Goal: Complete application form: Complete application form

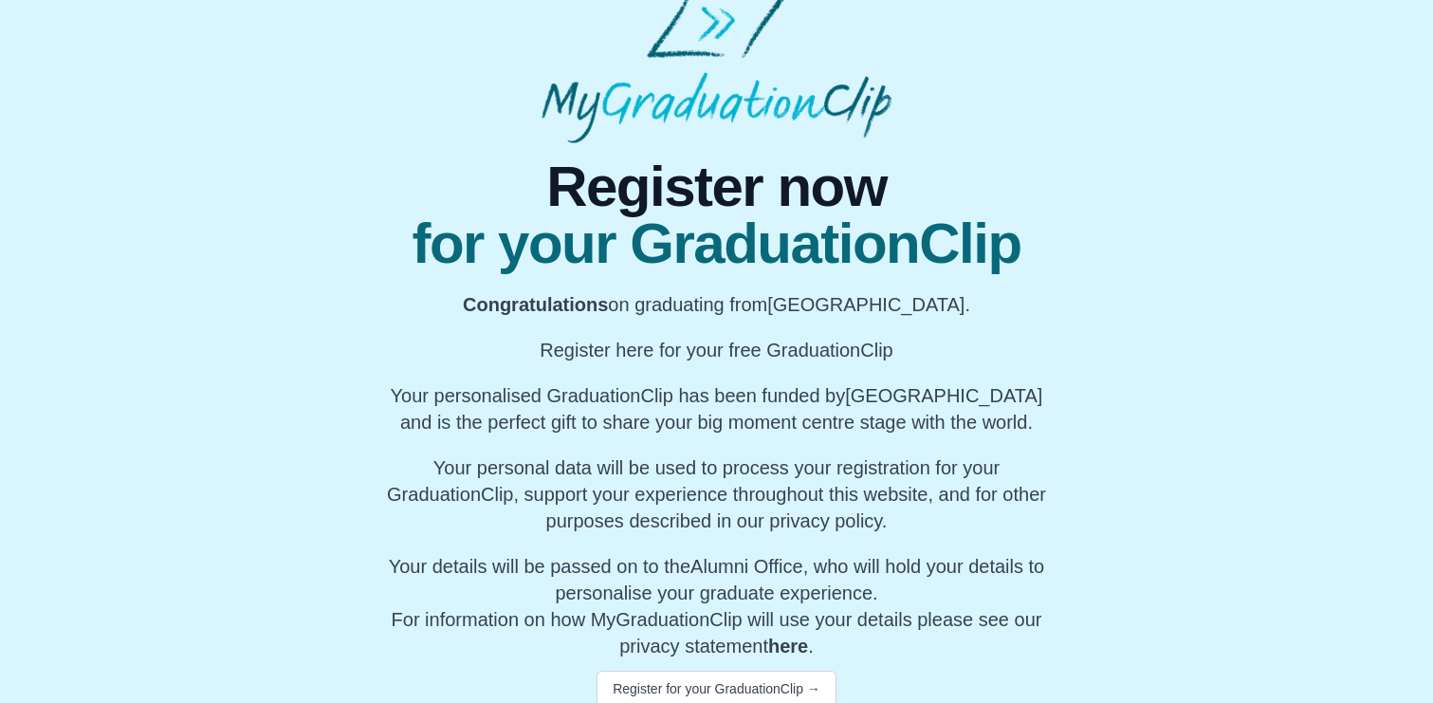
scroll to position [44, 0]
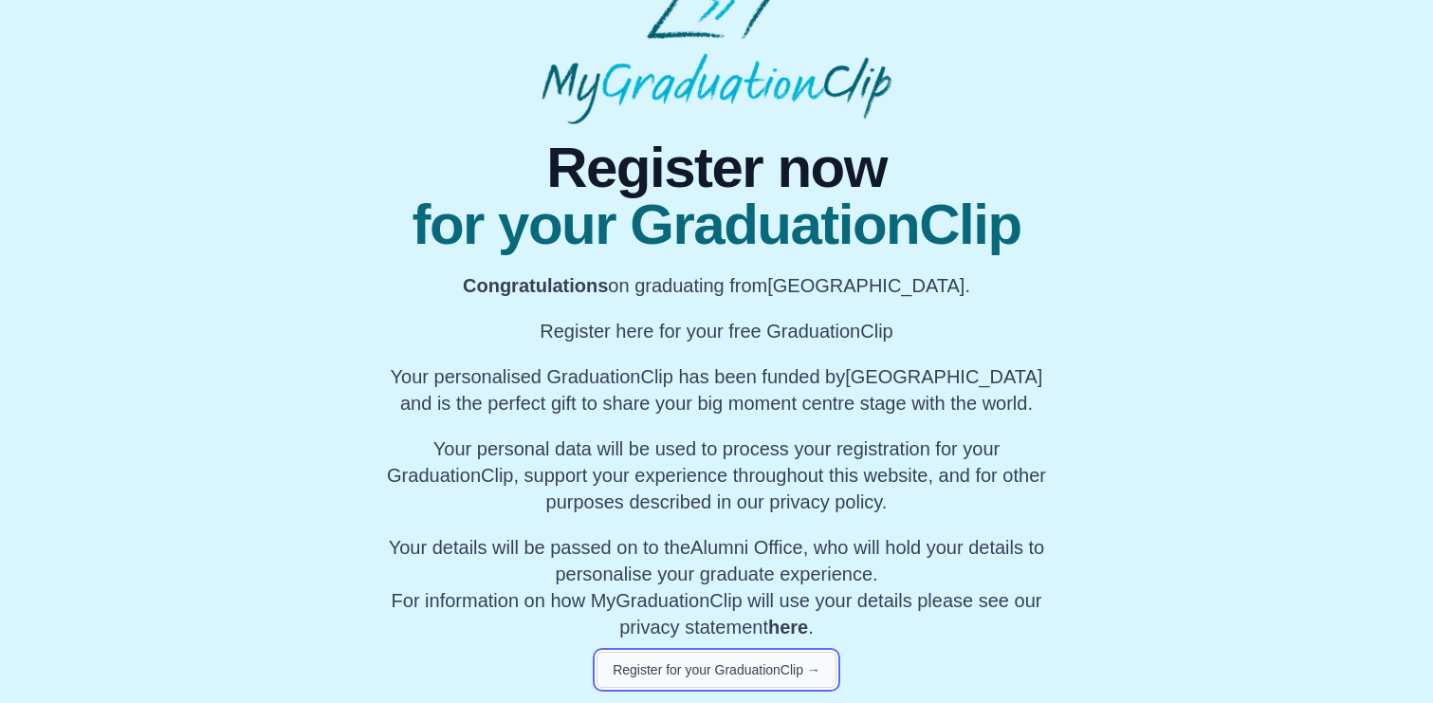
click at [718, 673] on button "Register for your GraduationClip →" at bounding box center [717, 670] width 240 height 36
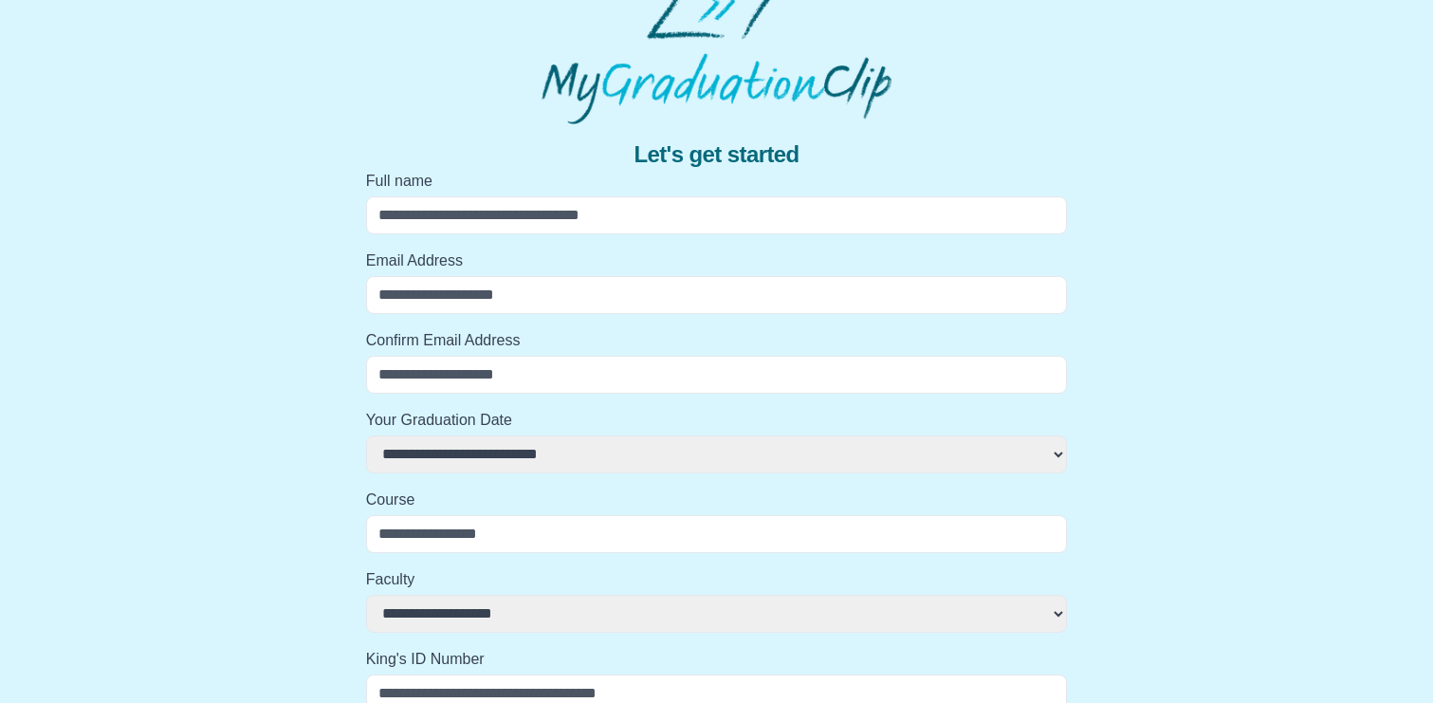
click at [654, 212] on input "Full name" at bounding box center [717, 215] width 702 height 38
type input "*"
select select
type input "**"
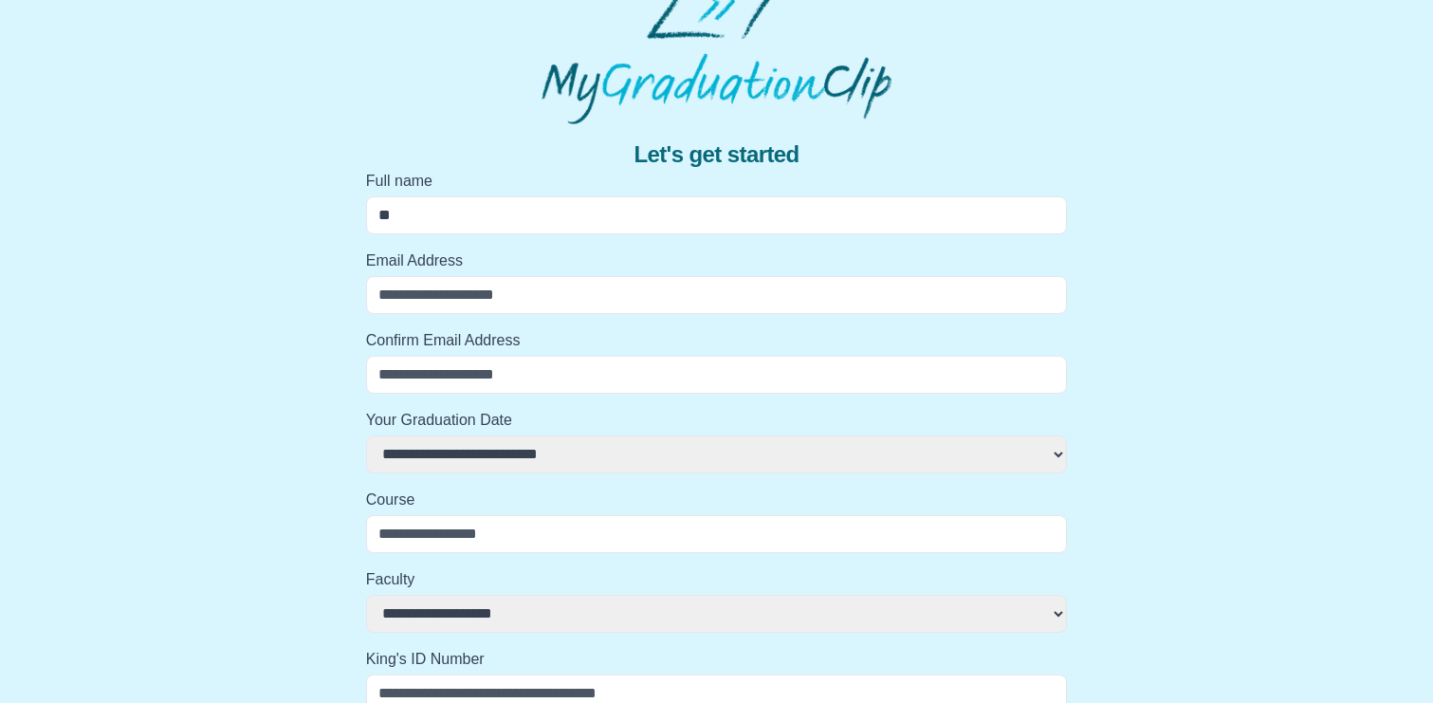
select select
type input "***"
select select
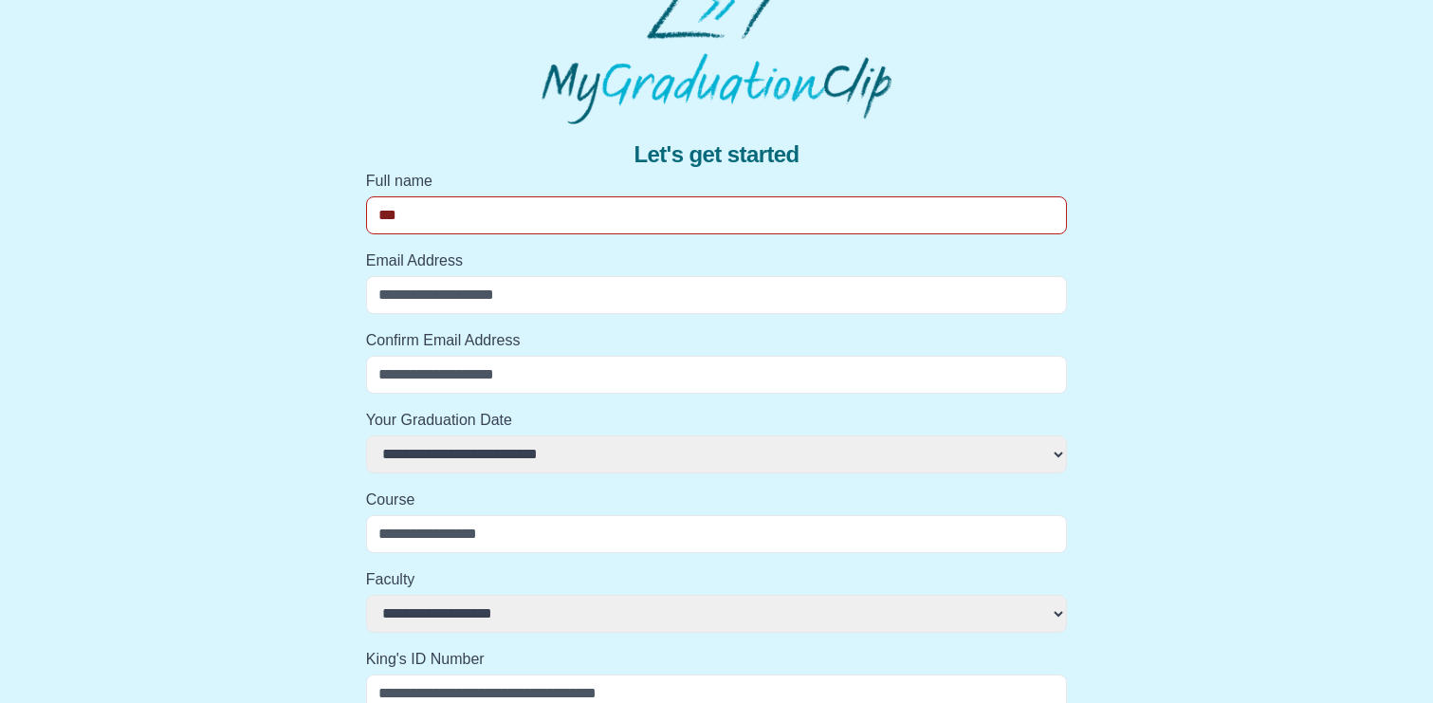
type input "****"
select select
type input "*****"
select select
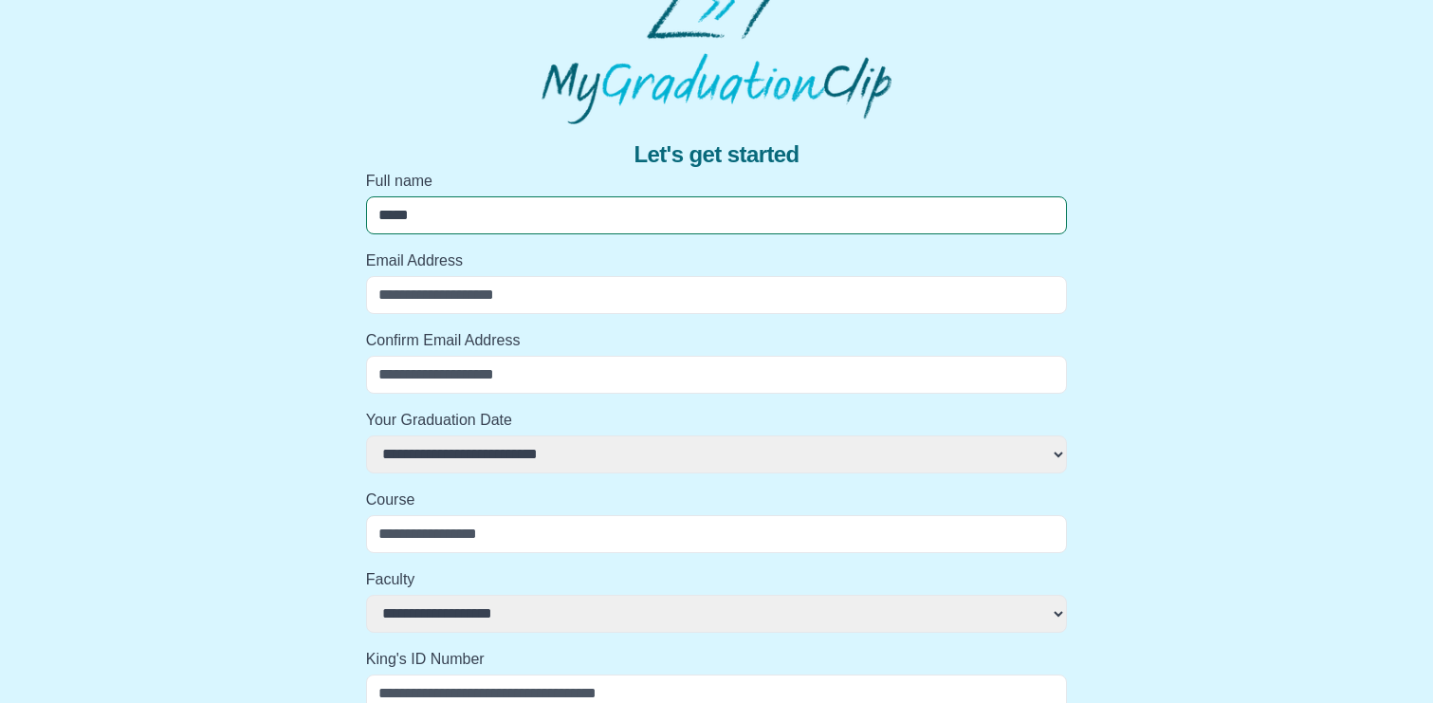
select select
type input "******"
select select
type input "******"
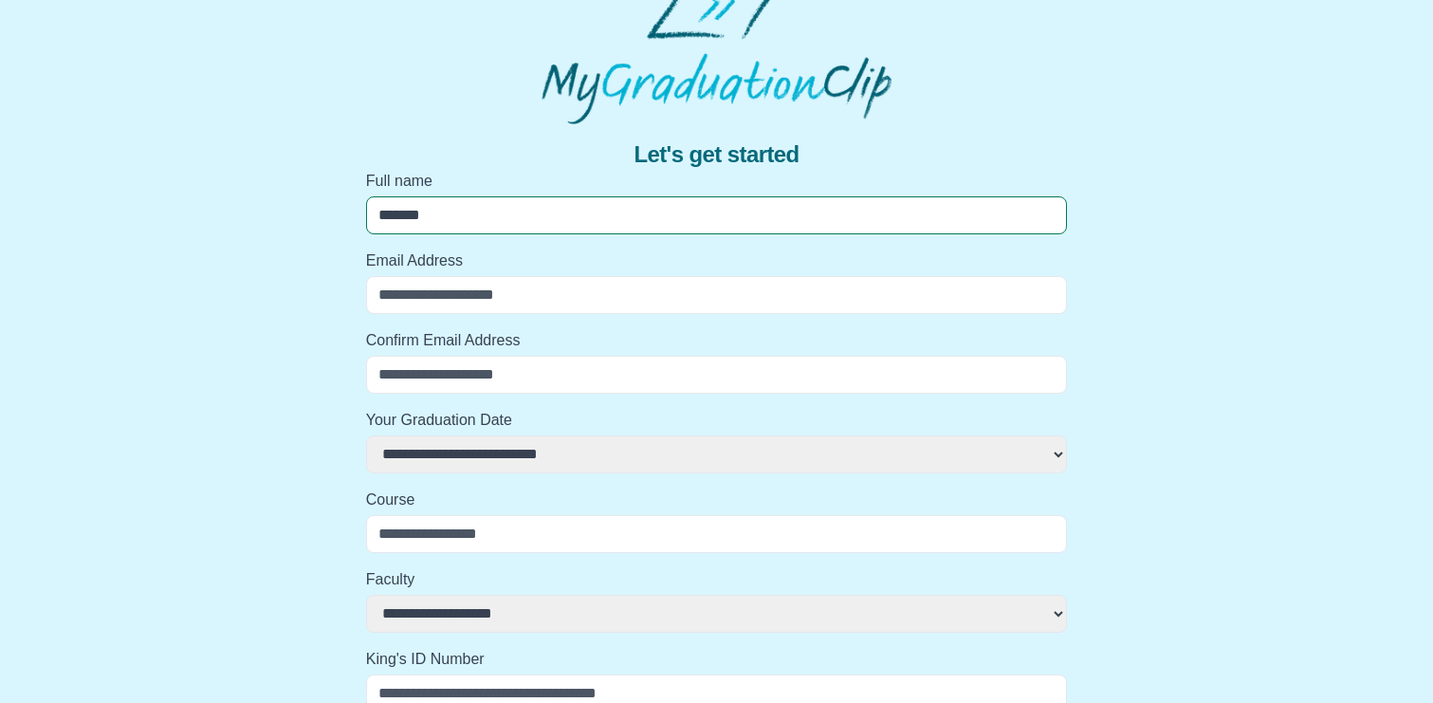
select select
type input "********"
select select
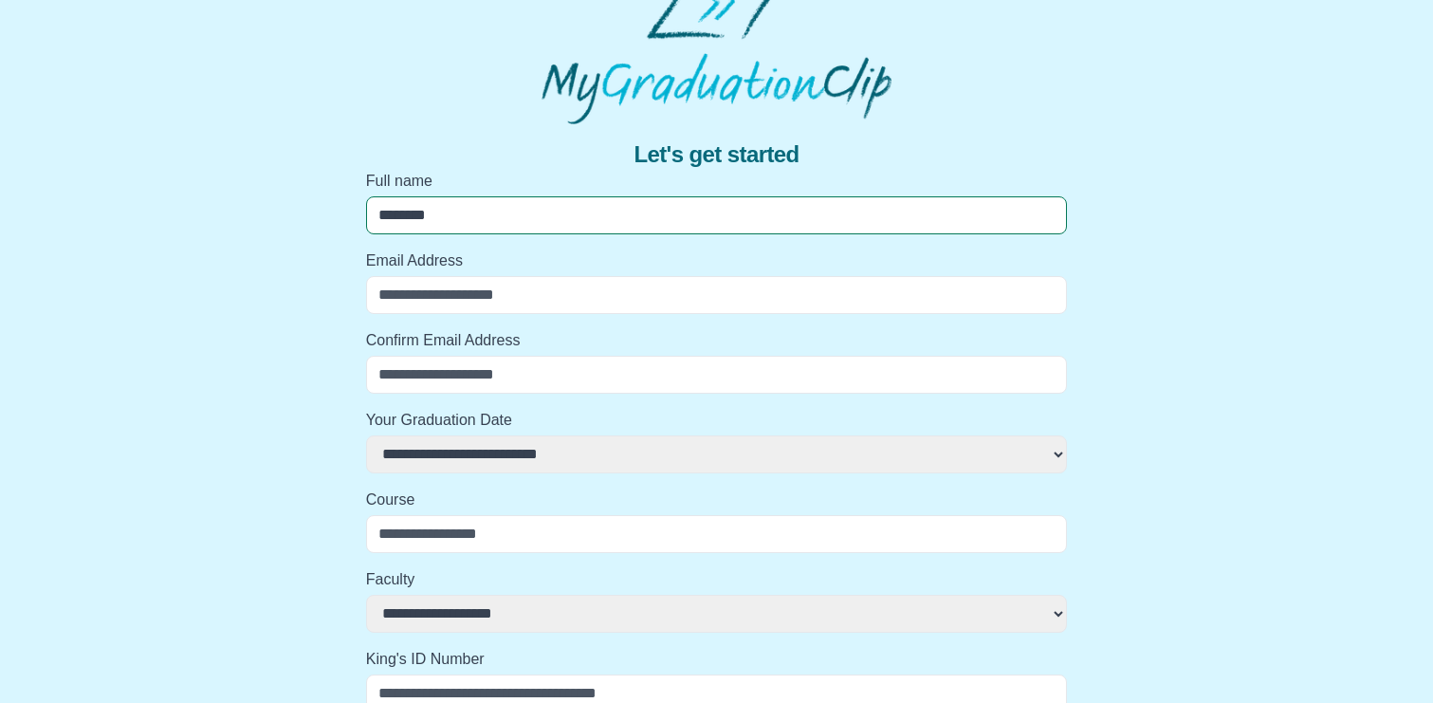
type input "*********"
select select
type input "**********"
select select
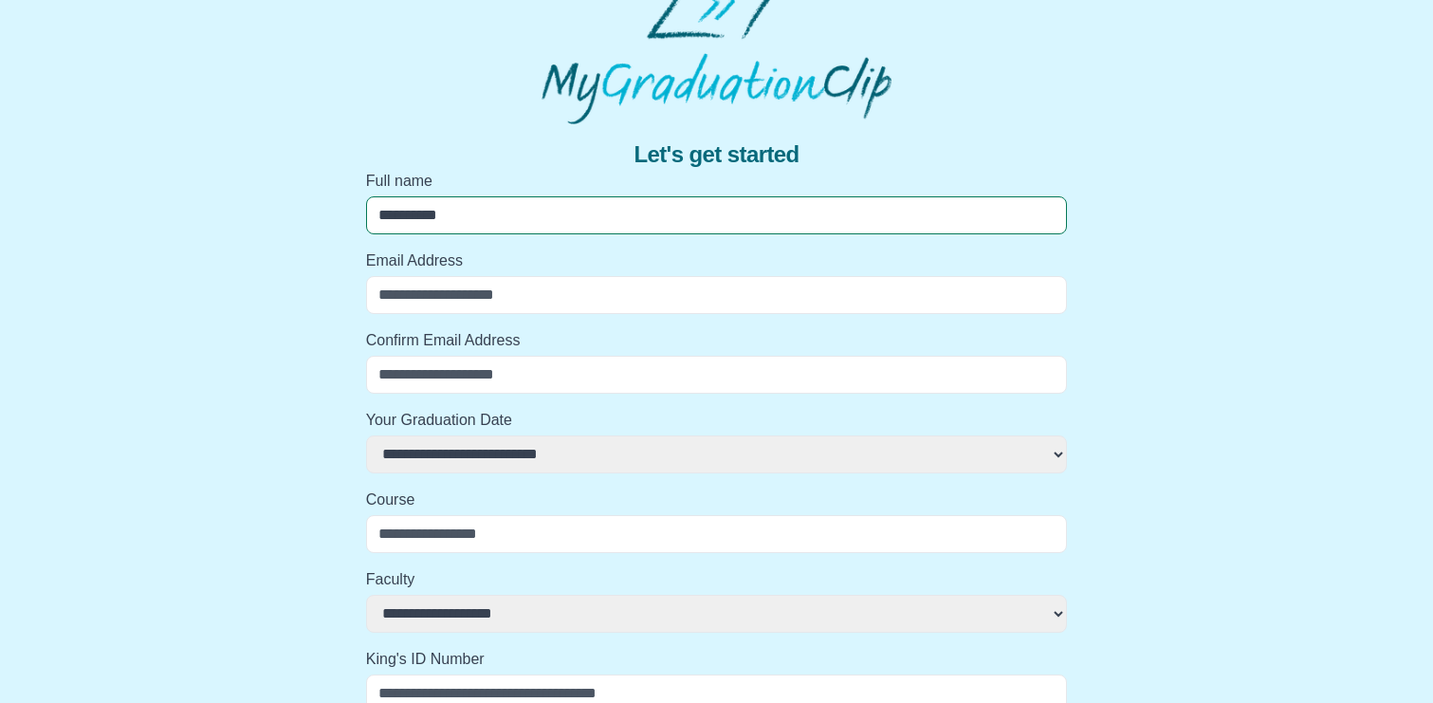
select select
type input "**********"
select select
type input "**********"
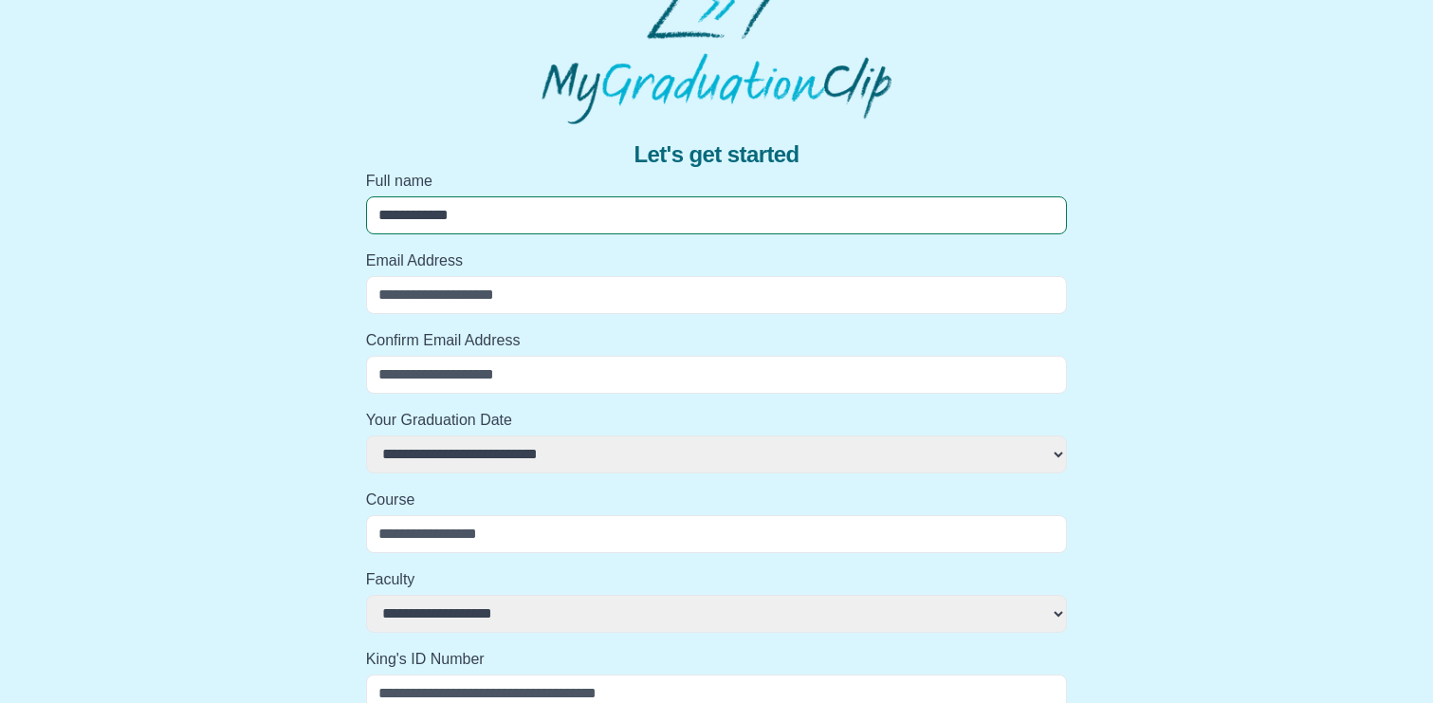
select select
type input "**********"
select select
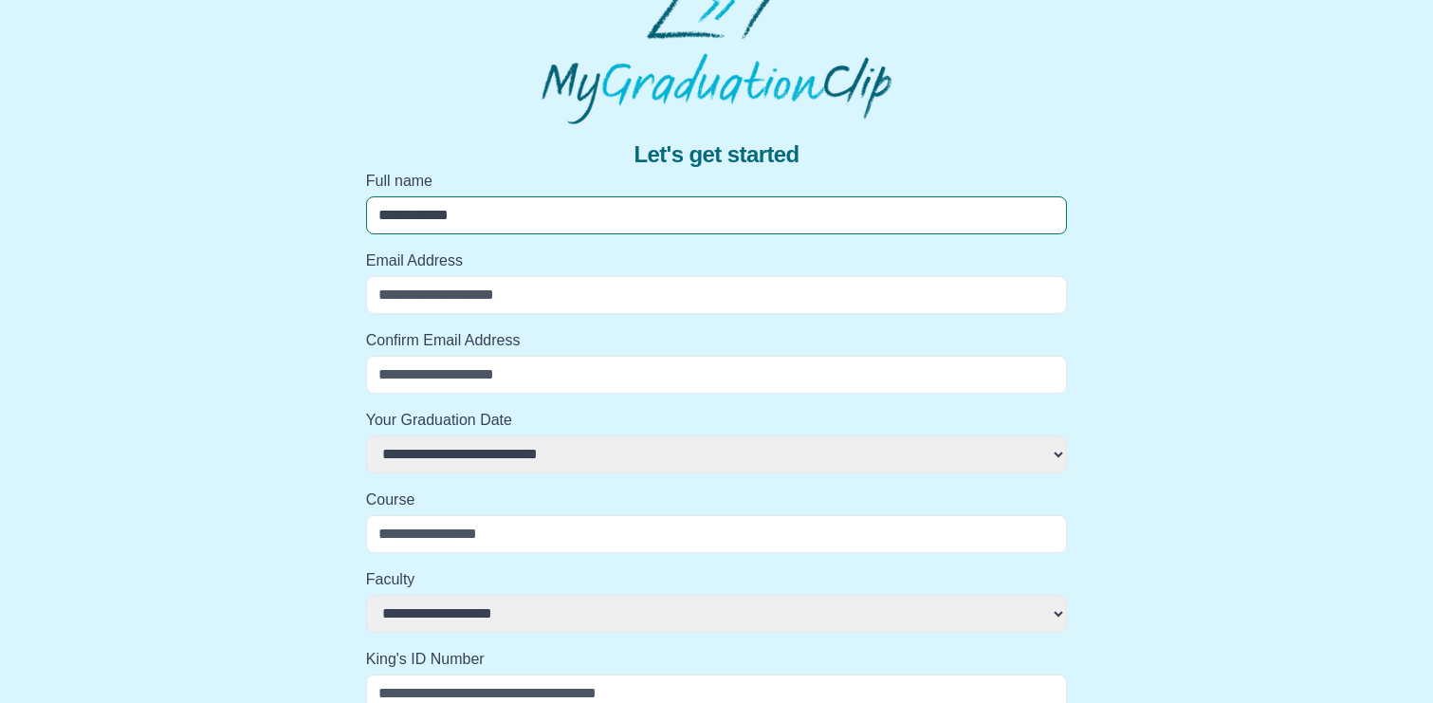
type input "*"
select select
type input "**"
select select
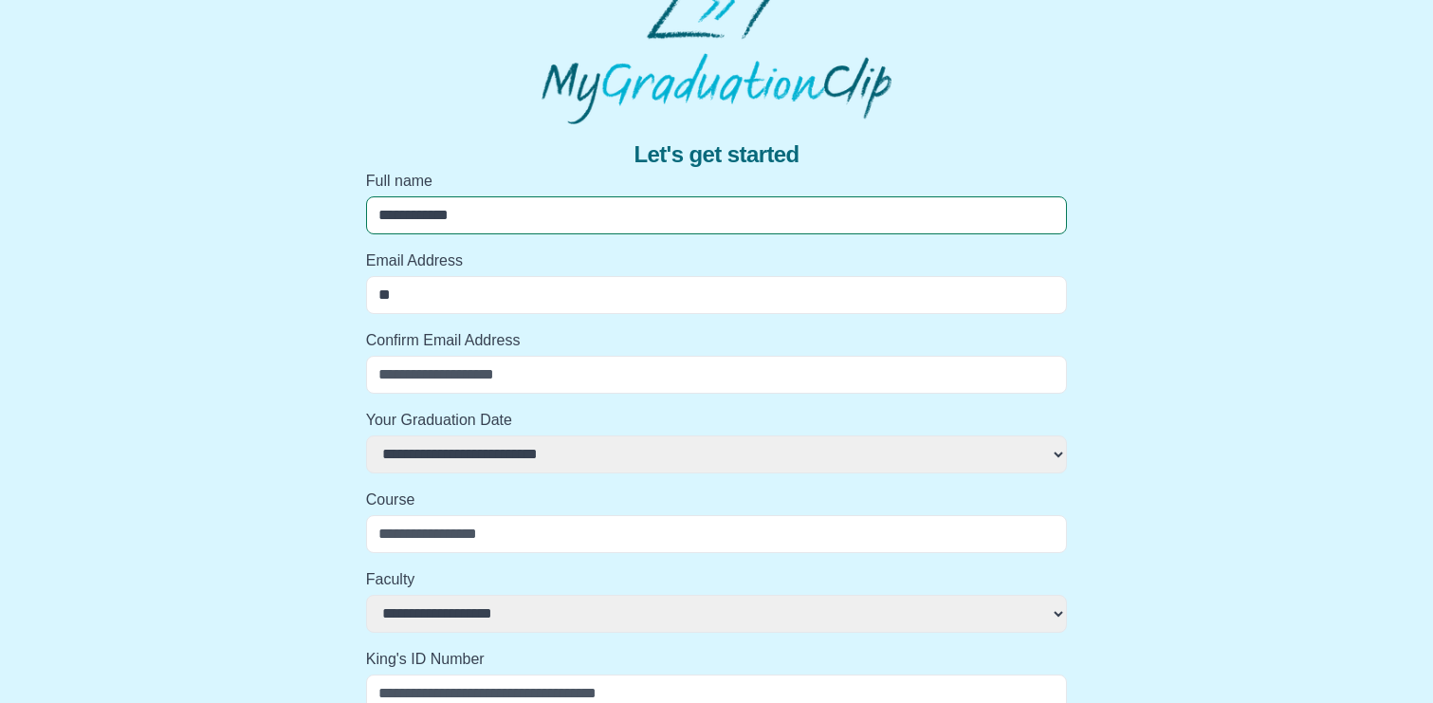
select select
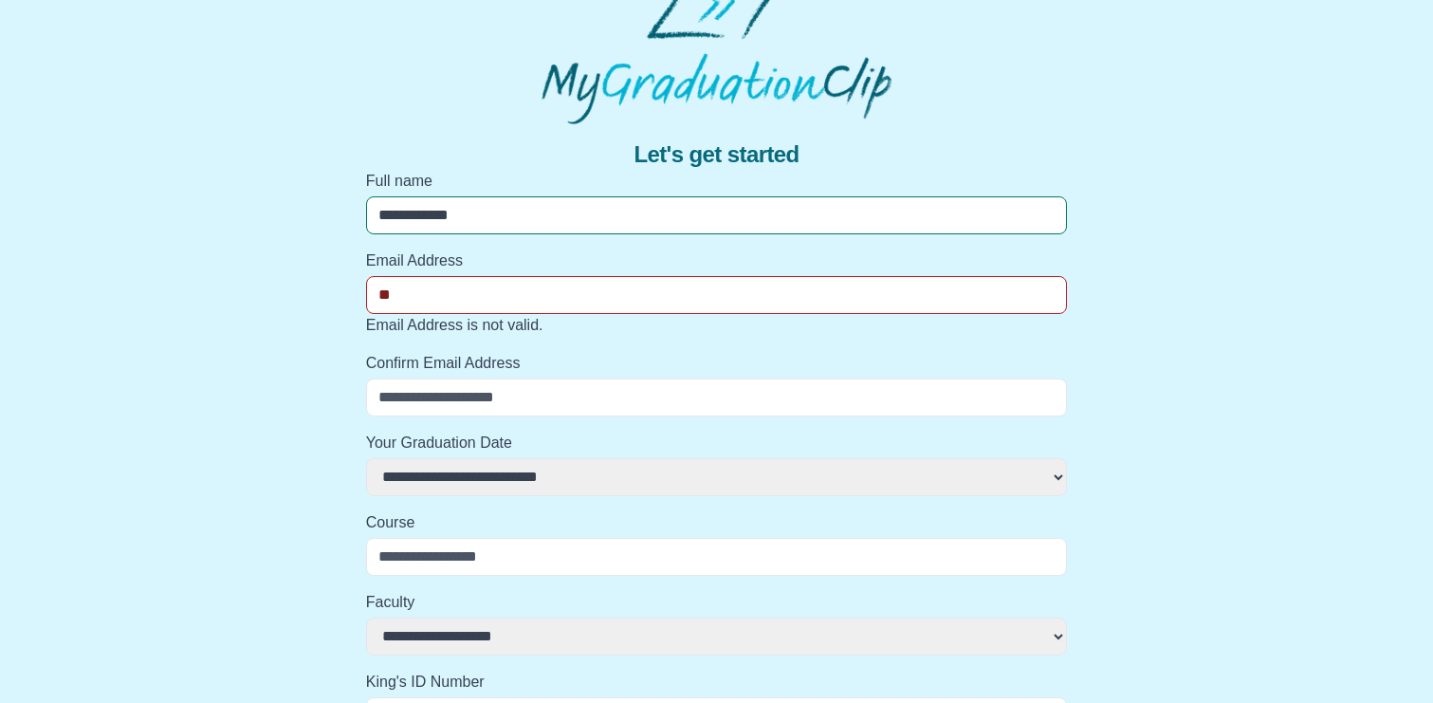
type input "*"
select select
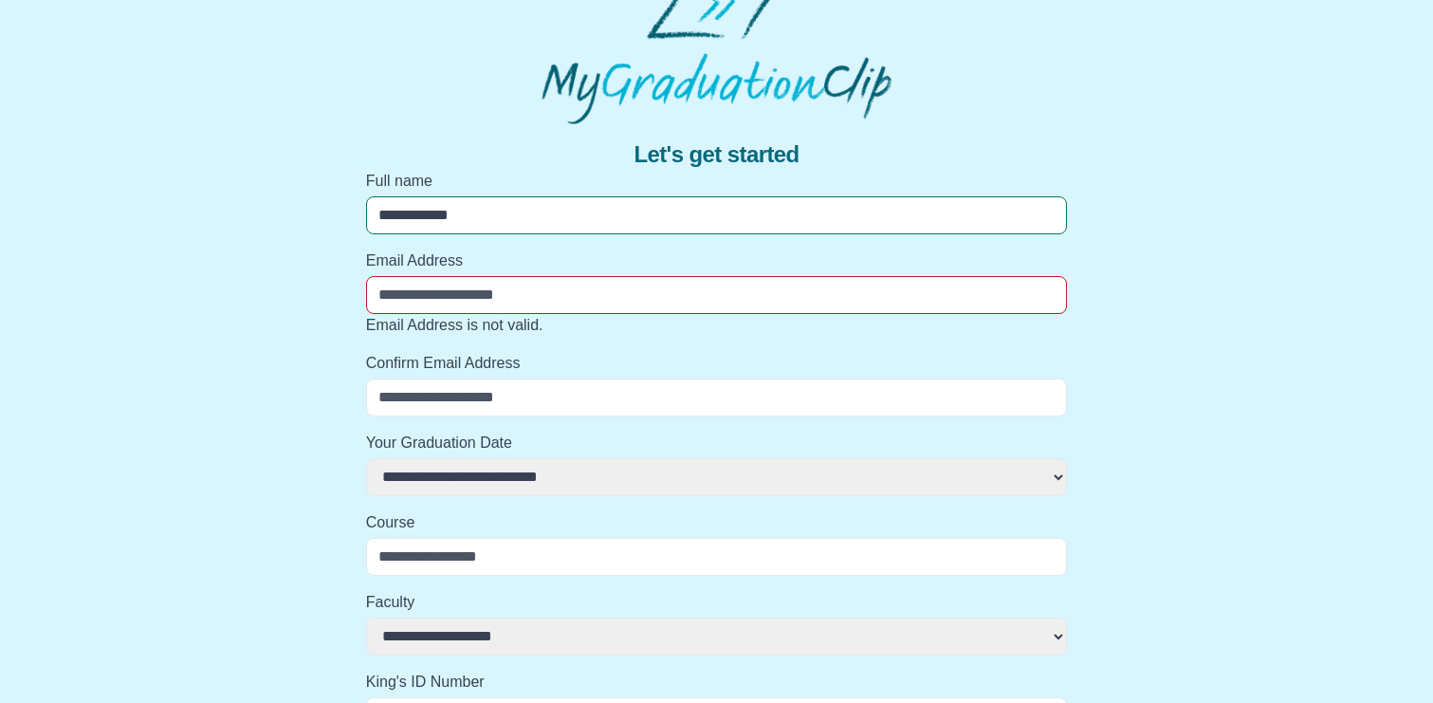
type input "*"
select select
type input "**"
select select
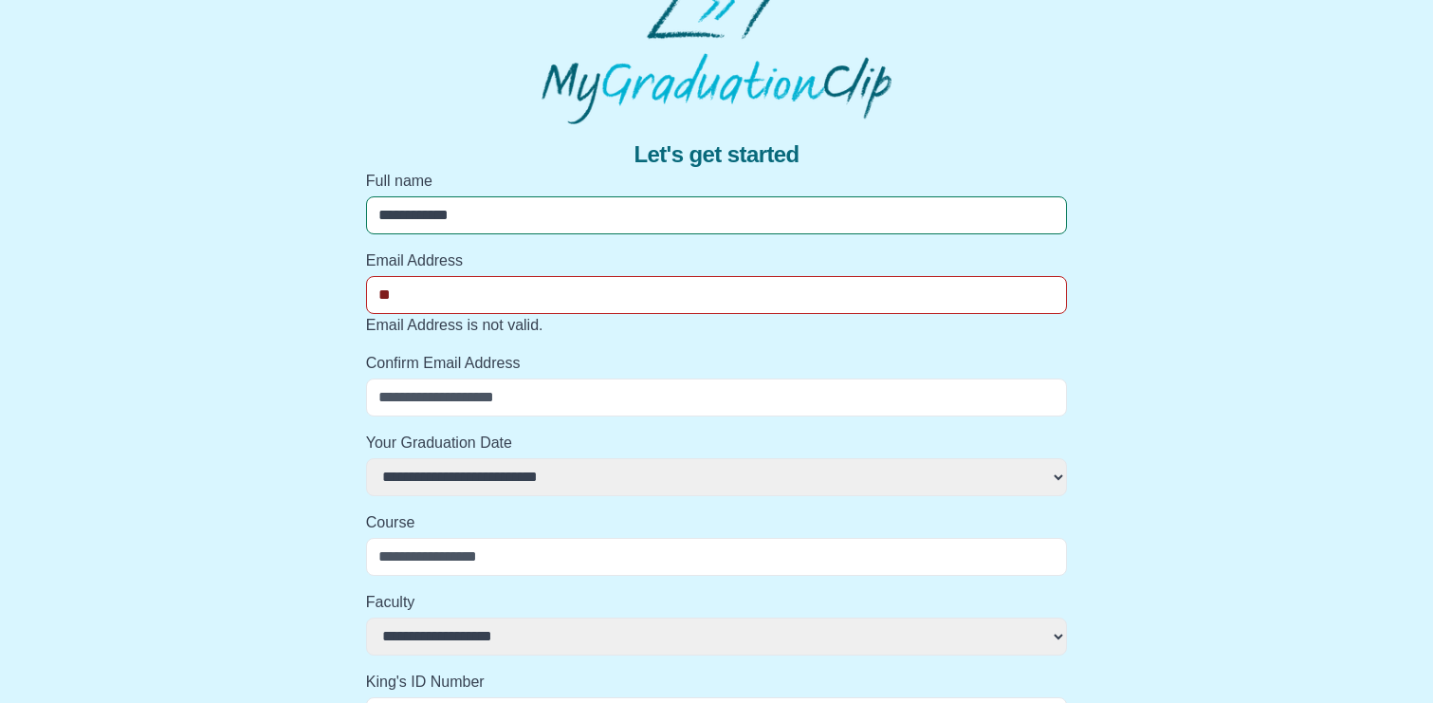
select select
type input "***"
select select
type input "****"
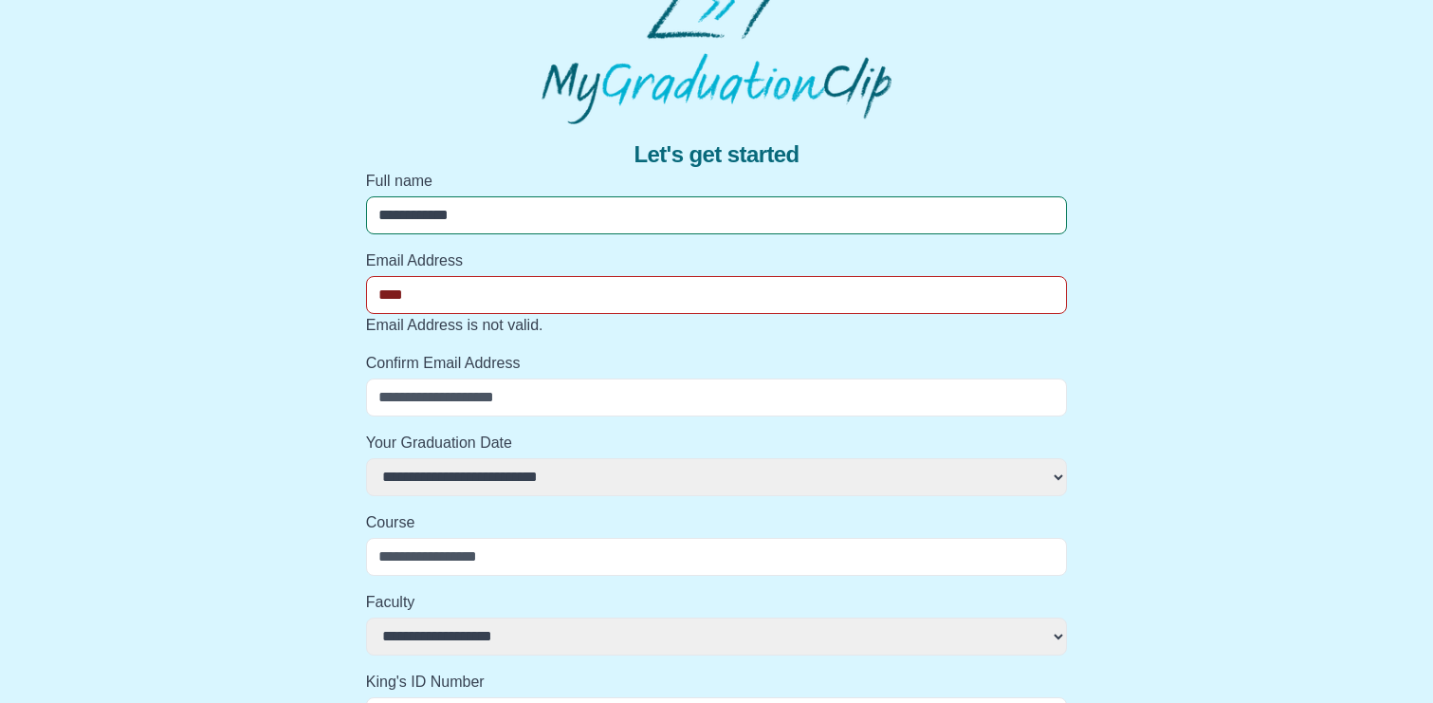
select select
type input "**********"
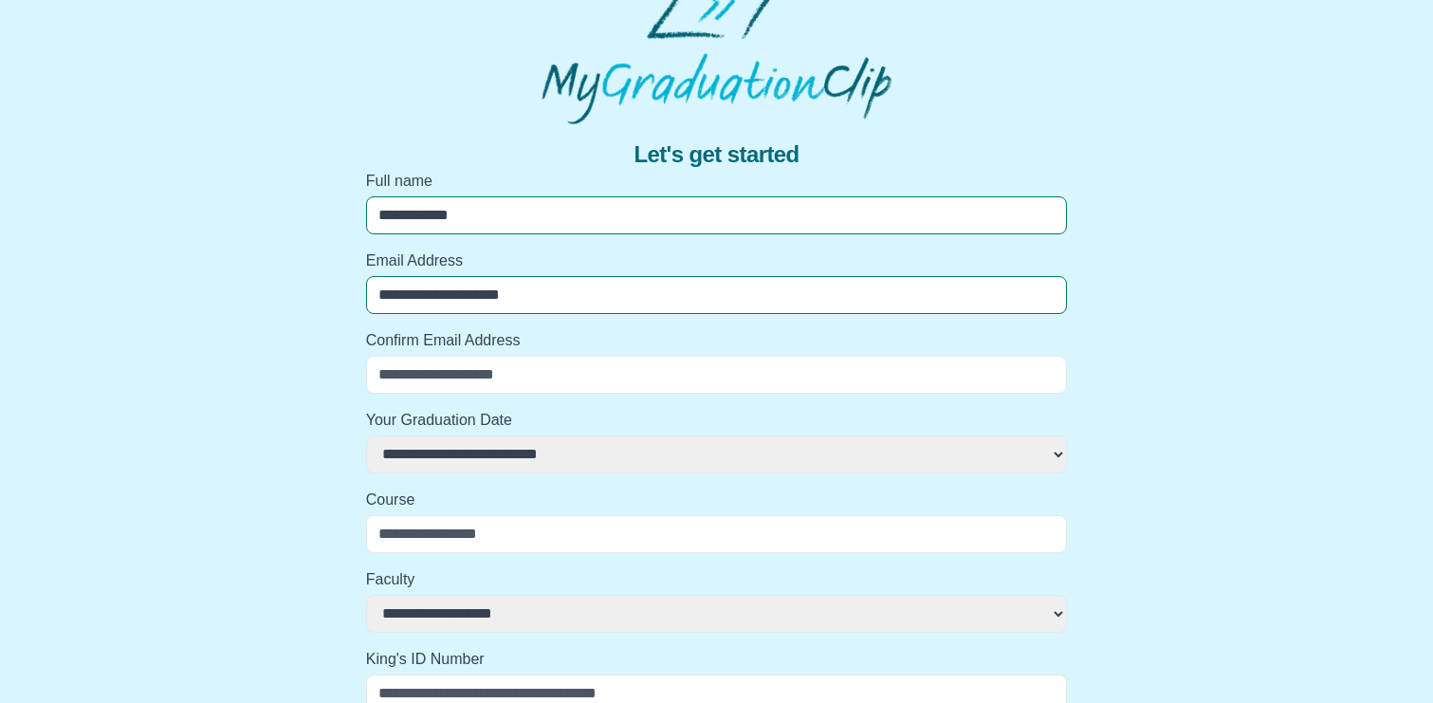
select select
click at [567, 379] on input "Confirm Email Address" at bounding box center [717, 375] width 702 height 38
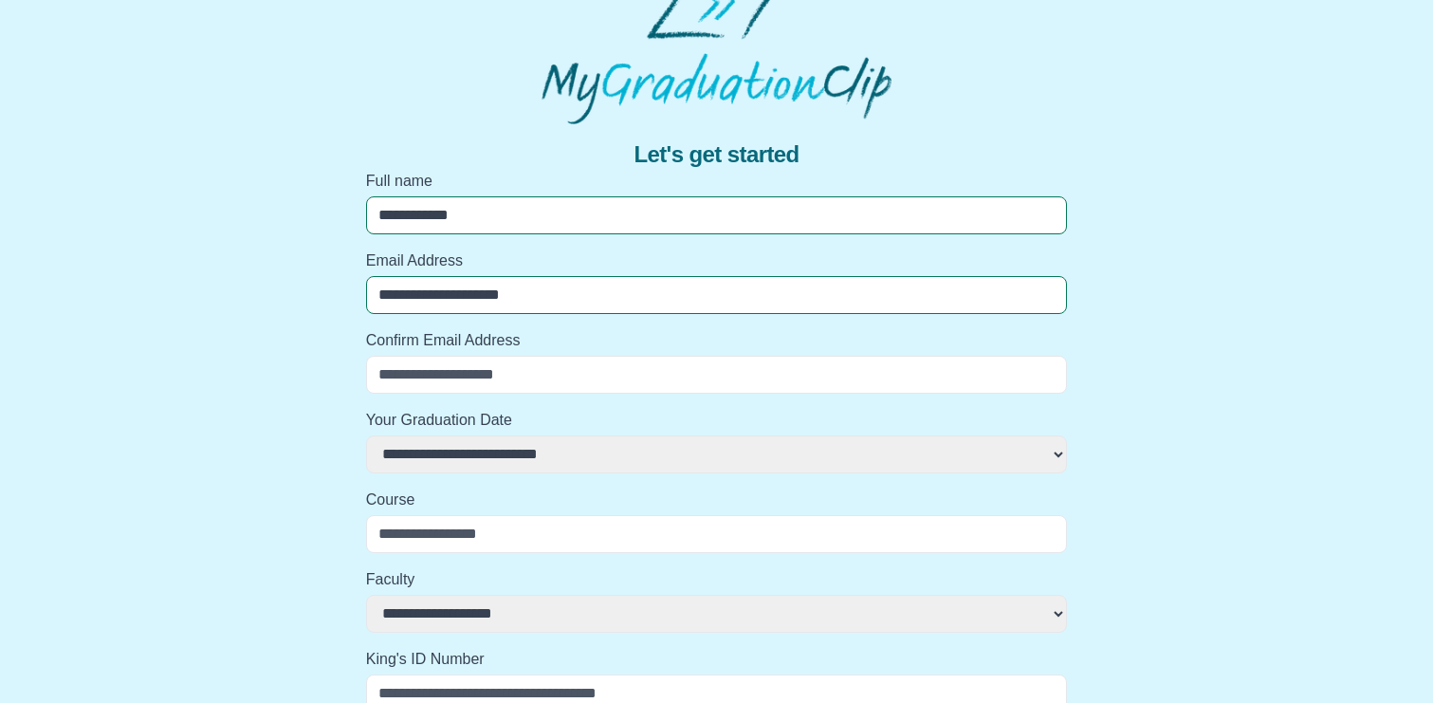
type input "*"
select select
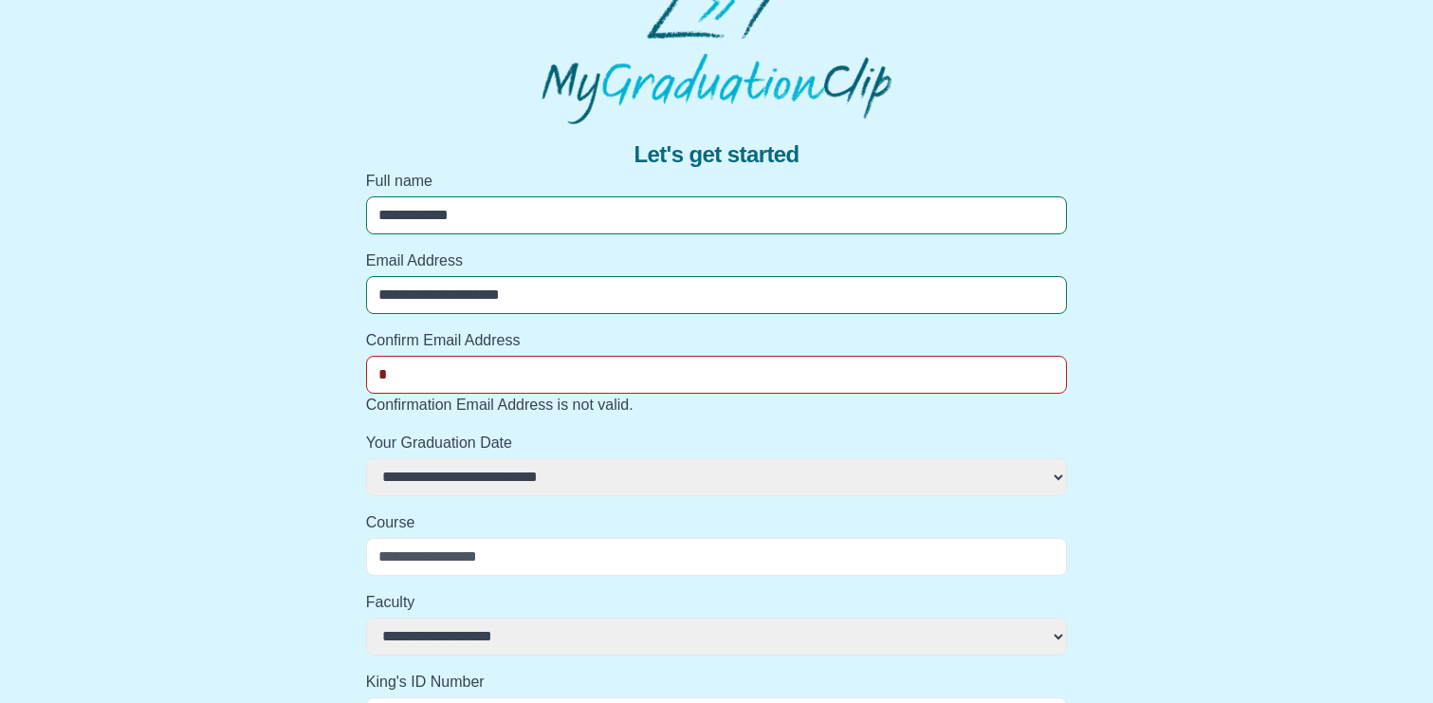
type input "**"
select select
type input "***"
select select
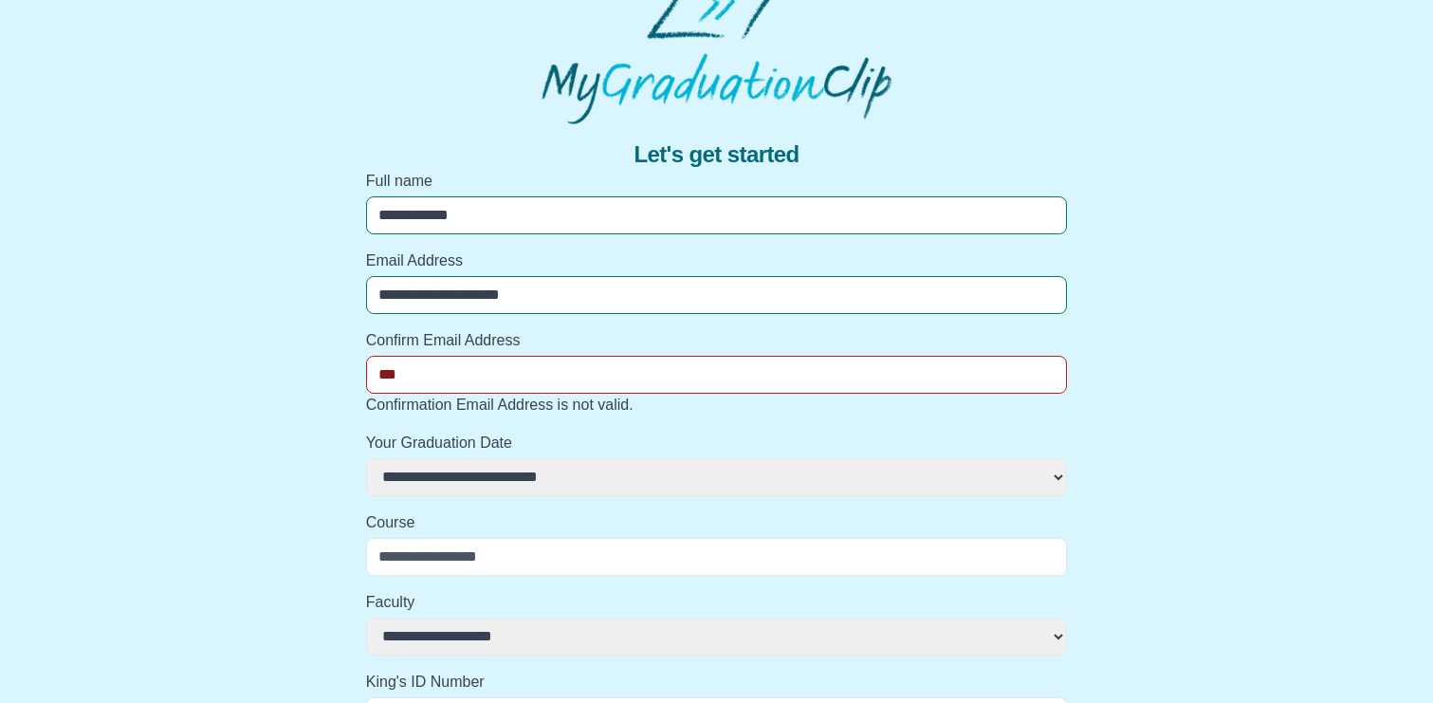
select select
type input "****"
select select
type input "*****"
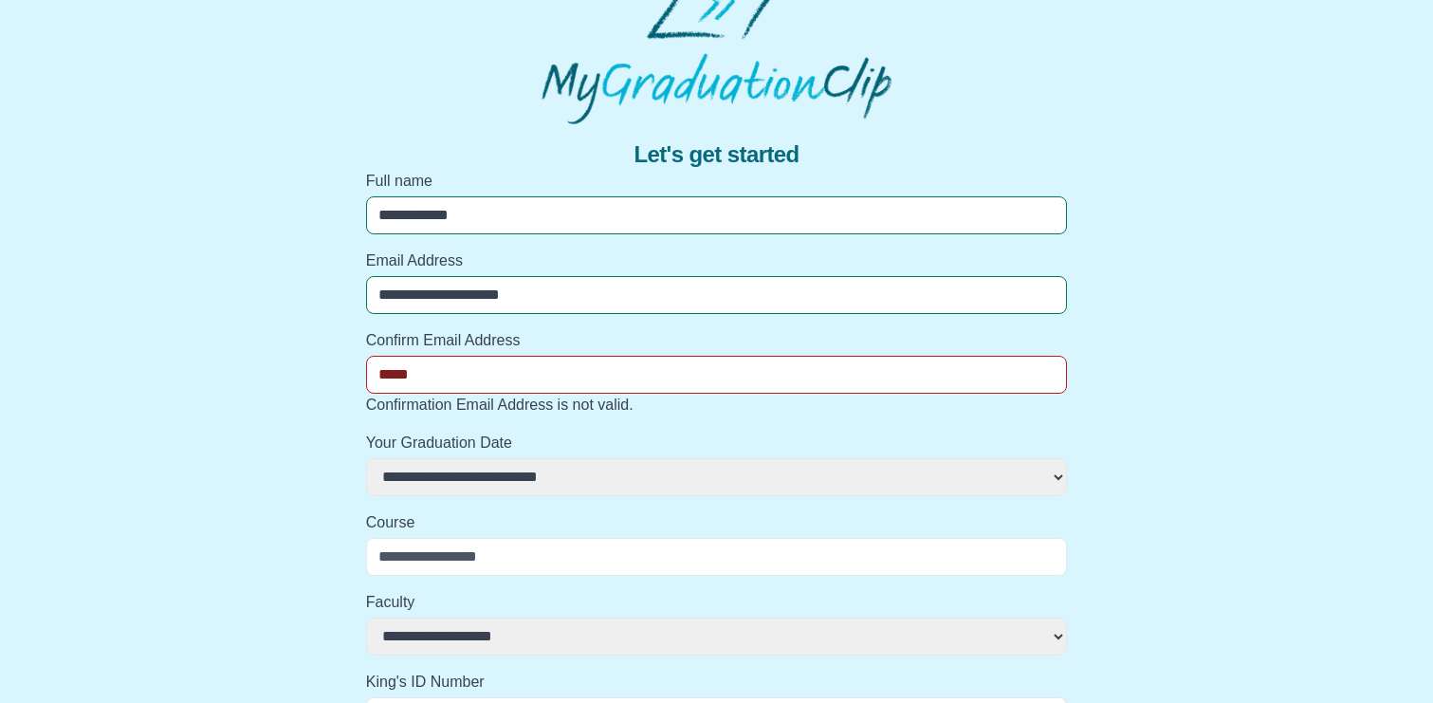
select select
type input "******"
select select
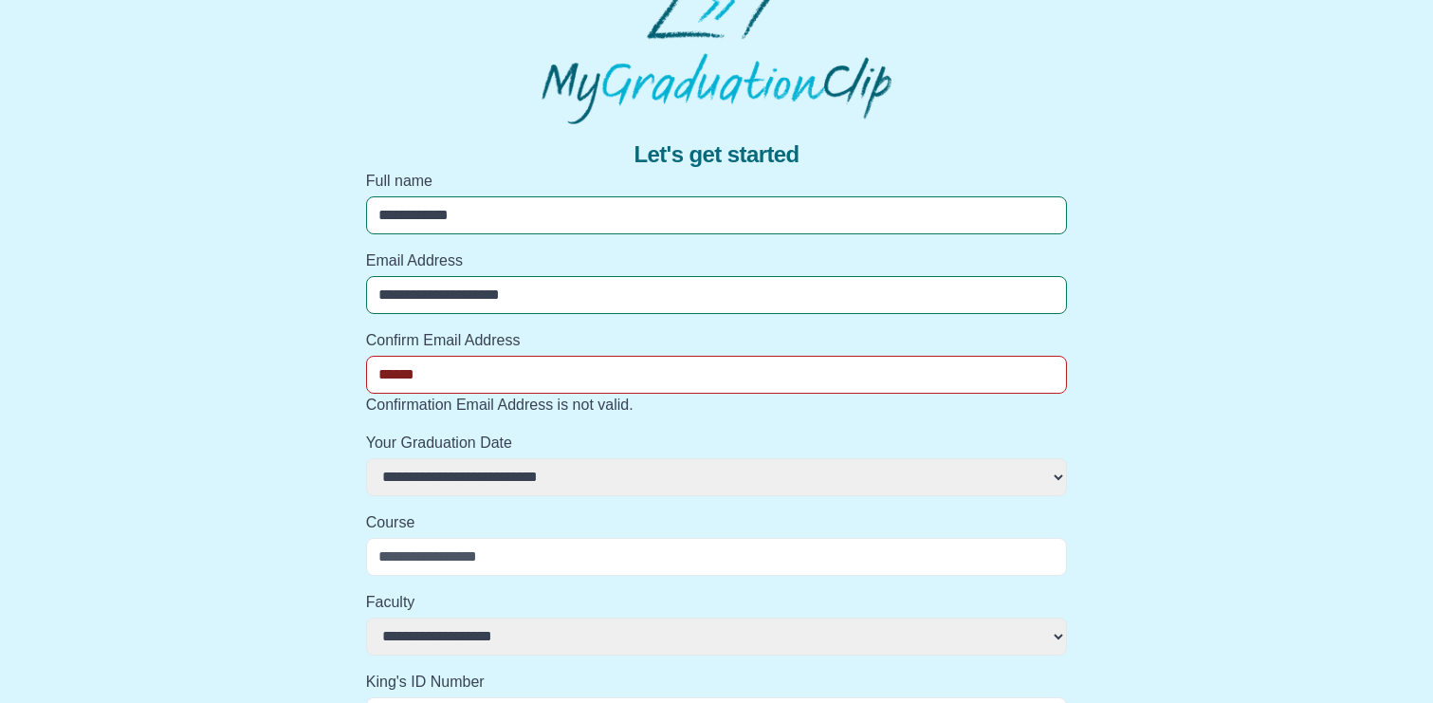
type input "*******"
select select
type input "********"
select select
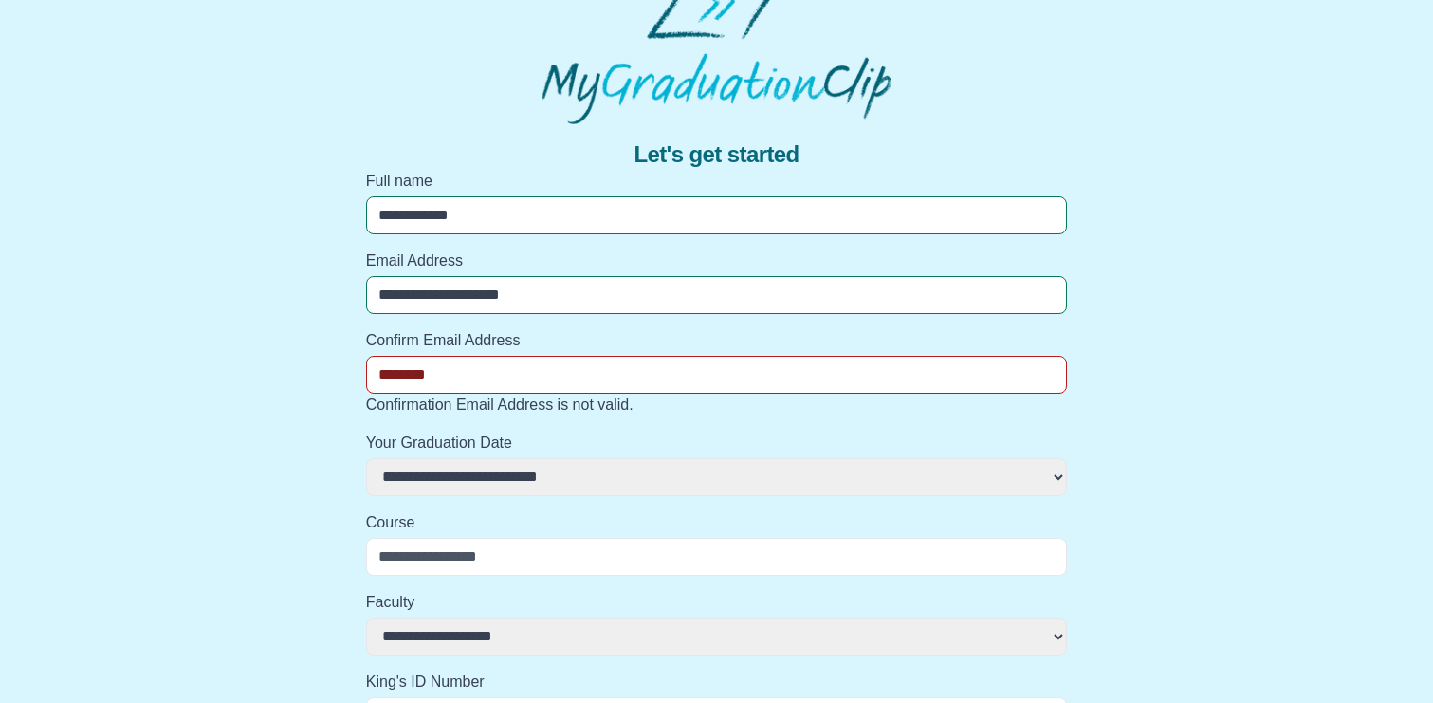
select select
type input "*********"
select select
type input "**********"
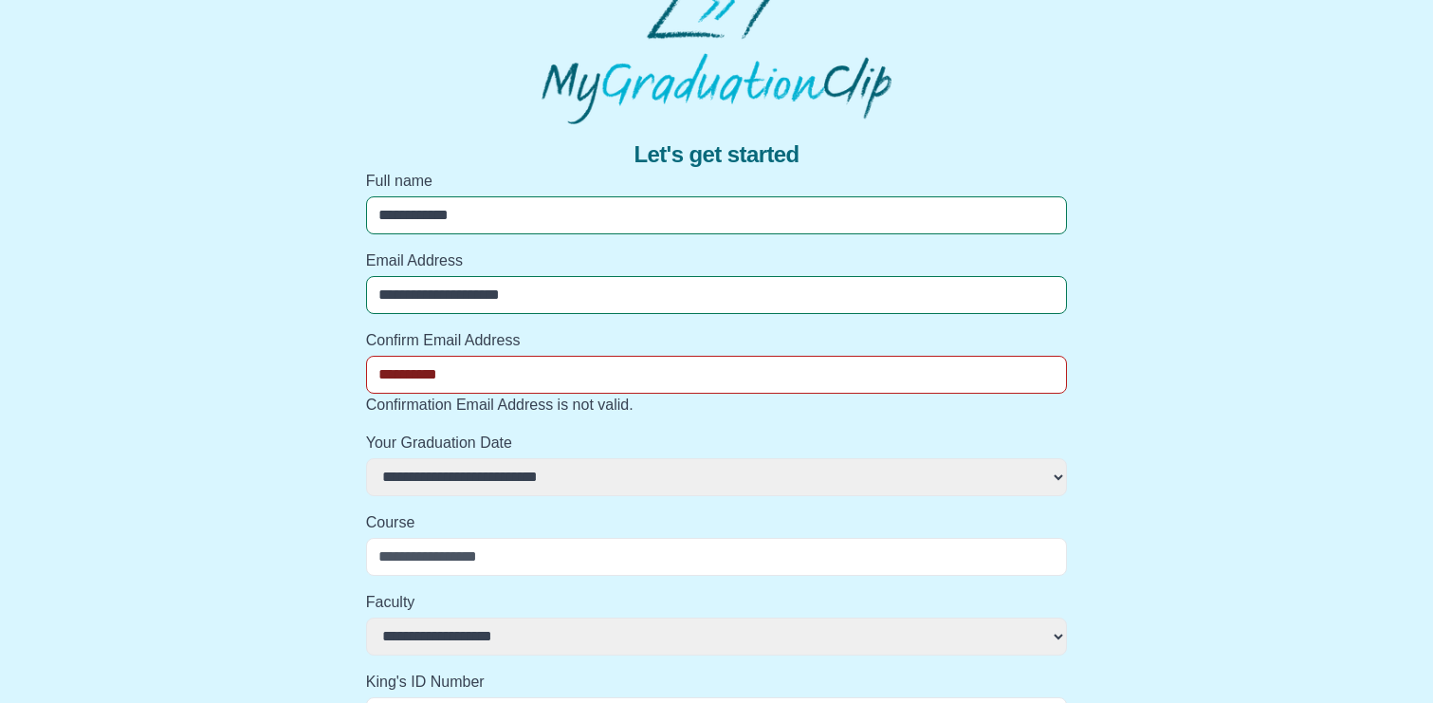
select select
type input "**********"
select select
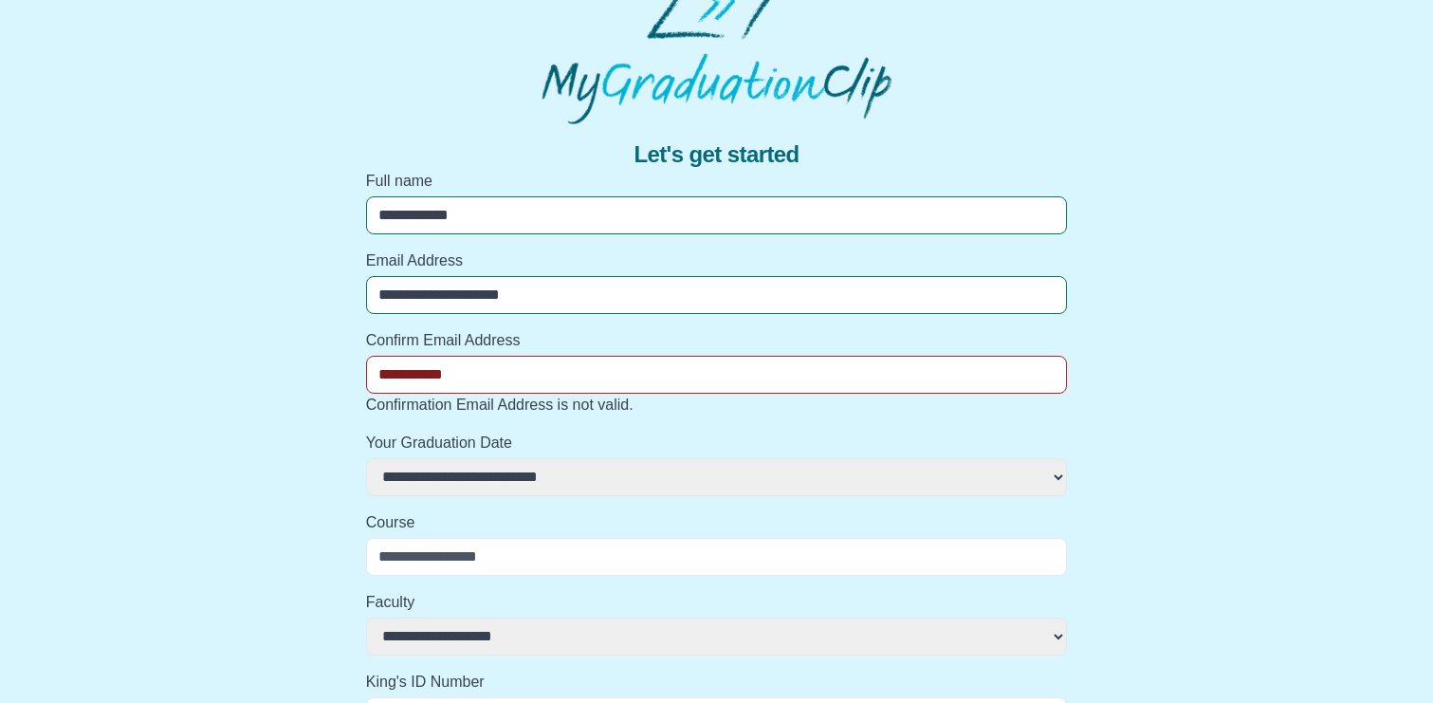
type input "**********"
select select
type input "**********"
select select
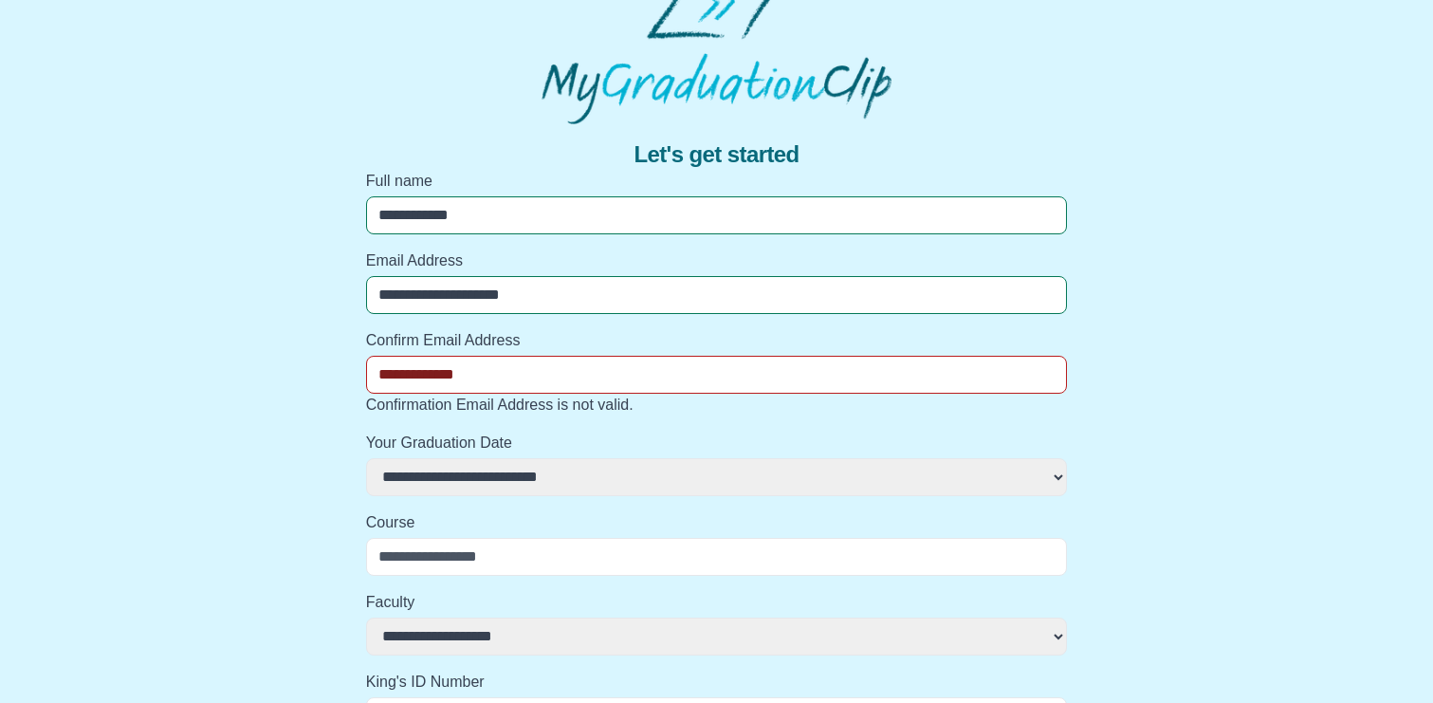
select select
type input "**********"
select select
type input "**********"
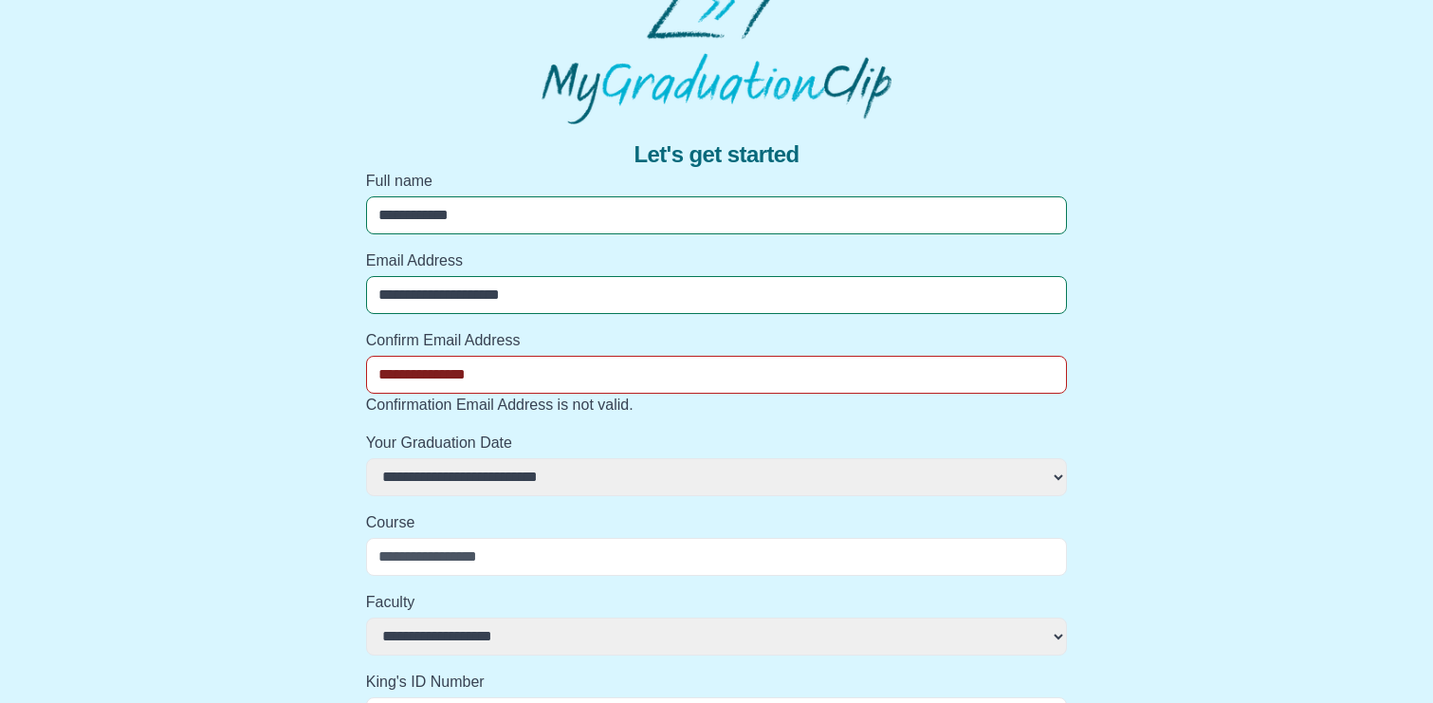
select select
type input "**********"
select select
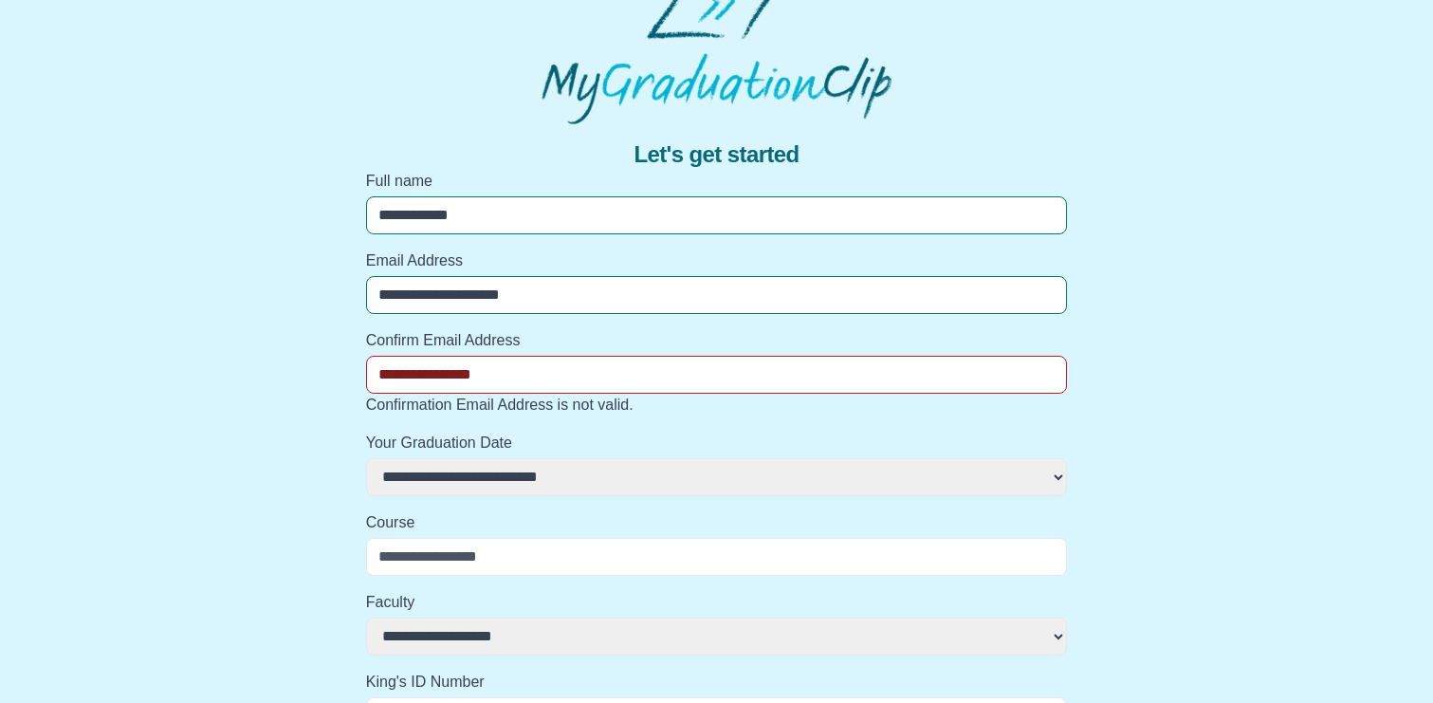
type input "**********"
select select
type input "**********"
select select
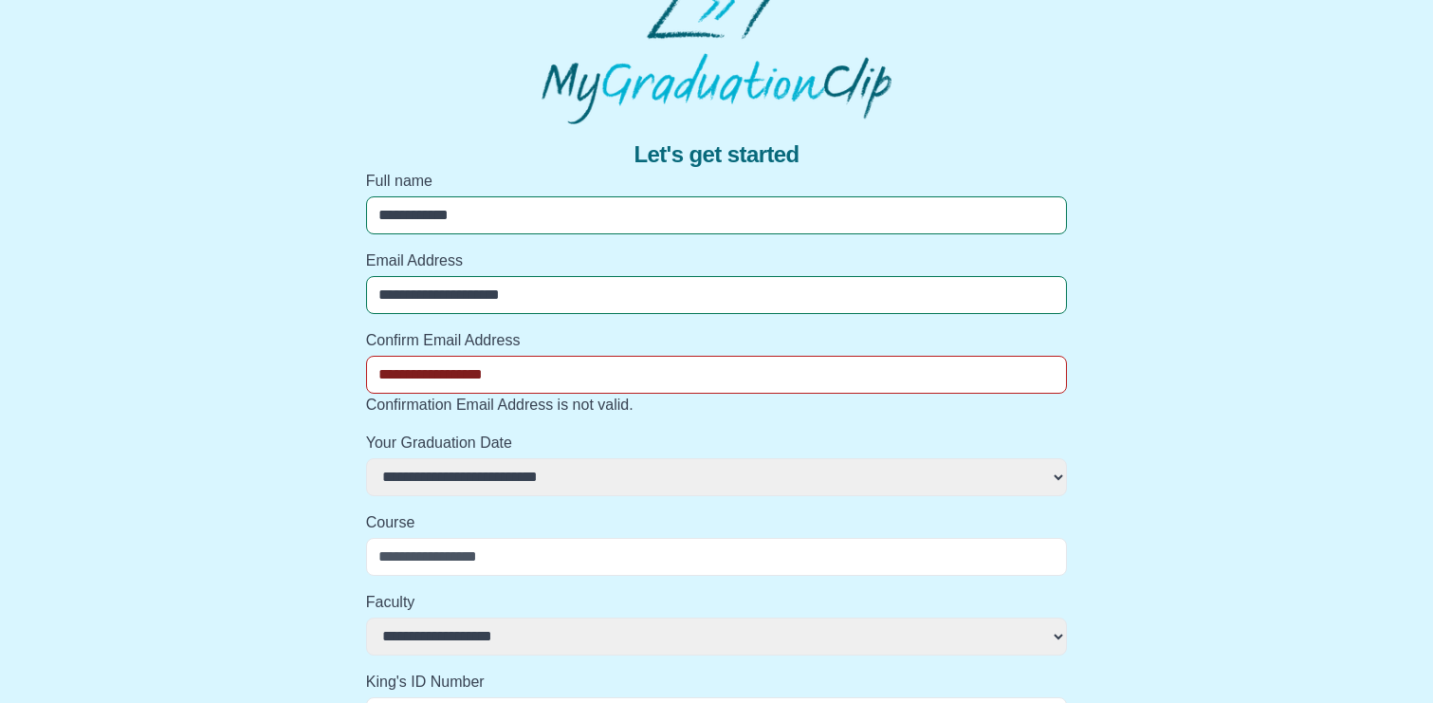
select select
type input "**********"
select select
type input "**********"
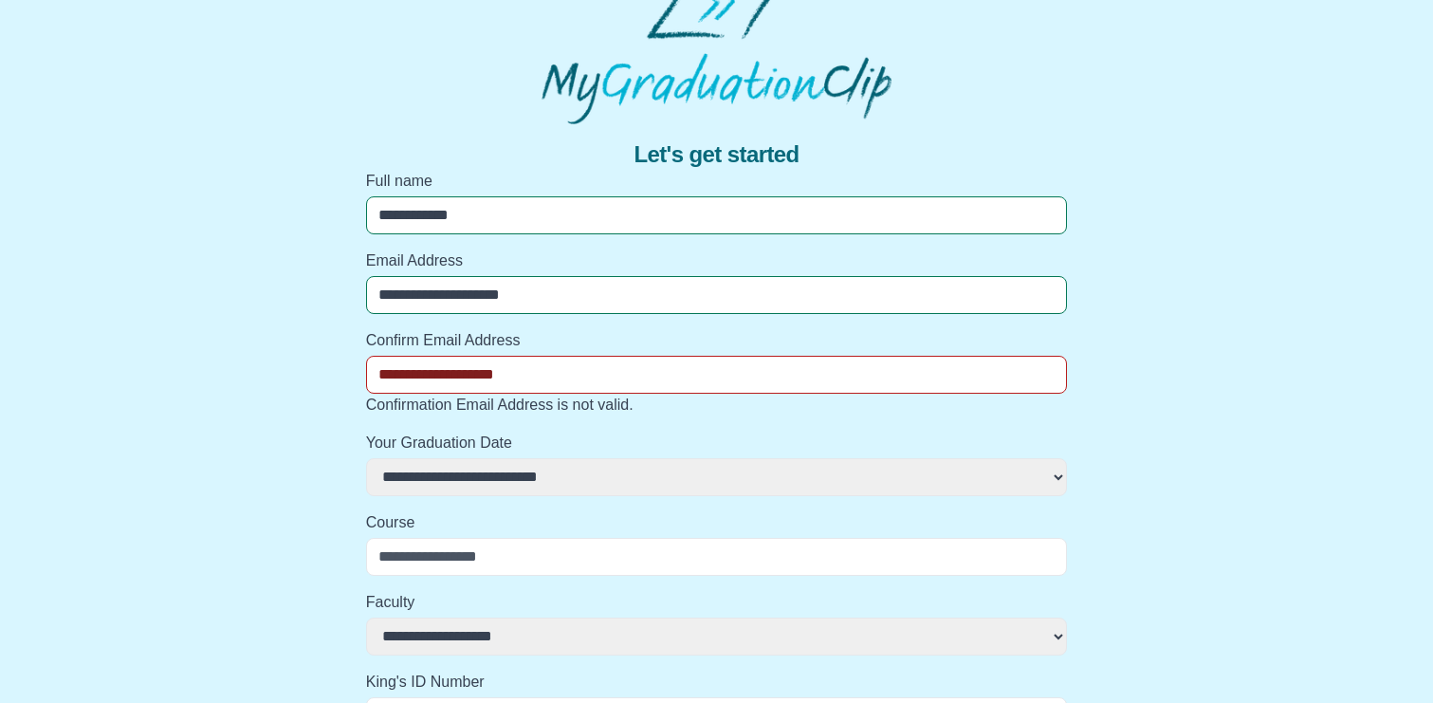
select select
type input "**********"
select select
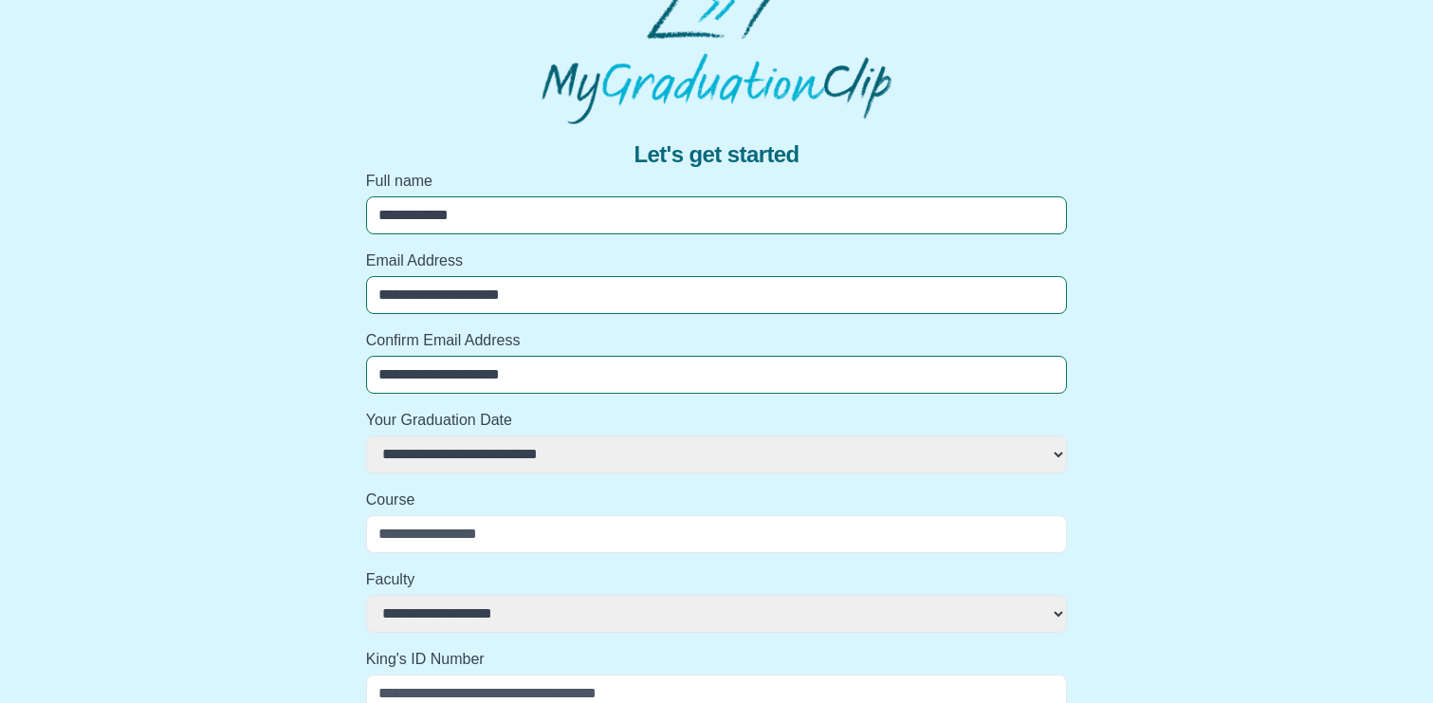
type input "**********"
select select
click at [715, 449] on select "**********" at bounding box center [717, 454] width 702 height 38
select select "**********"
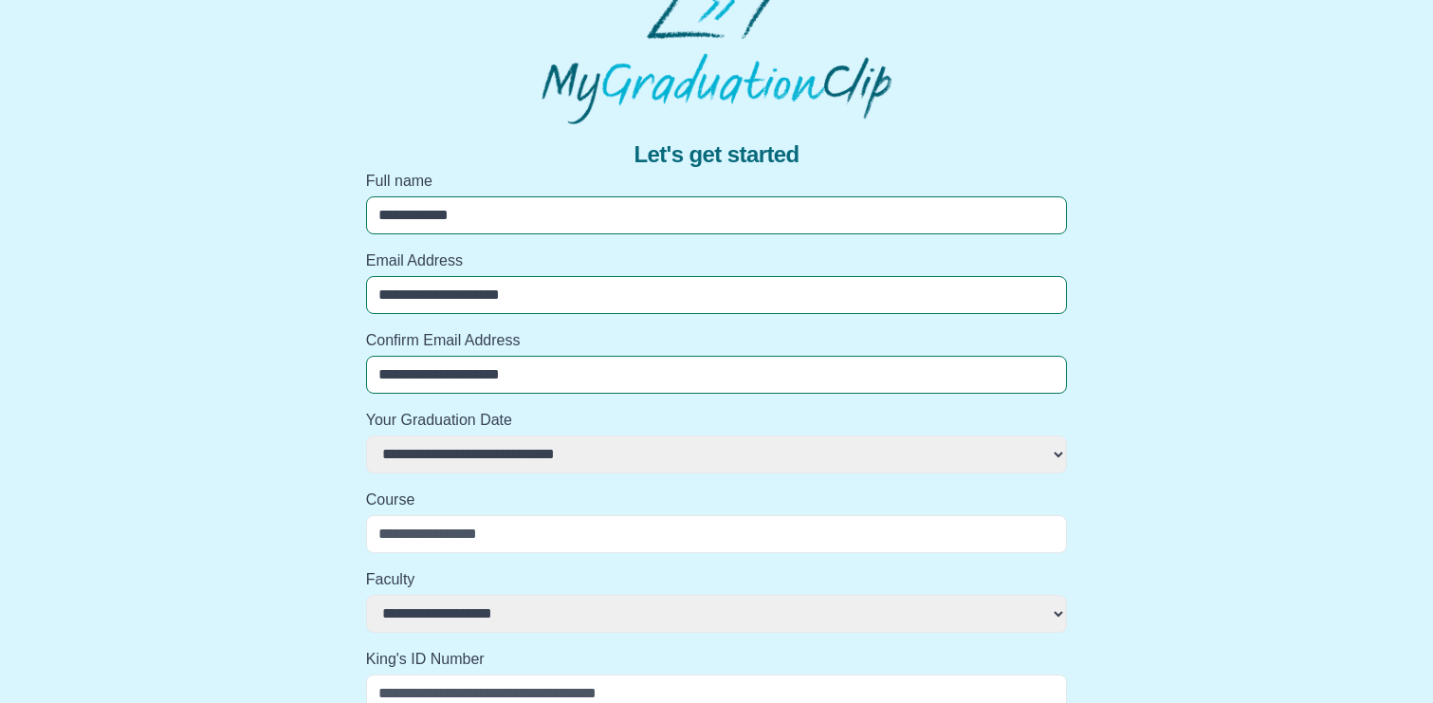
click at [366, 435] on select "**********" at bounding box center [717, 454] width 702 height 38
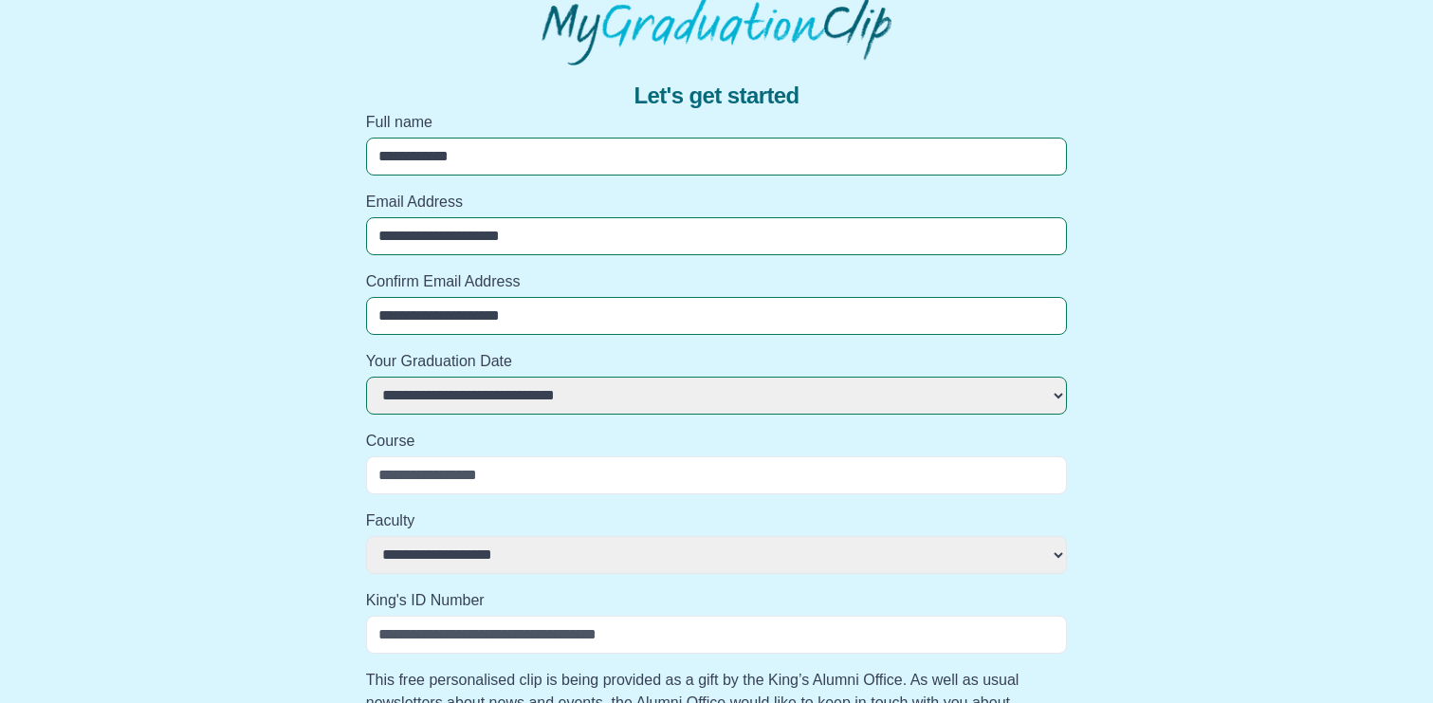
scroll to position [104, 0]
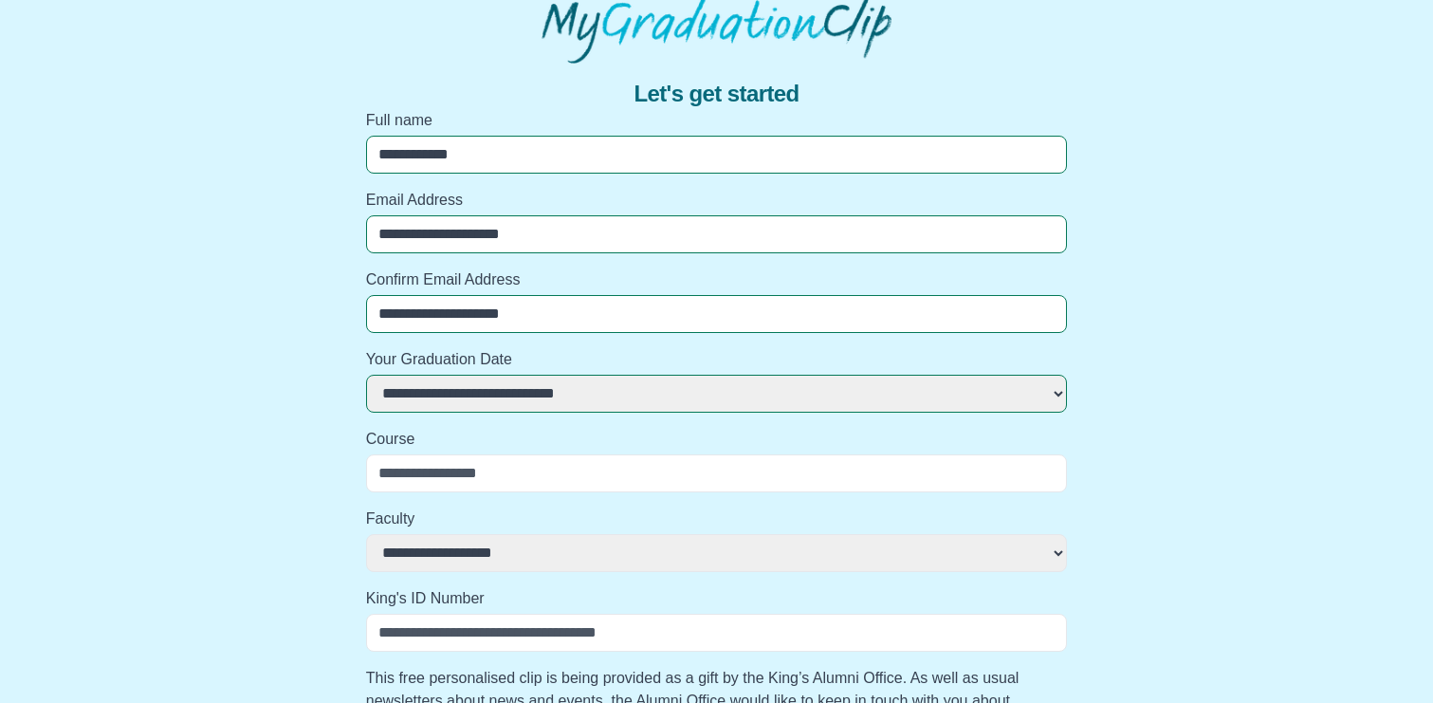
select select
click at [598, 477] on input "Course" at bounding box center [717, 473] width 702 height 38
type input "*"
select select
type input "**"
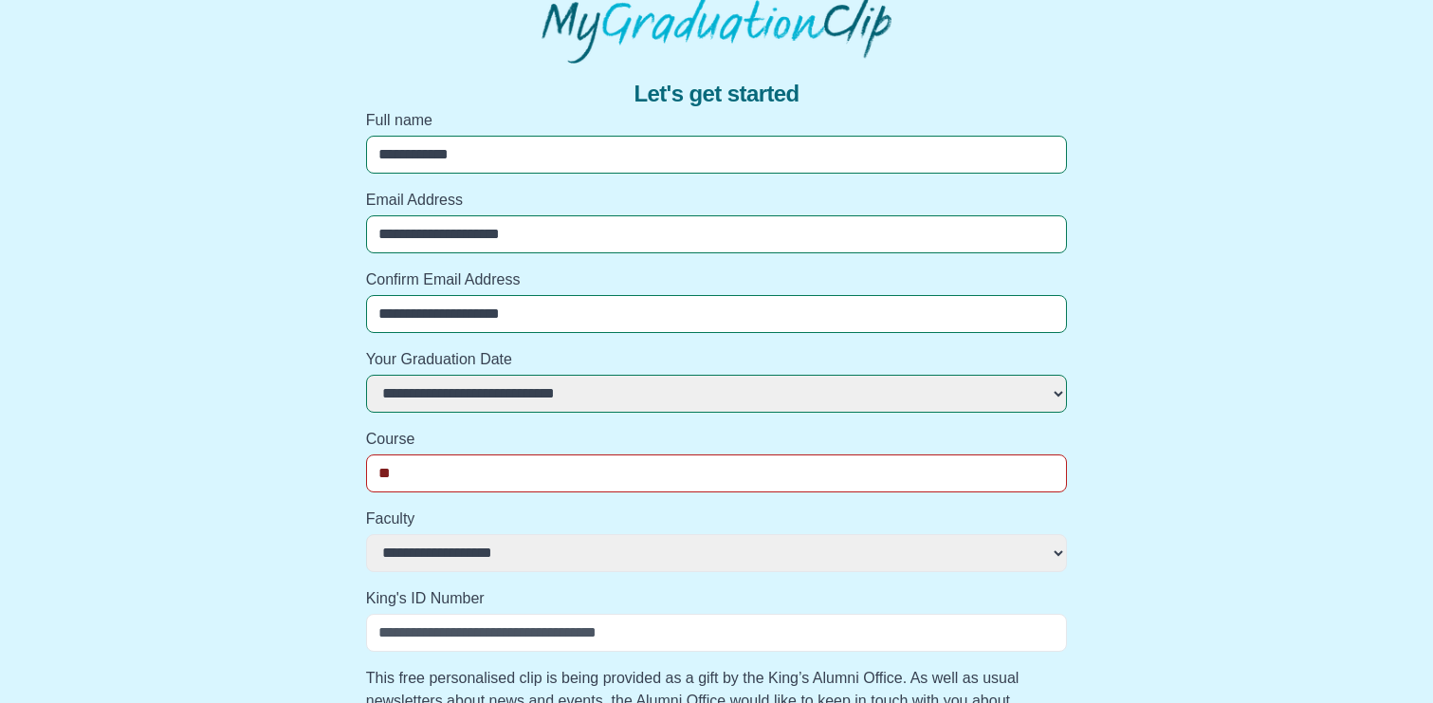
select select
type input "***"
select select
type input "***"
select select
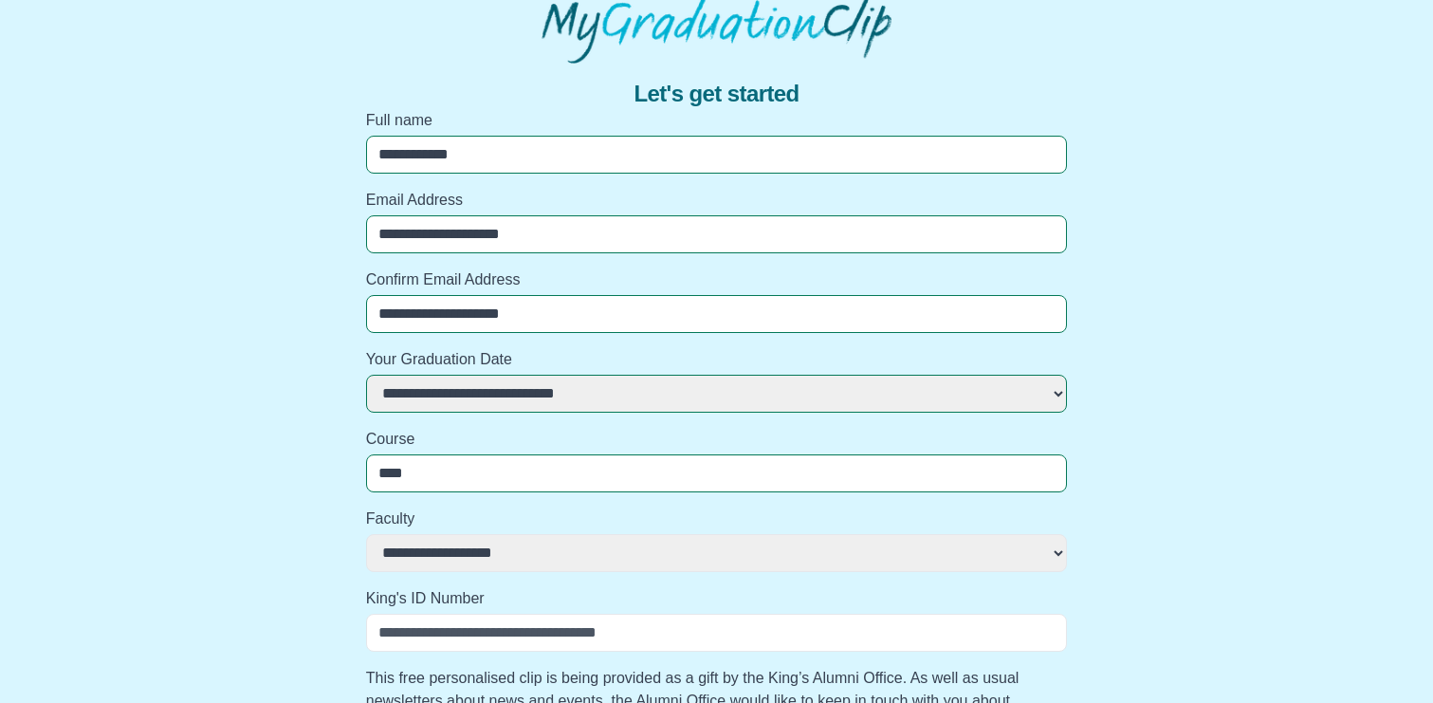
type input "*****"
select select
type input "******"
select select
type input "*******"
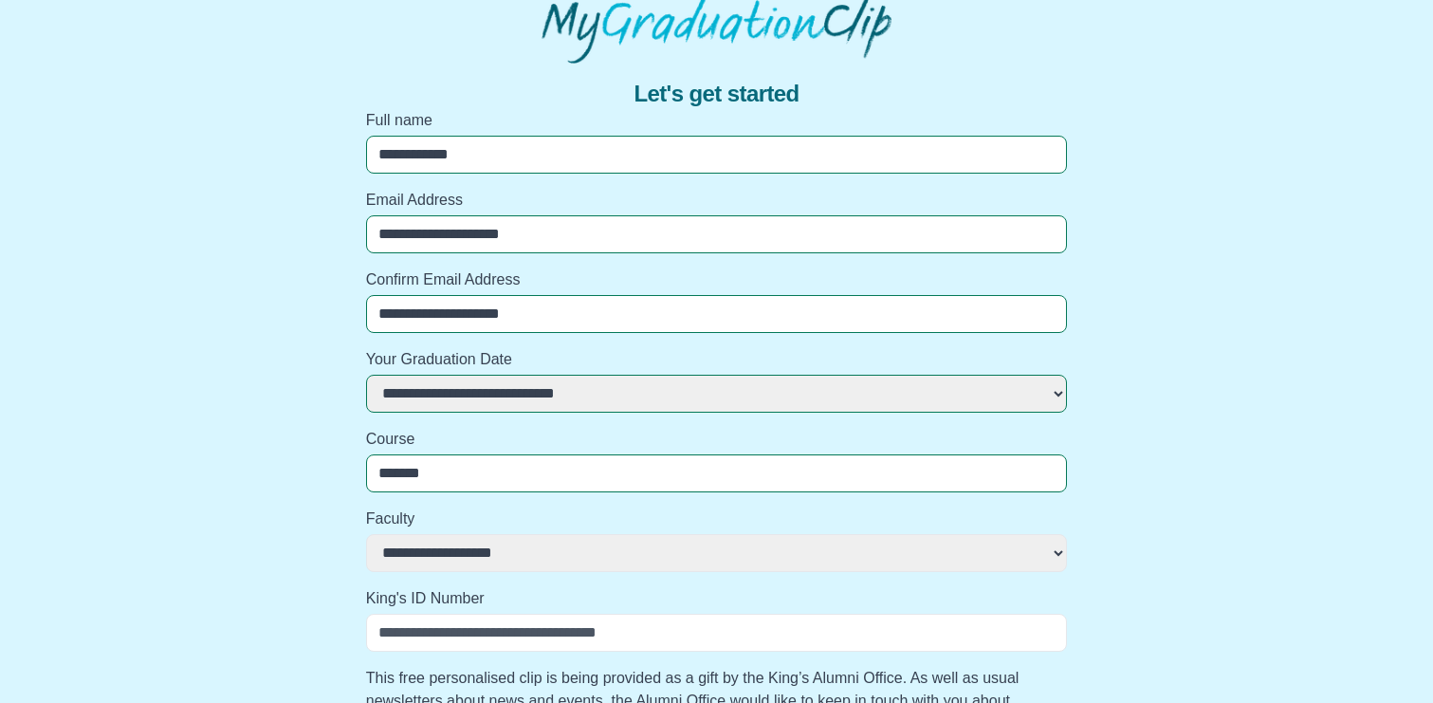
select select
type input "********"
select select
type input "*********"
select select
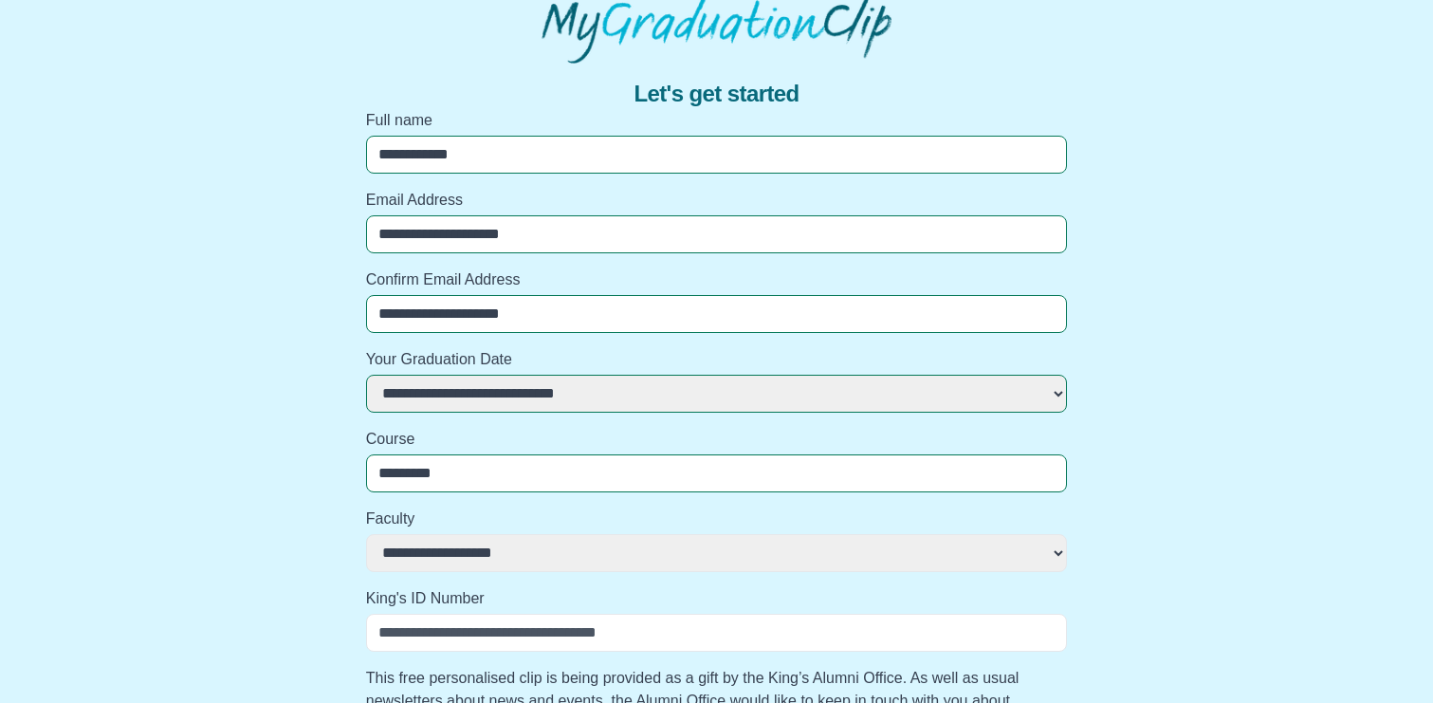
type input "**********"
select select
type input "**********"
select select
type input "**********"
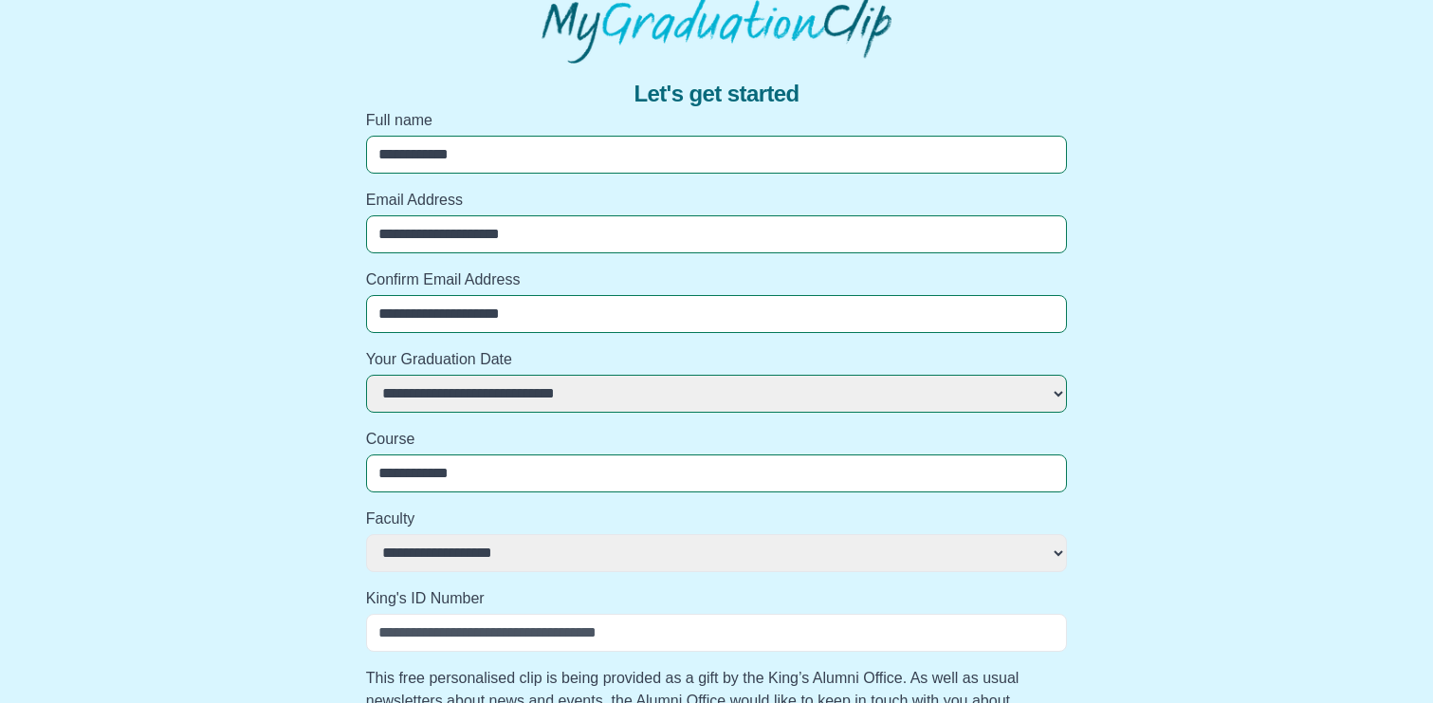
select select
type input "**********"
select select
type input "**********"
select select
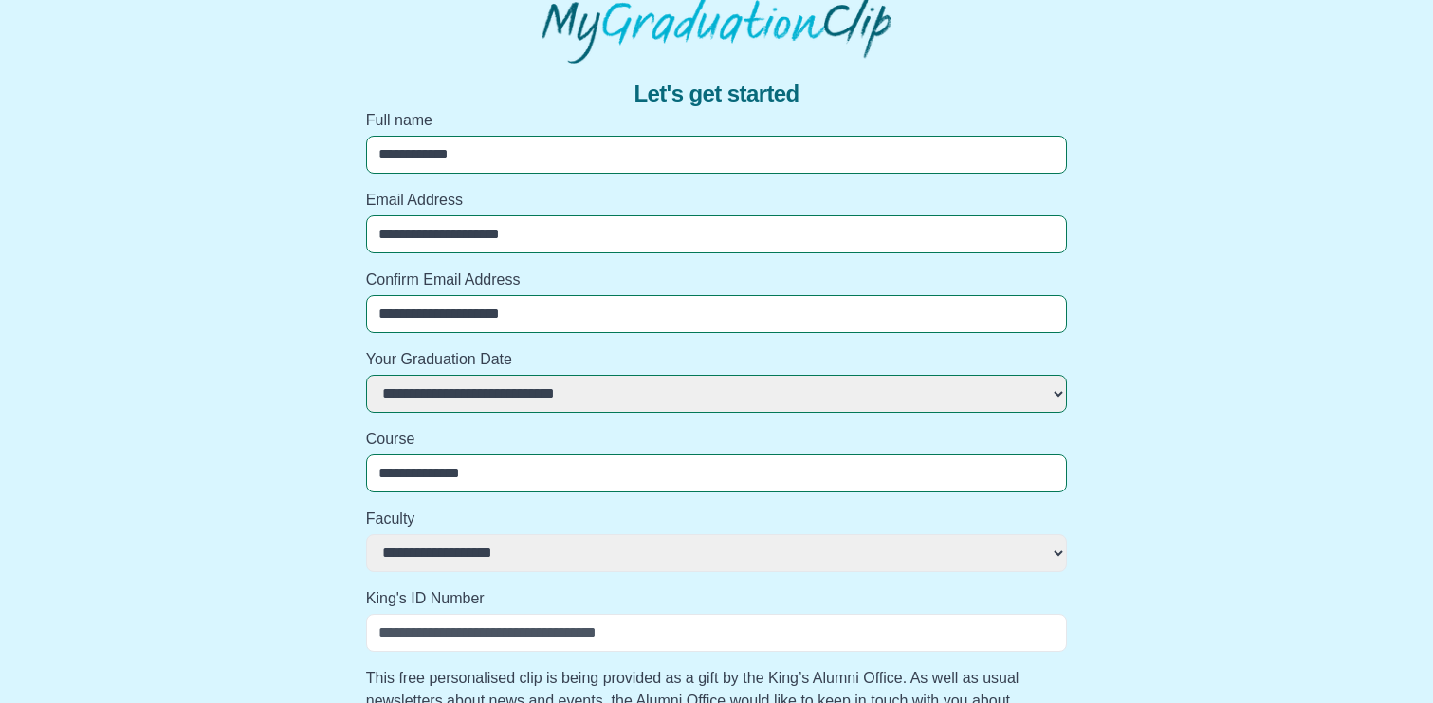
type input "**********"
select select
type input "**********"
select select
type input "**********"
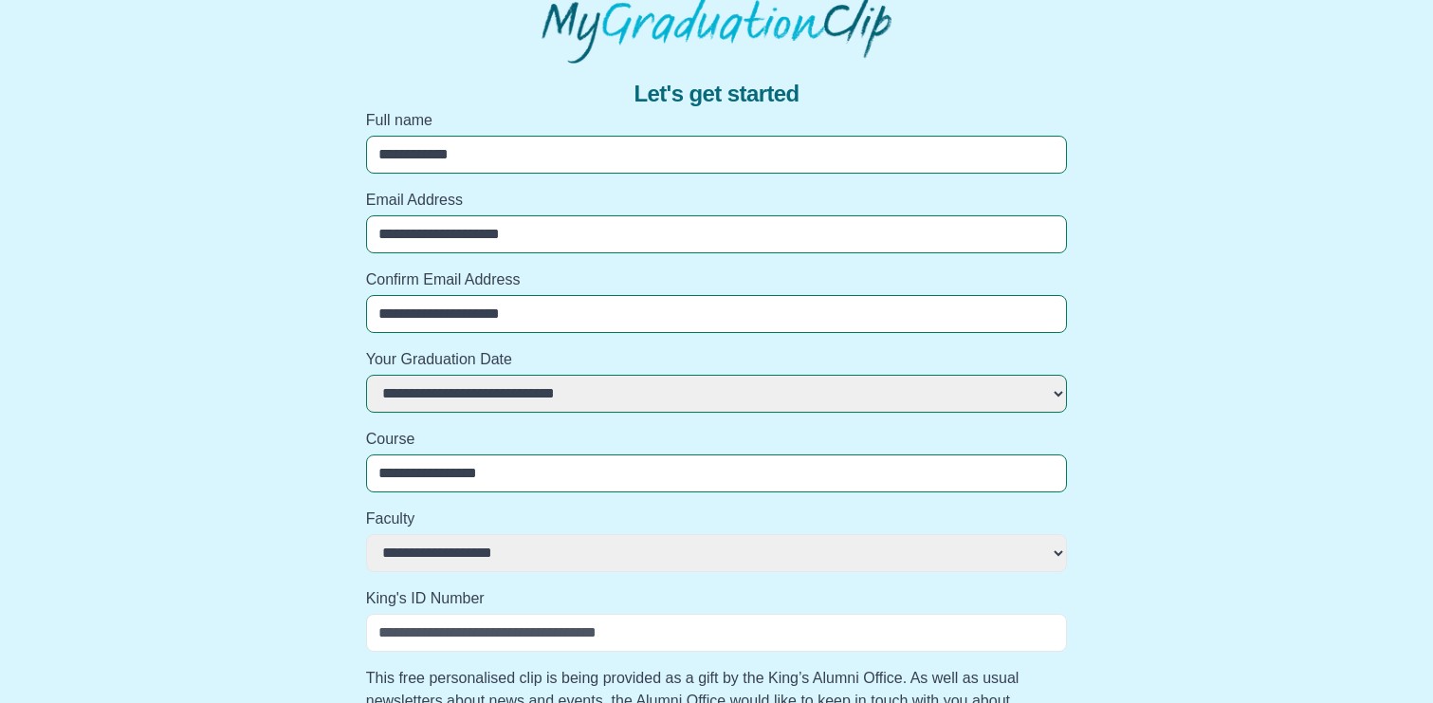
select select
type input "**********"
select select
type input "**********"
select select
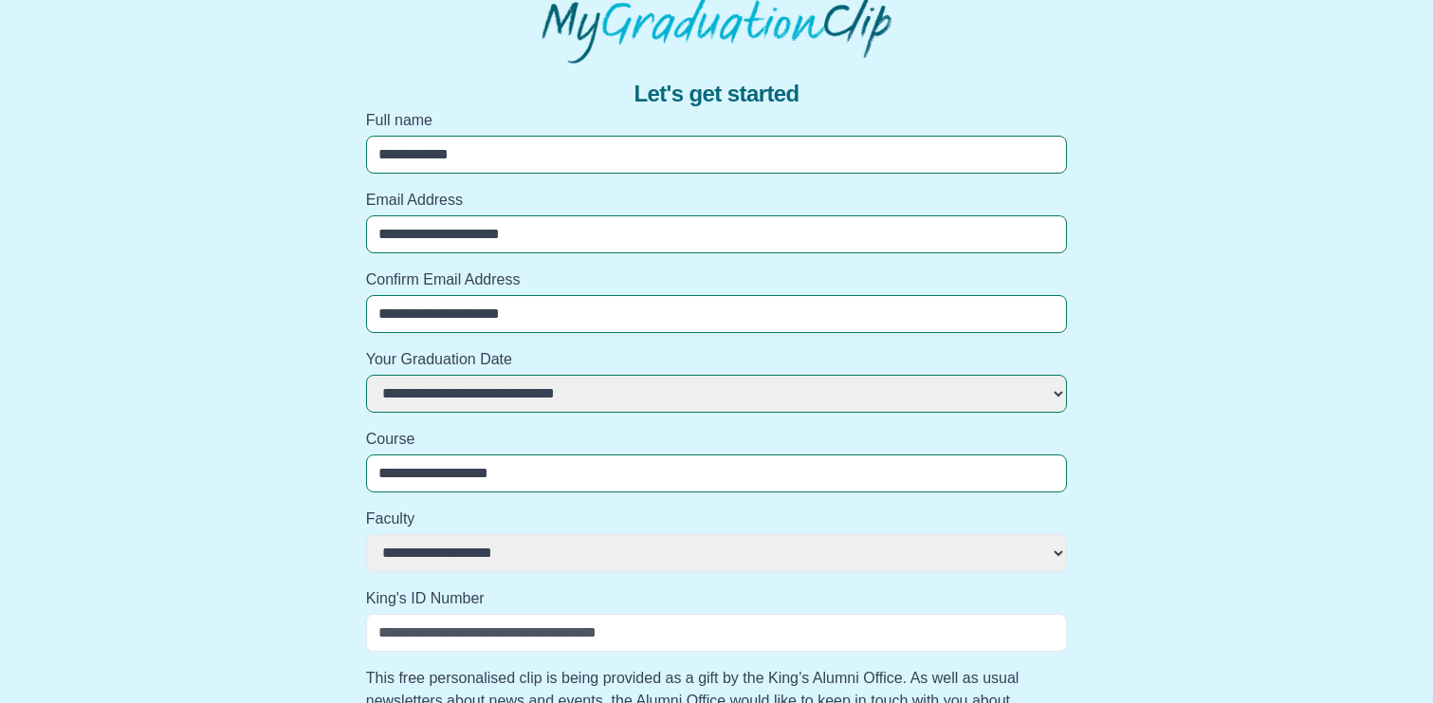
type input "**********"
select select
type input "**********"
select select
type input "**********"
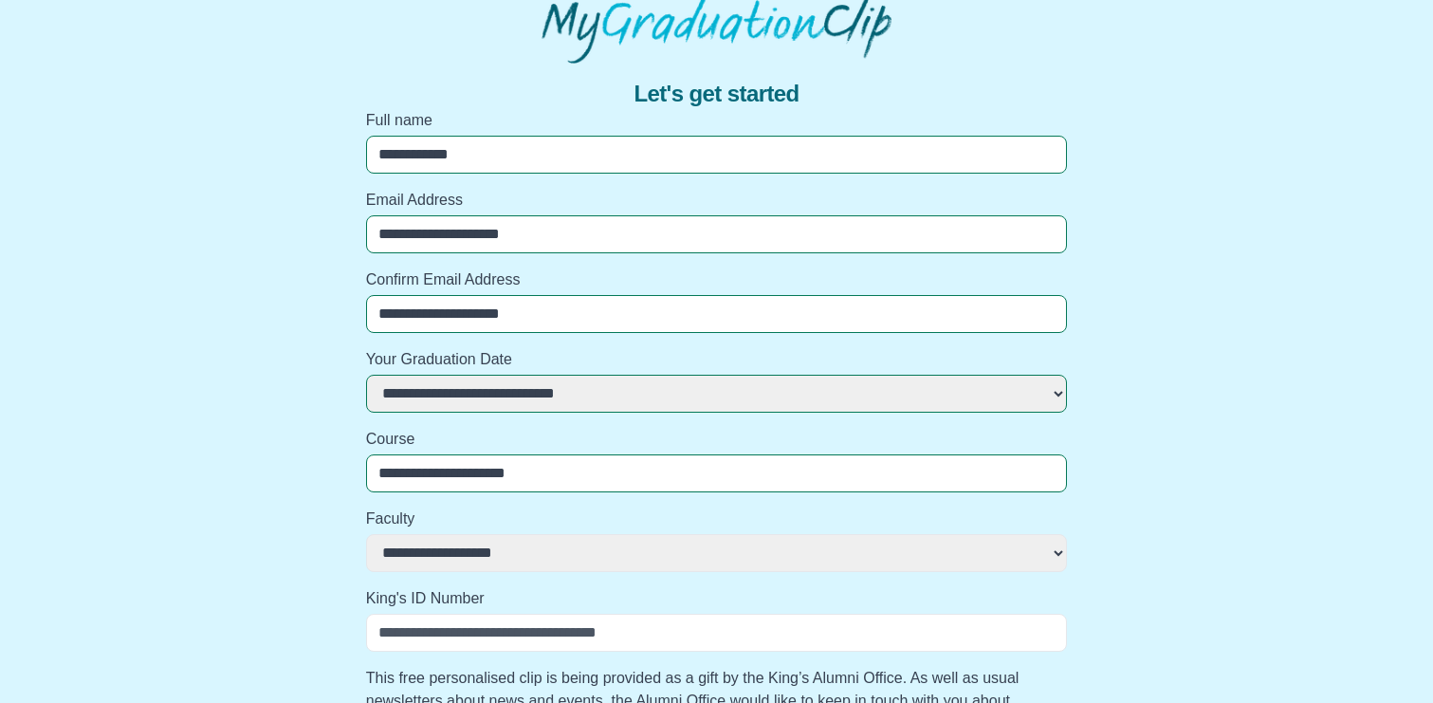
select select
type input "**********"
select select
type input "**********"
select select
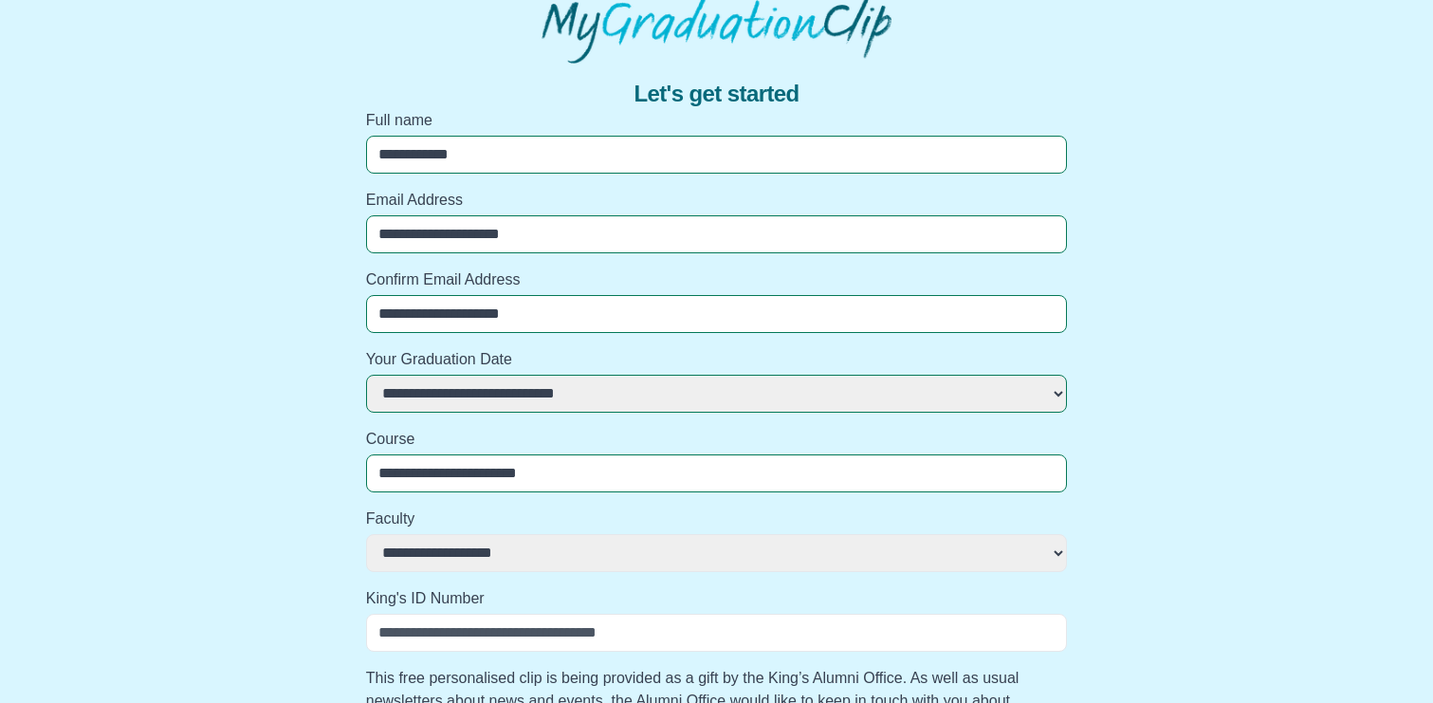
type input "**********"
click at [482, 554] on select "**********" at bounding box center [717, 553] width 702 height 38
select select "**********"
click at [366, 534] on select "**********" at bounding box center [717, 553] width 702 height 38
click at [536, 621] on input "King's ID Number" at bounding box center [717, 633] width 702 height 38
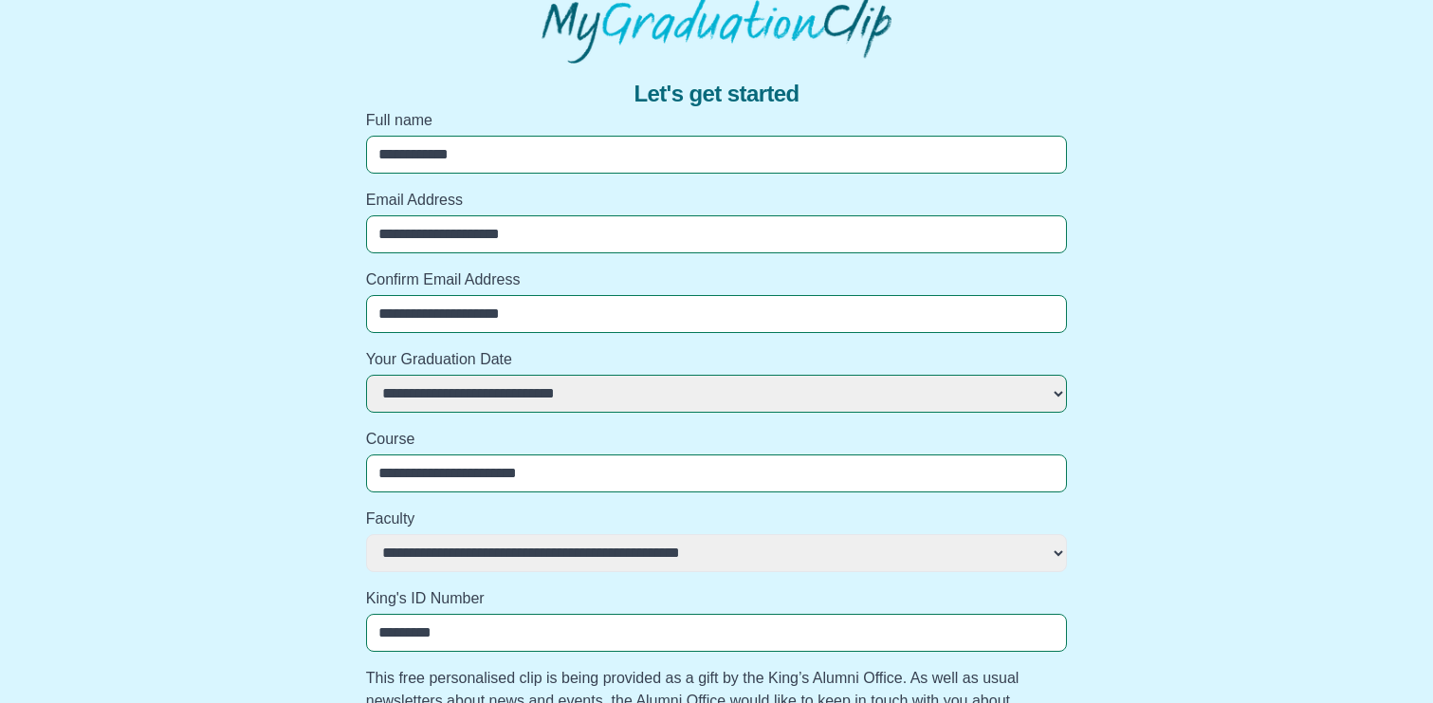
type input "*********"
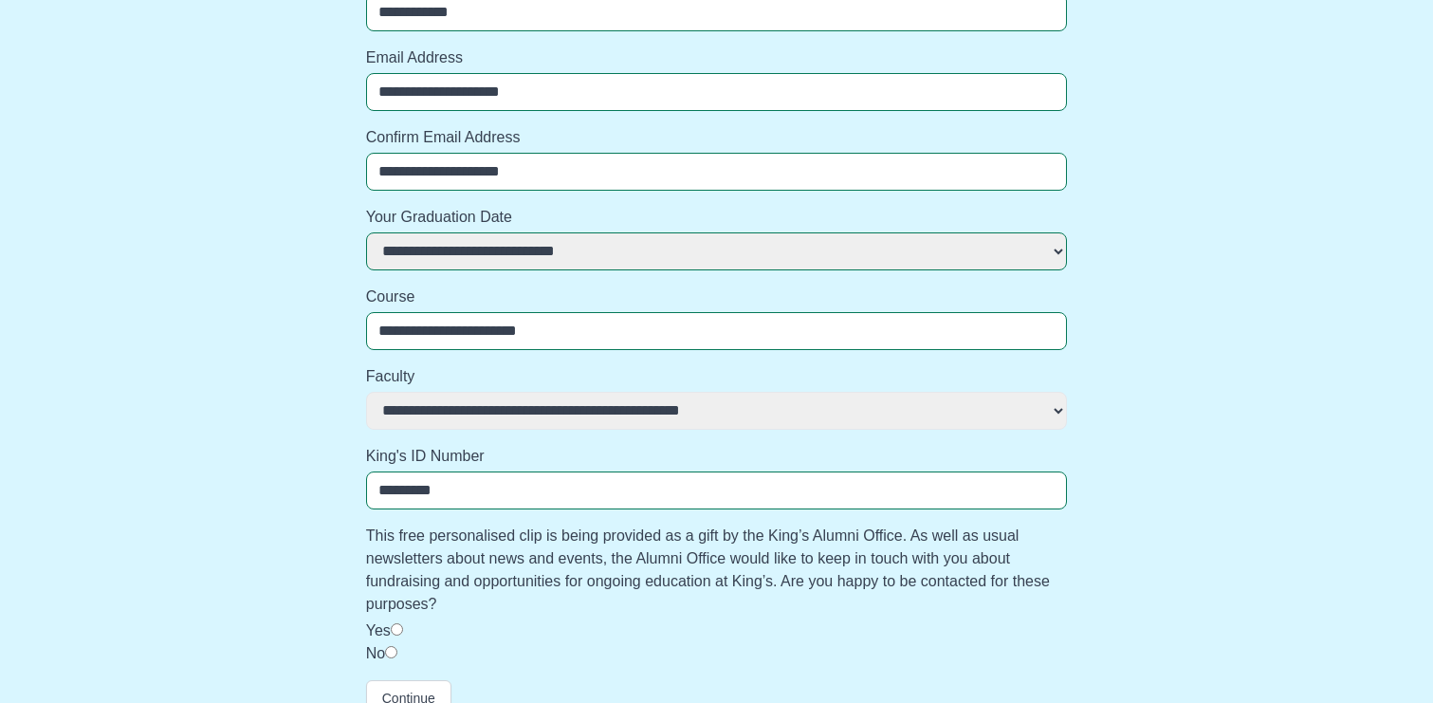
scroll to position [275, 0]
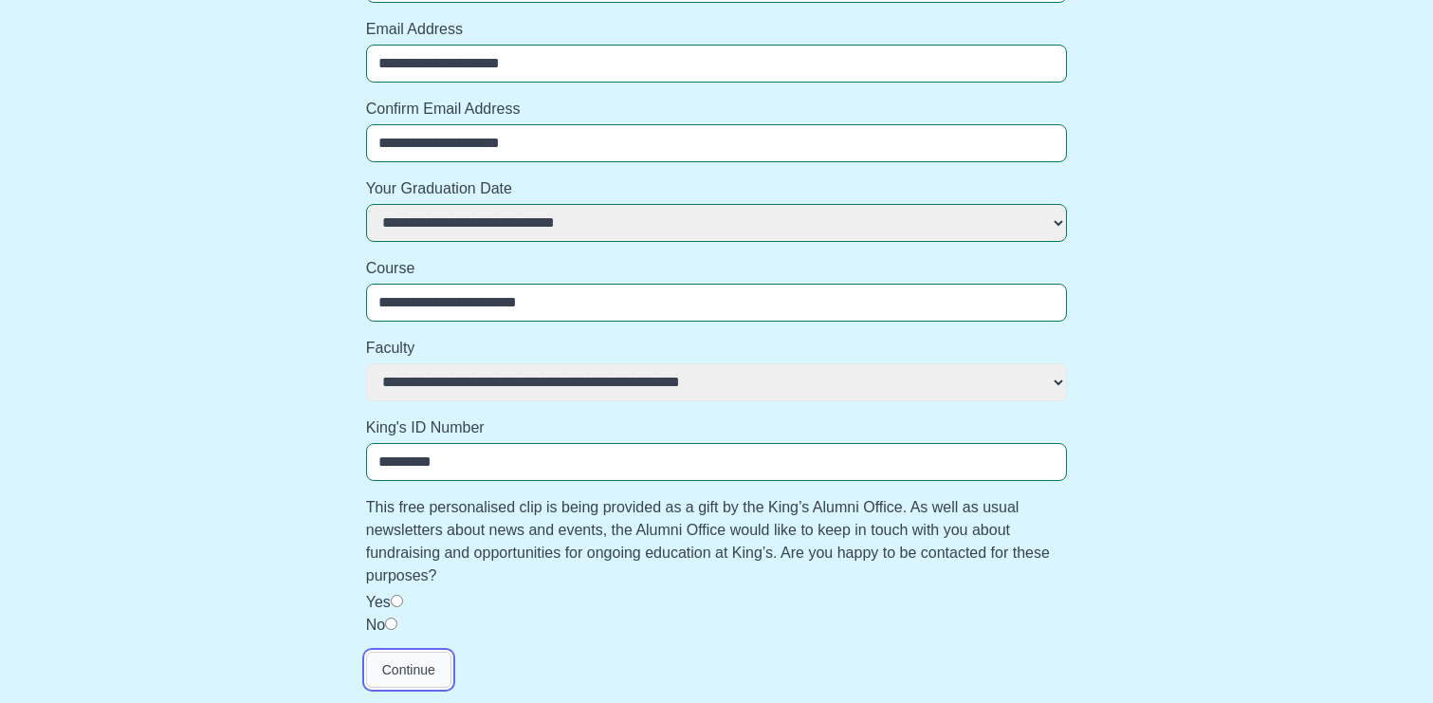
click at [397, 681] on button "Continue" at bounding box center [408, 670] width 85 height 36
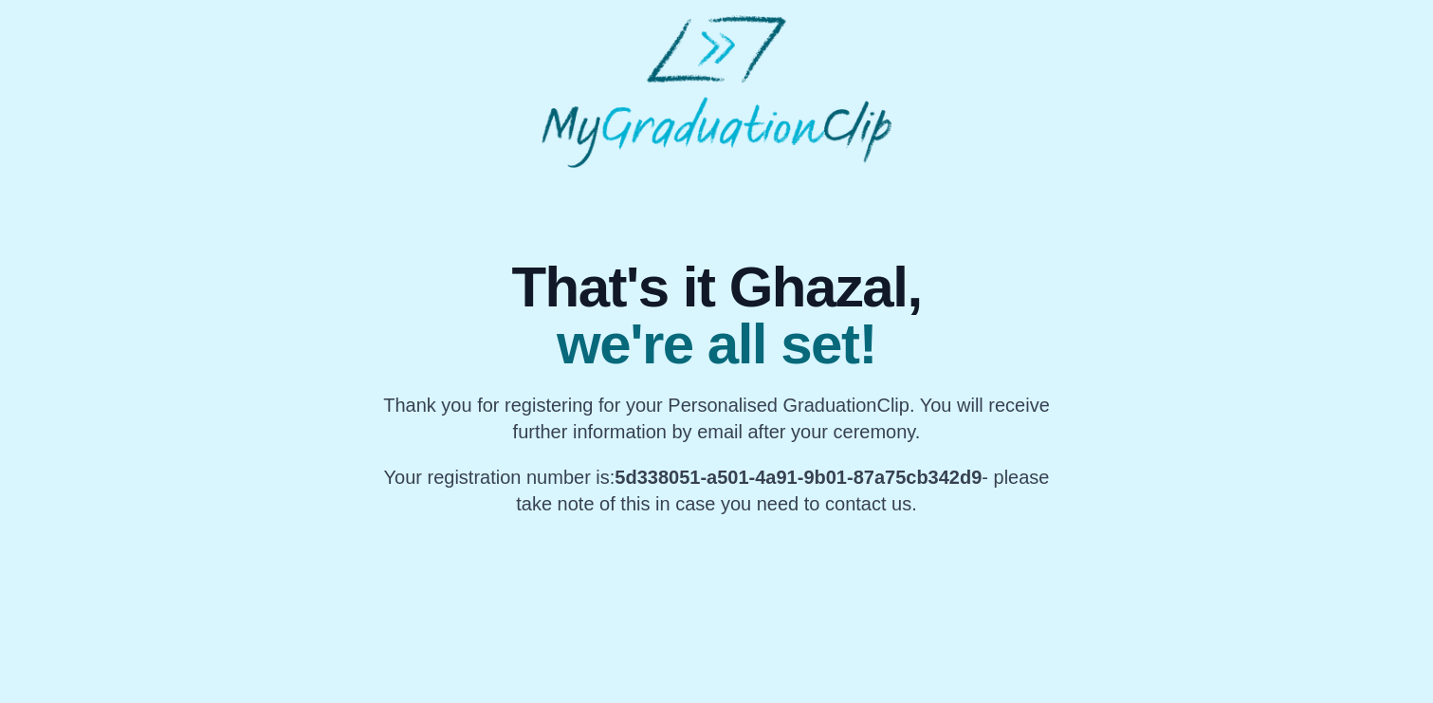
scroll to position [0, 0]
drag, startPoint x: 1062, startPoint y: 460, endPoint x: 683, endPoint y: 464, distance: 378.5
click at [683, 464] on div "That's it Ghazal, we're all set! Thank you for registering for your Personalise…" at bounding box center [717, 388] width 717 height 258
click at [683, 467] on b "5d338051-a501-4a91-9b01-87a75cb342d9" at bounding box center [798, 477] width 367 height 21
drag, startPoint x: 641, startPoint y: 469, endPoint x: 1018, endPoint y: 474, distance: 376.7
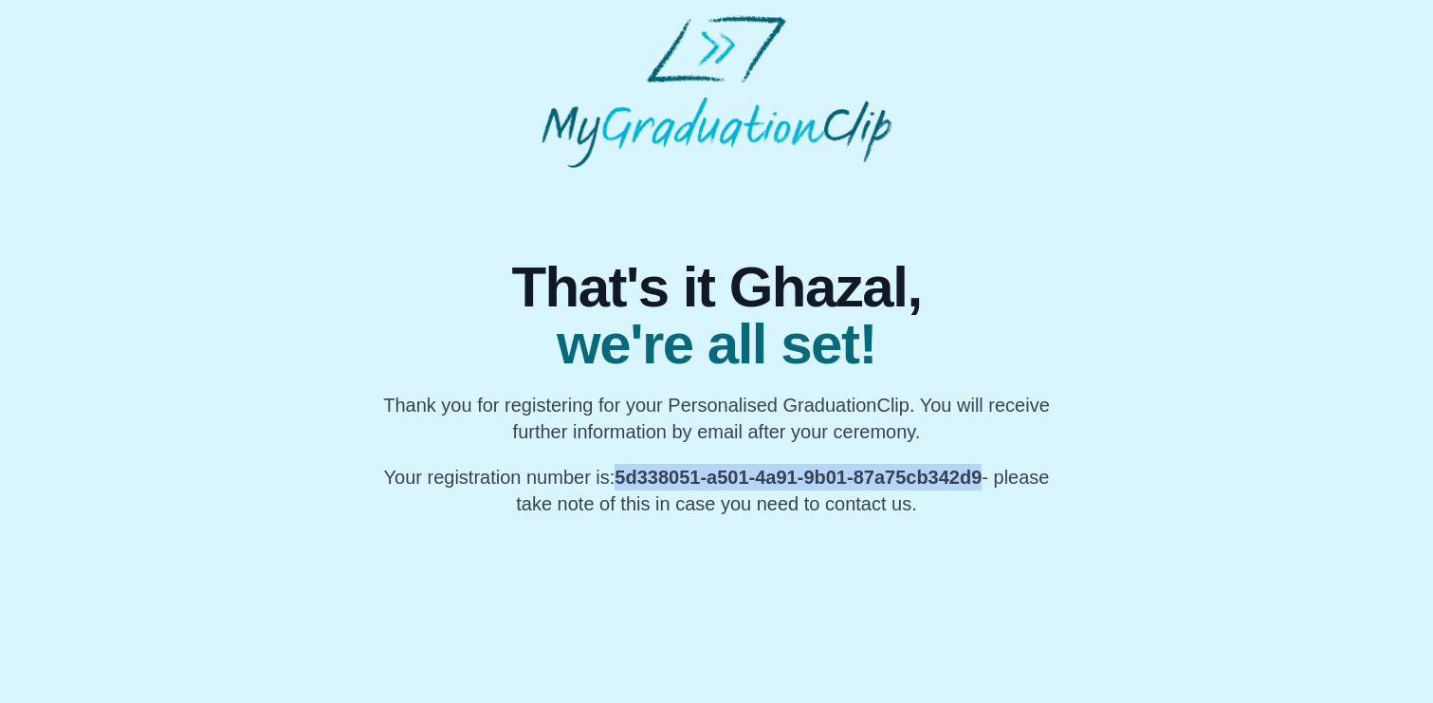
click at [982, 474] on b "5d338051-a501-4a91-9b01-87a75cb342d9" at bounding box center [798, 477] width 367 height 21
copy b "5d338051-a501-4a91-9b01-87a75cb342d9"
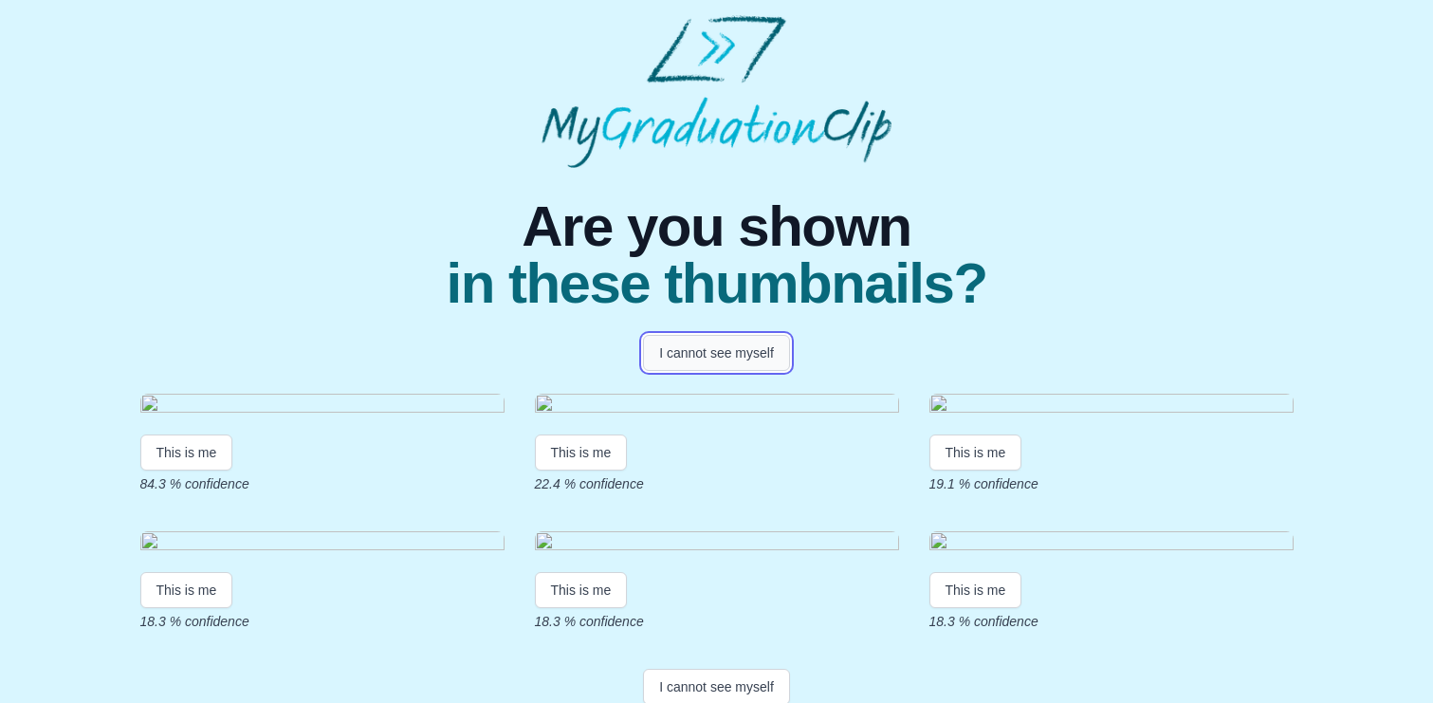
click at [714, 350] on button "I cannot see myself" at bounding box center [716, 353] width 147 height 36
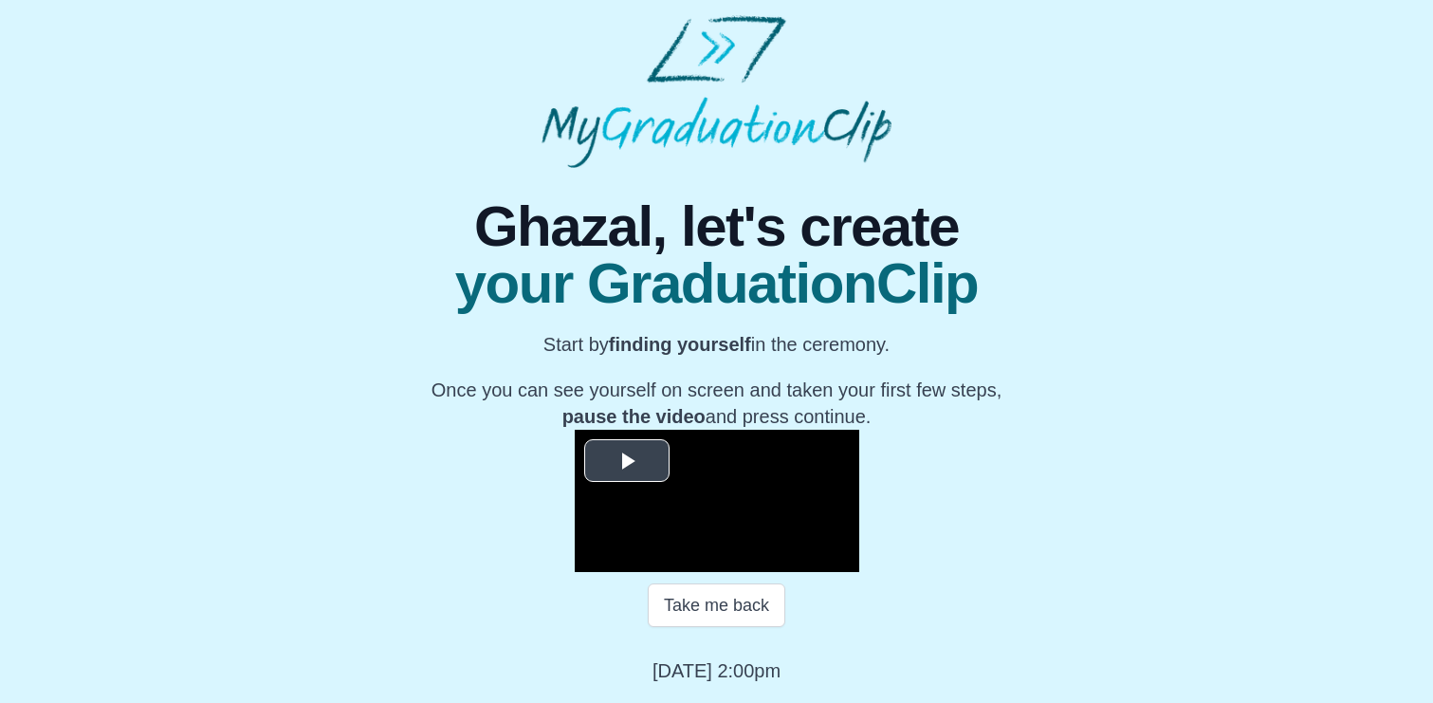
scroll to position [255, 0]
click at [627, 460] on span "Video Player" at bounding box center [627, 460] width 0 height 0
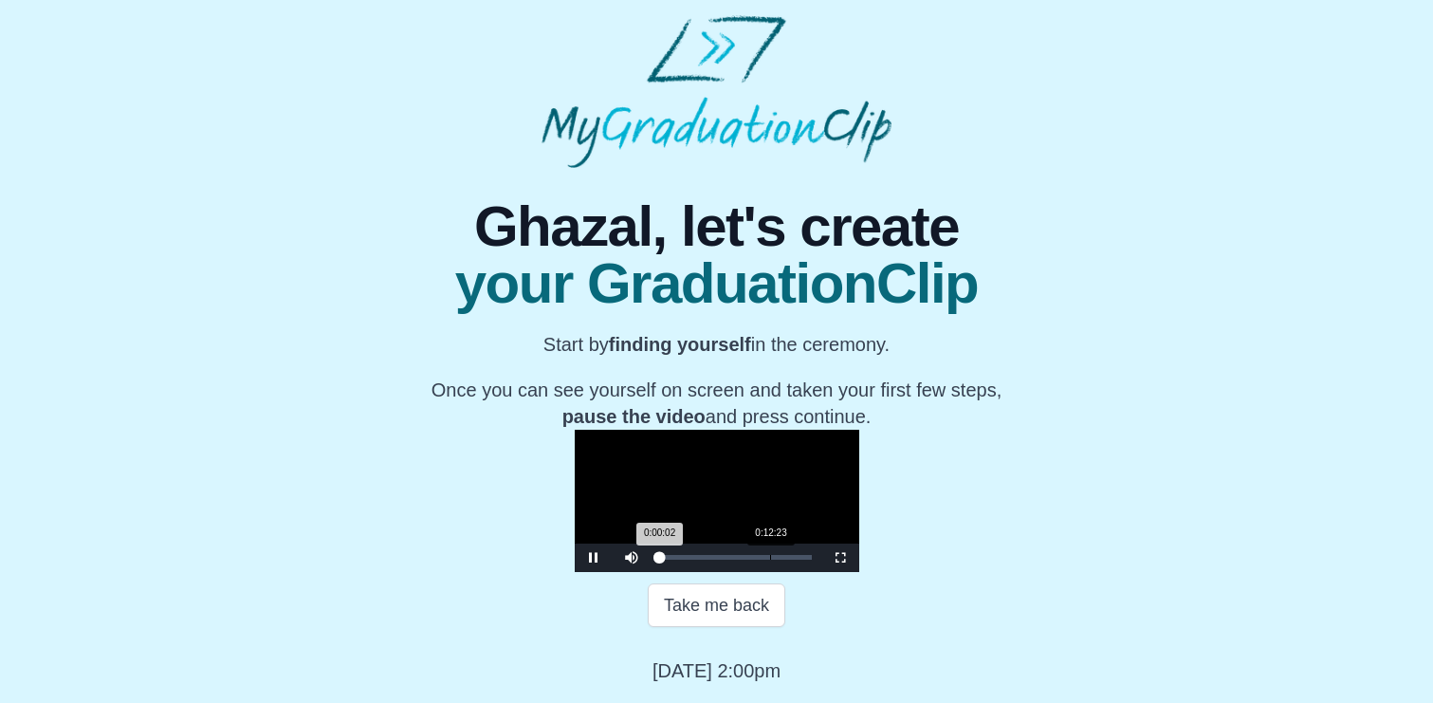
click at [651, 567] on div "Loaded : 0% 0:12:23 0:00:02 Progress : 0%" at bounding box center [736, 558] width 171 height 28
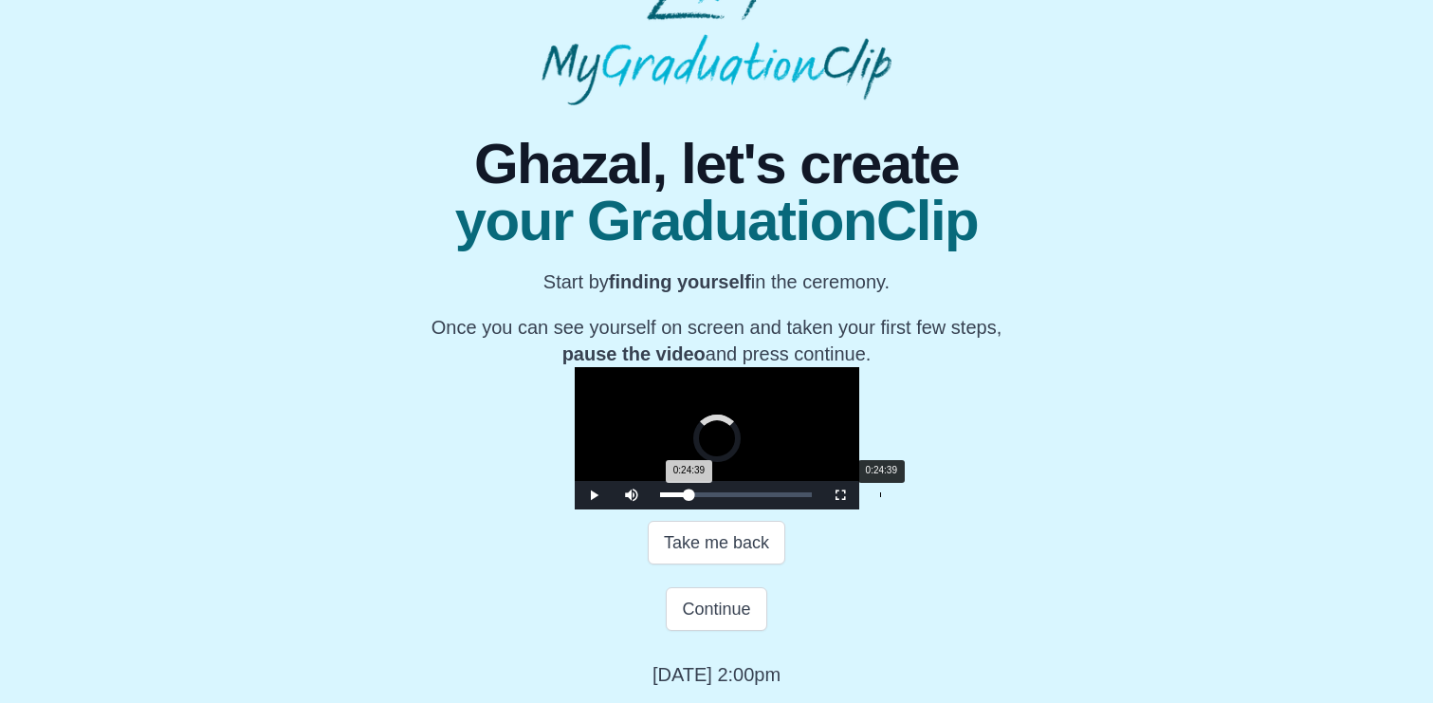
click at [665, 509] on div "Loaded : 0% 0:24:39 0:24:39 Progress : 0%" at bounding box center [736, 495] width 171 height 28
click at [804, 509] on div "Loaded : 0% 0:40:00 0:40:06 Progress : 0%" at bounding box center [736, 495] width 171 height 28
click at [814, 509] on div "Loaded : 0% 0:41:16 0:40:08 Progress : 0%" at bounding box center [736, 495] width 171 height 28
click at [1139, 497] on div "0:53:33" at bounding box center [1139, 494] width 1 height 5
click at [1112, 497] on div "0:50:29" at bounding box center [1112, 494] width 1 height 5
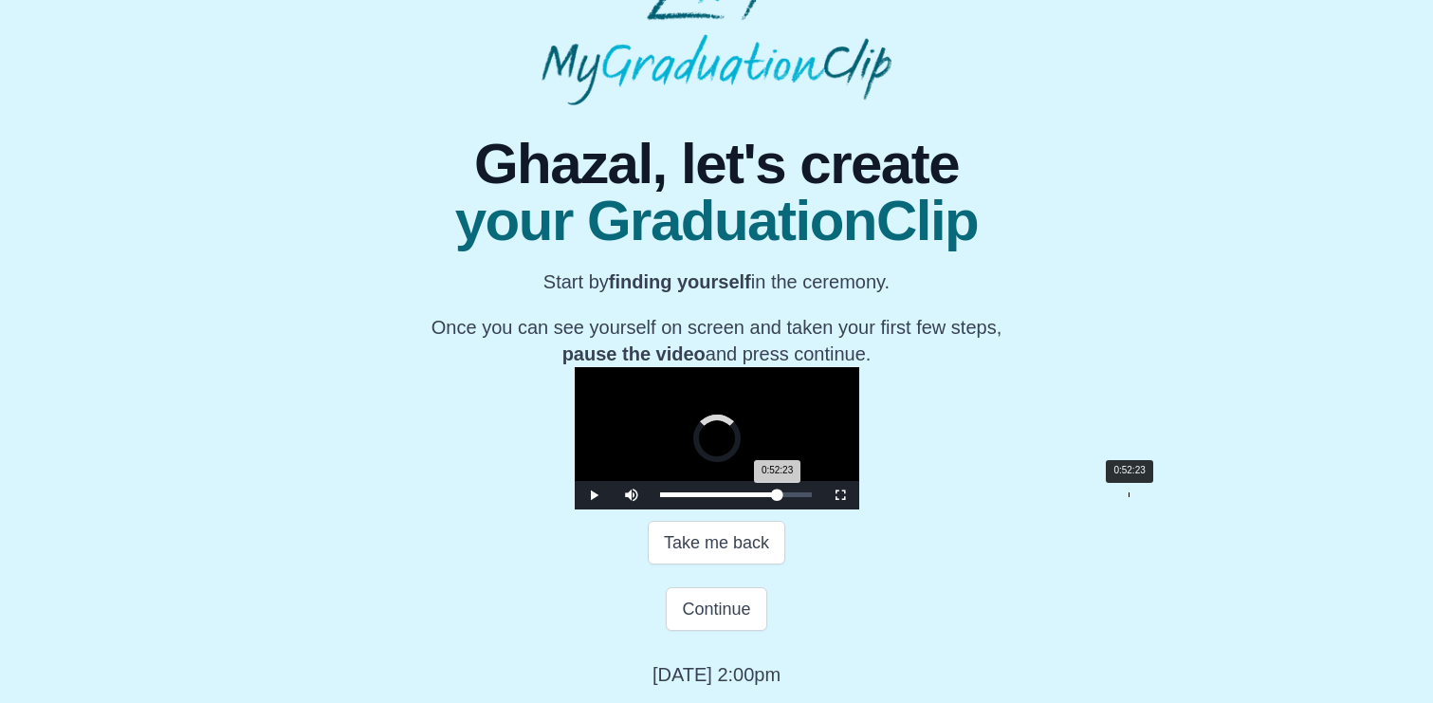
click at [1129, 497] on div "0:52:23" at bounding box center [1129, 494] width 1 height 5
click at [783, 497] on div "0:51:13 Progress : 0%" at bounding box center [721, 494] width 122 height 5
click at [822, 509] on div "Loaded : 0% 0:53:08 0:53:08 Progress : 0%" at bounding box center [736, 495] width 171 height 28
click at [812, 497] on div "Loaded : 0% 0:55:59 0:55:59 Progress : 0%" at bounding box center [736, 494] width 152 height 5
click at [790, 497] on div "0:55:02 Progress : 0%" at bounding box center [725, 494] width 130 height 5
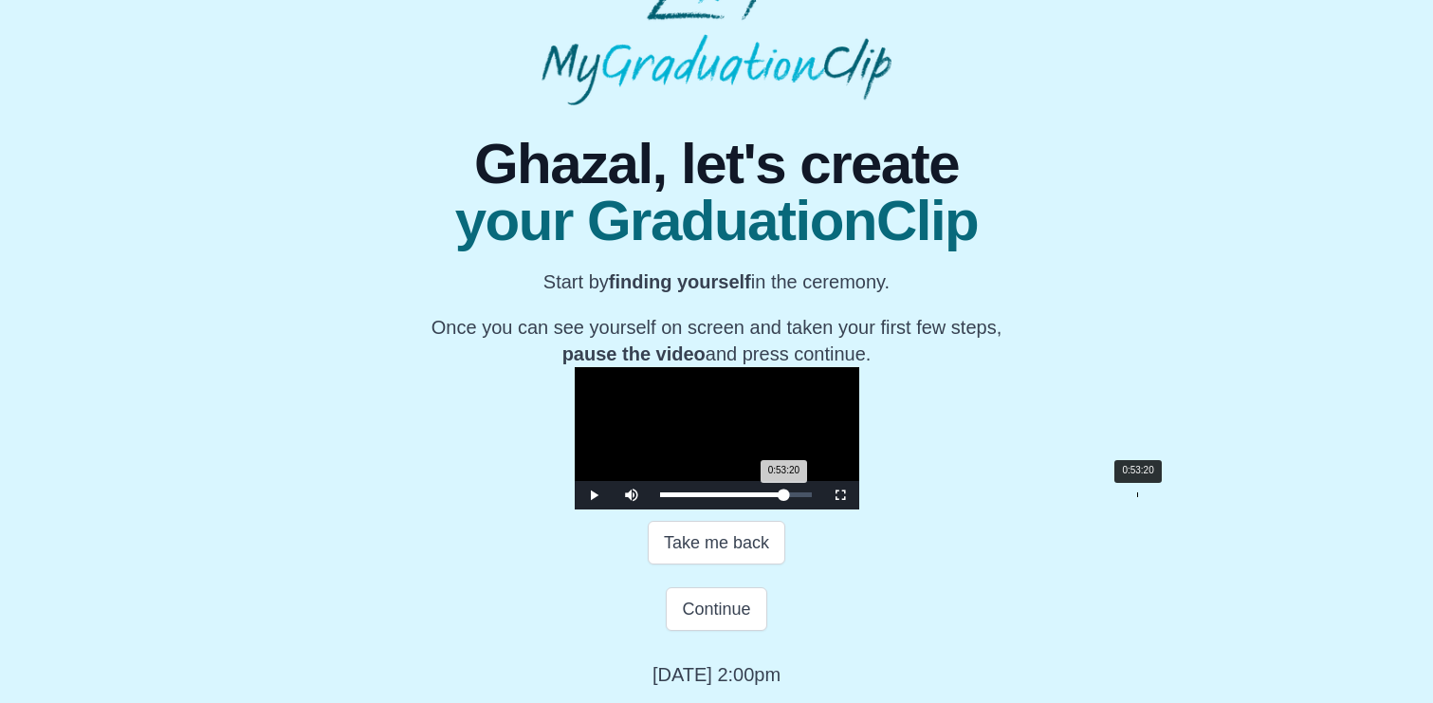
click at [822, 509] on div "Loaded : 0% 0:53:20 0:53:20 Progress : 0%" at bounding box center [736, 495] width 171 height 28
click at [783, 497] on div "0:52:29 Progress : 0%" at bounding box center [721, 494] width 122 height 5
click at [822, 509] on div "Loaded : 0% 0:50:35 0:50:35 Progress : 0%" at bounding box center [736, 495] width 171 height 28
click at [778, 497] on div "0:49:51 Progress : 0%" at bounding box center [719, 494] width 118 height 5
click at [776, 497] on div "0:49:19 Progress : 0%" at bounding box center [718, 494] width 116 height 5
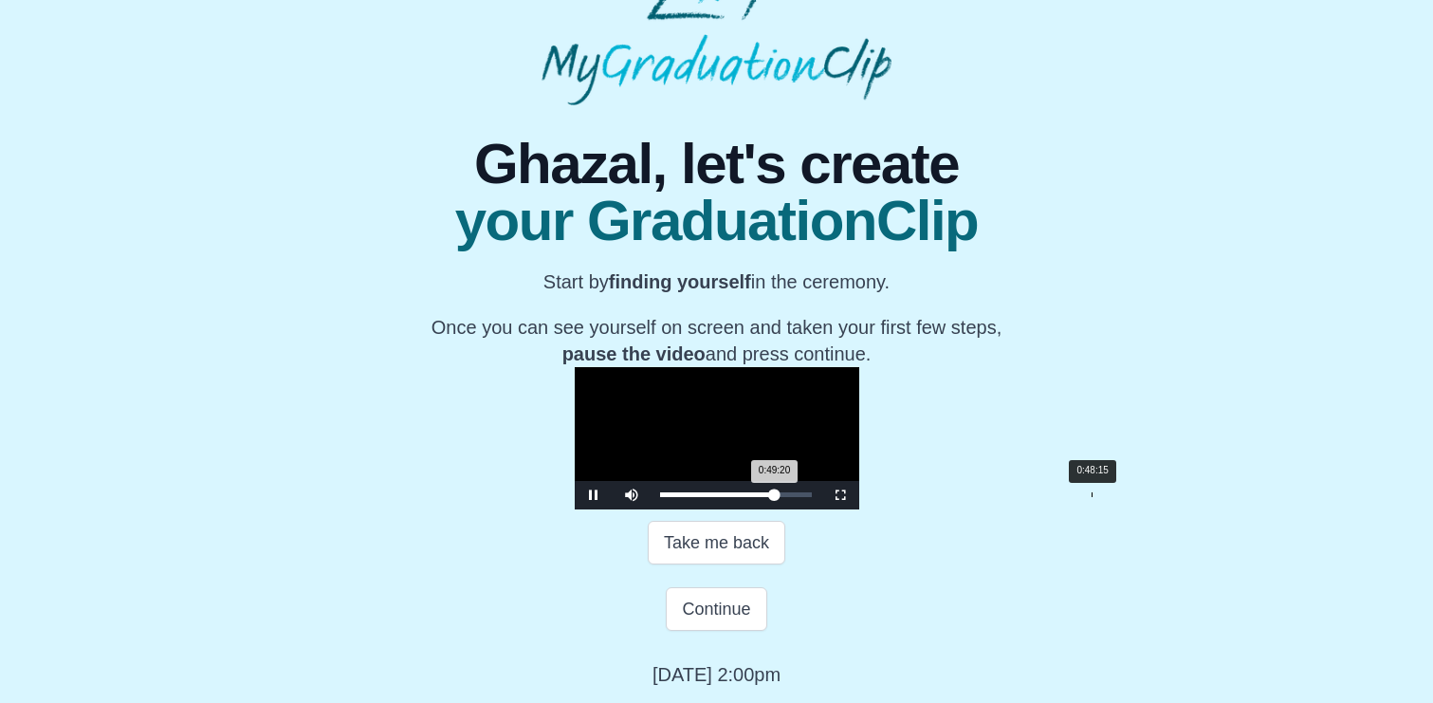
click at [822, 509] on div "Loaded : 0% 0:48:15 0:49:20 Progress : 0%" at bounding box center [736, 495] width 171 height 28
click at [772, 497] on div "0:47:31 Progress : 0%" at bounding box center [716, 494] width 112 height 5
click at [771, 497] on div "0:46:40 Progress : 0%" at bounding box center [715, 494] width 111 height 5
click at [812, 497] on div "Loaded : 0% 0:59:29 0:46:43 Progress : 0%" at bounding box center [736, 494] width 152 height 5
click at [799, 497] on div "0:59:03 Progress : 0%" at bounding box center [729, 494] width 139 height 5
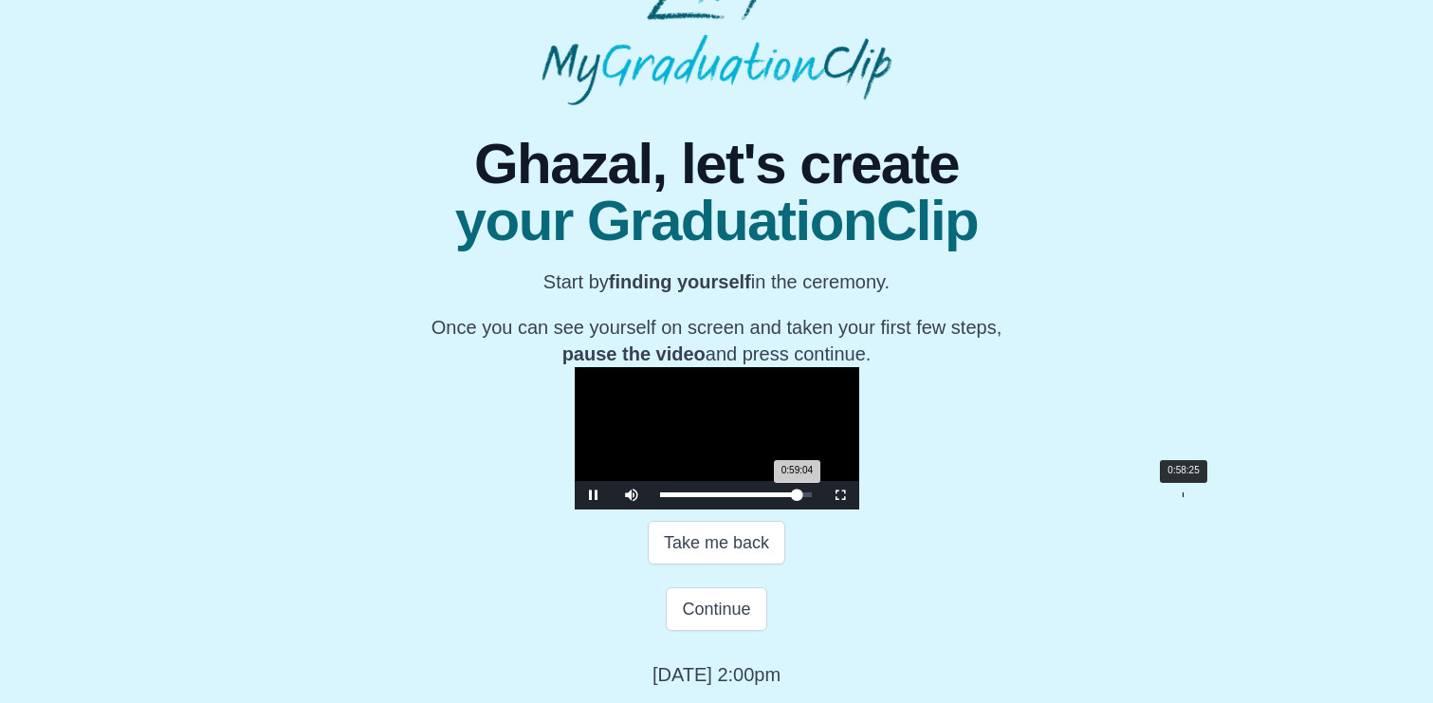
click at [798, 497] on div "0:59:04 Progress : 0%" at bounding box center [729, 494] width 138 height 5
click at [796, 497] on div "0:57:28 Progress : 0%" at bounding box center [728, 494] width 136 height 5
click at [794, 497] on div "0:57:30 Progress : 0%" at bounding box center [727, 494] width 134 height 5
click at [792, 497] on div "0:55:46 Progress : 0%" at bounding box center [726, 494] width 132 height 5
drag, startPoint x: 944, startPoint y: 560, endPoint x: 931, endPoint y: 561, distance: 13.3
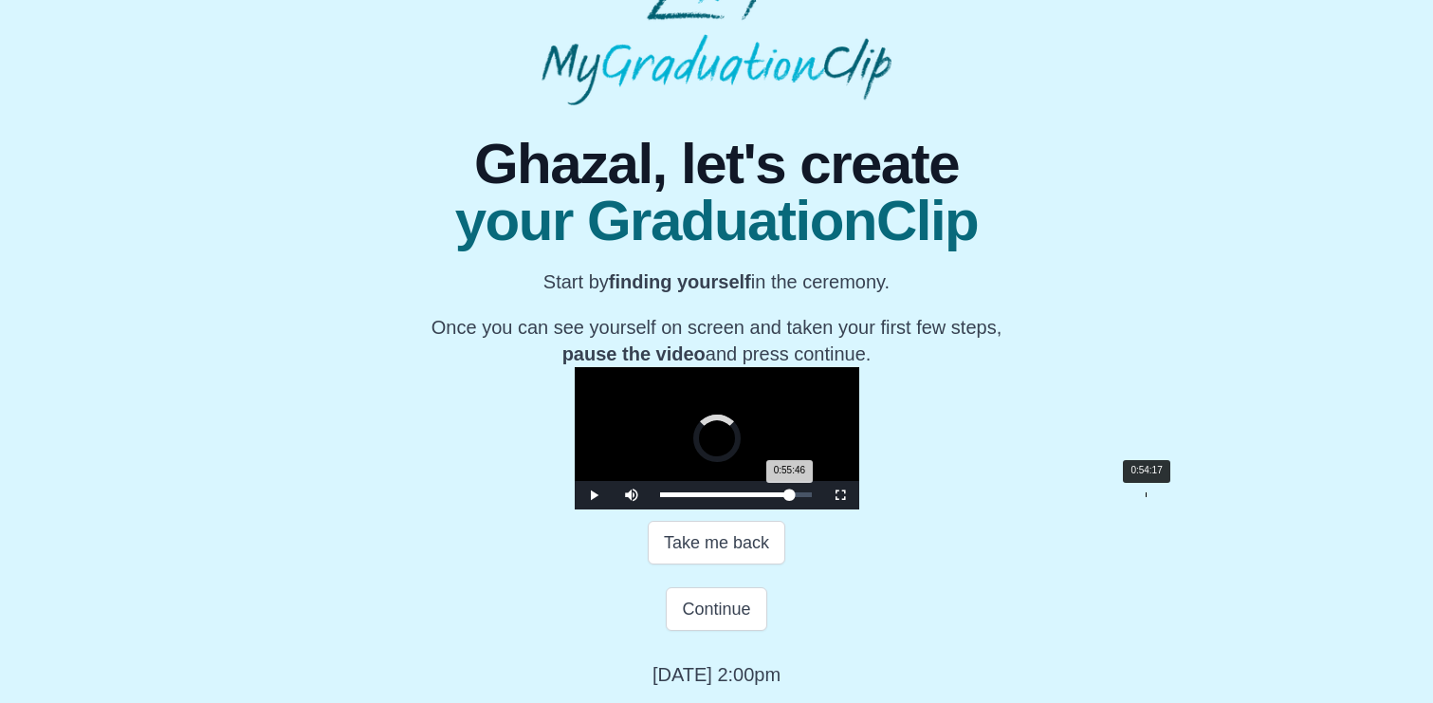
click at [790, 497] on div "0:55:46 Progress : 0%" at bounding box center [725, 494] width 130 height 5
click at [786, 497] on div "0:54:19 Progress : 0%" at bounding box center [723, 494] width 126 height 5
click at [784, 497] on div "0:53:08 Progress : 0%" at bounding box center [721, 494] width 123 height 5
click at [784, 497] on div "0:53:01 Progress : 0%" at bounding box center [721, 494] width 123 height 5
click at [784, 497] on div "0:53:03 Progress : 0%" at bounding box center [721, 494] width 123 height 5
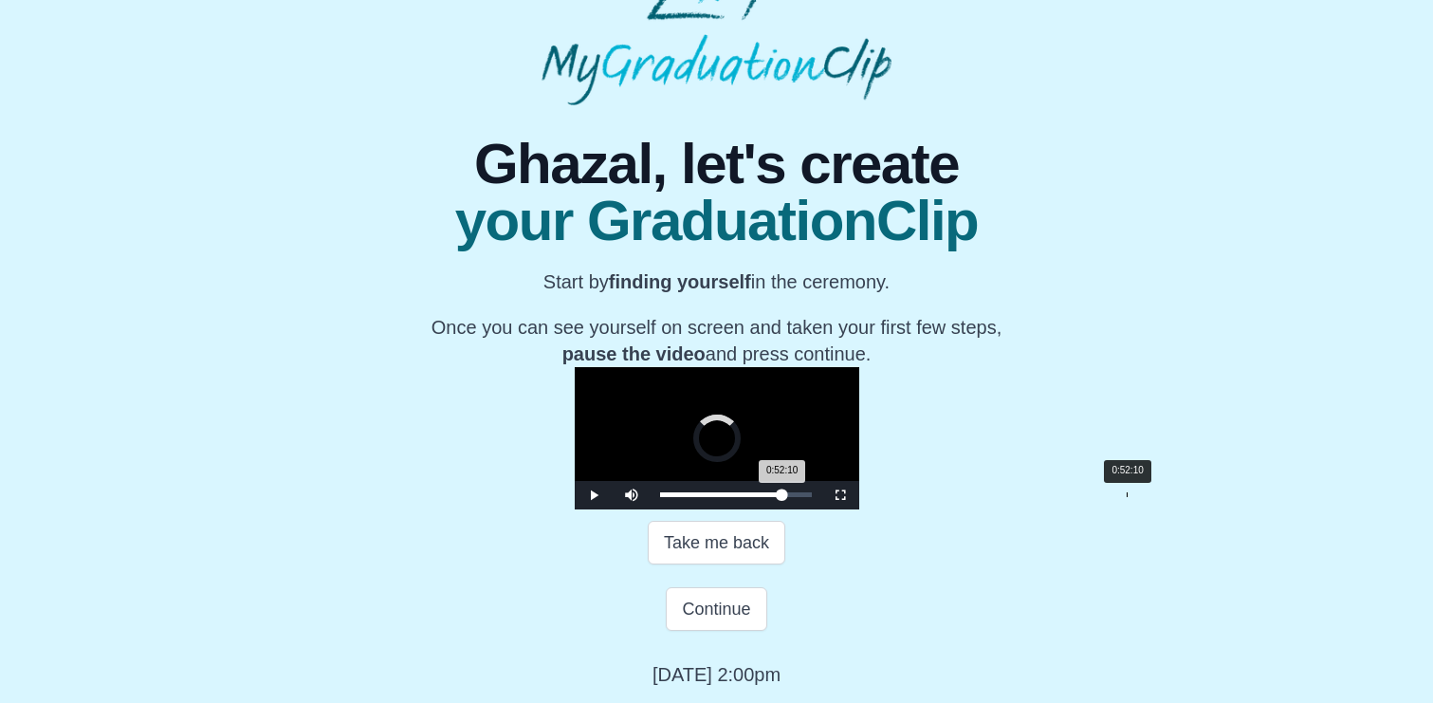
click at [783, 497] on div "0:52:10 Progress : 0%" at bounding box center [721, 494] width 122 height 5
click at [780, 497] on div "0:51:26 Progress : 0%" at bounding box center [720, 494] width 120 height 5
click at [780, 497] on div "0:50:54 Progress : 0%" at bounding box center [720, 494] width 120 height 5
click at [822, 509] on div "Loaded : 0% 0:43:36 0:50:57 Progress : 0%" at bounding box center [736, 495] width 171 height 28
click at [762, 497] on div "0:43:44 Progress : 0%" at bounding box center [711, 494] width 102 height 5
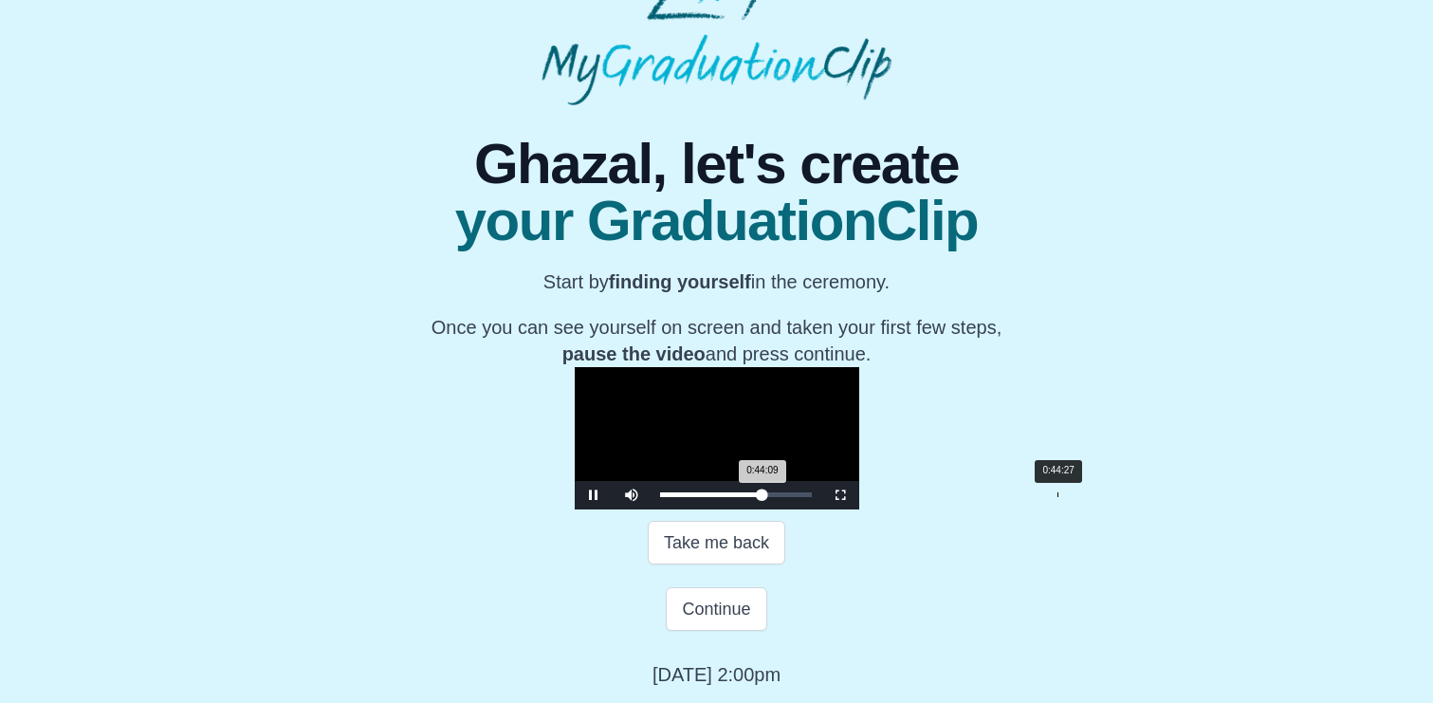
click at [763, 497] on div "0:44:09 Progress : 0%" at bounding box center [711, 494] width 102 height 5
click at [765, 497] on div "0:44:38 Progress : 0%" at bounding box center [712, 494] width 104 height 5
click at [765, 497] on div "0:45:00 Progress : 0%" at bounding box center [712, 494] width 104 height 5
click at [766, 497] on div "0:45:24 Progress : 0%" at bounding box center [712, 494] width 105 height 5
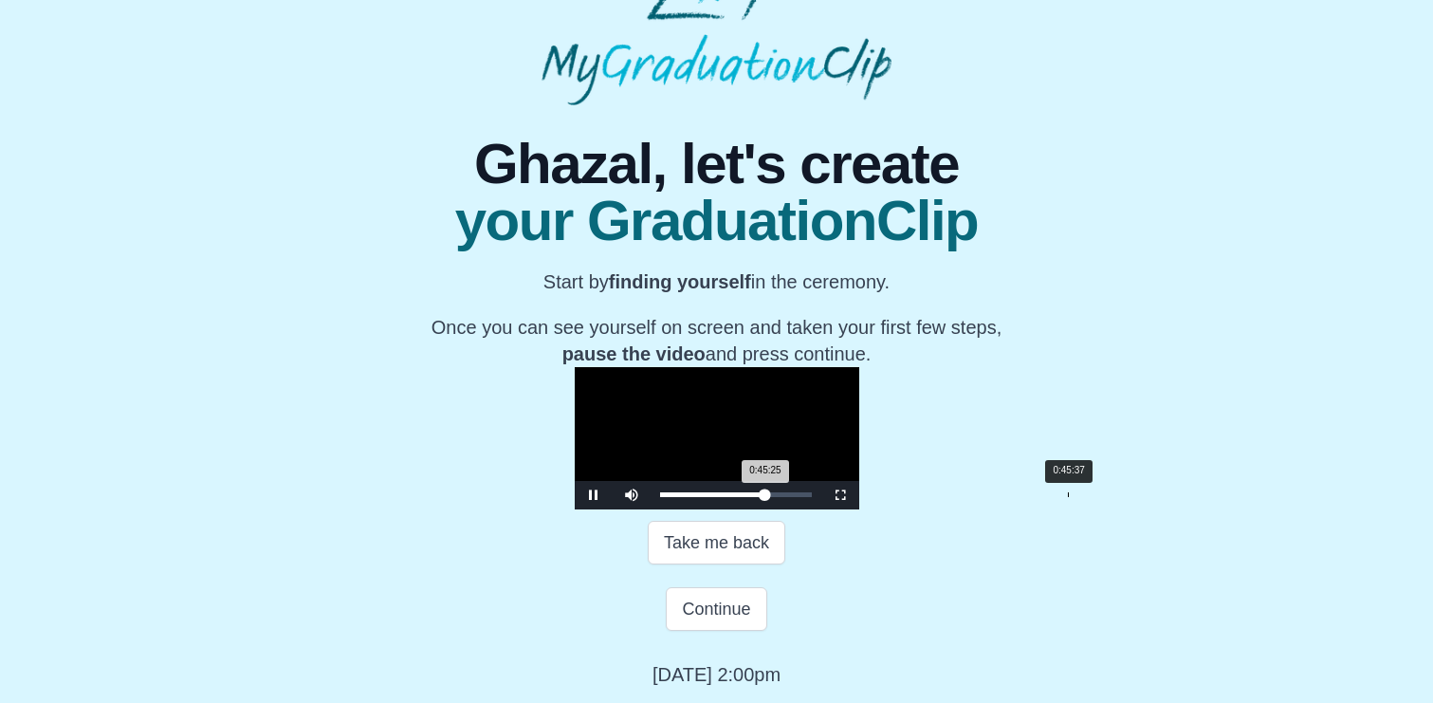
click at [766, 497] on div "0:45:25 Progress : 0%" at bounding box center [712, 494] width 105 height 5
click at [767, 497] on div "0:45:38 Progress : 0%" at bounding box center [713, 494] width 106 height 5
click at [767, 497] on div "0:46:15 Progress : 0%" at bounding box center [713, 494] width 106 height 5
click at [768, 497] on div "0:46:16 Progress : 0%" at bounding box center [714, 494] width 108 height 5
click at [774, 497] on div "0:49:02 Progress : 0%" at bounding box center [717, 494] width 114 height 5
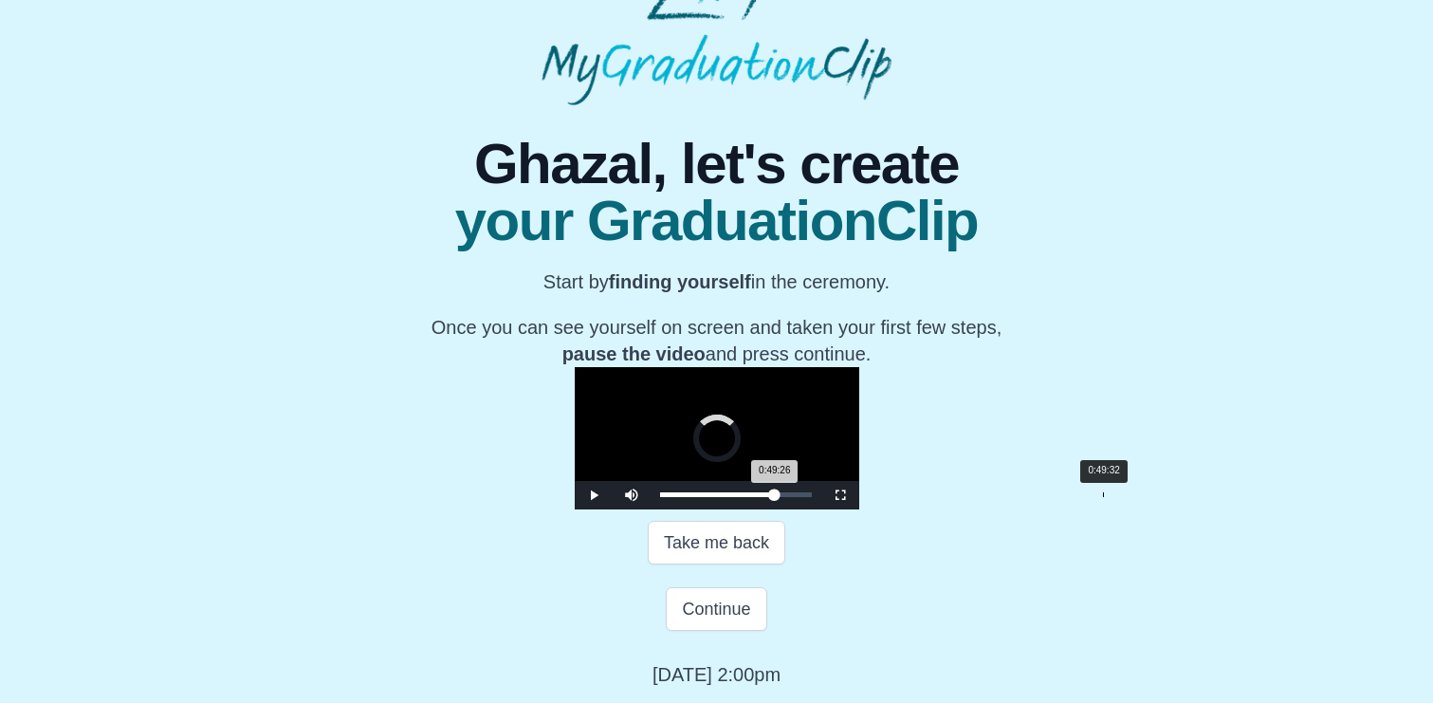
click at [775, 497] on div "0:49:26 Progress : 0%" at bounding box center [717, 494] width 115 height 5
click at [776, 497] on div "0:49:38 Progress : 0%" at bounding box center [718, 494] width 116 height 5
click at [776, 497] on div "0:49:44 Progress : 0%" at bounding box center [718, 494] width 116 height 5
click at [776, 497] on div "0:50:03 Progress : 0%" at bounding box center [718, 494] width 116 height 5
click at [777, 497] on div "0:50:10 Progress : 0%" at bounding box center [718, 494] width 117 height 5
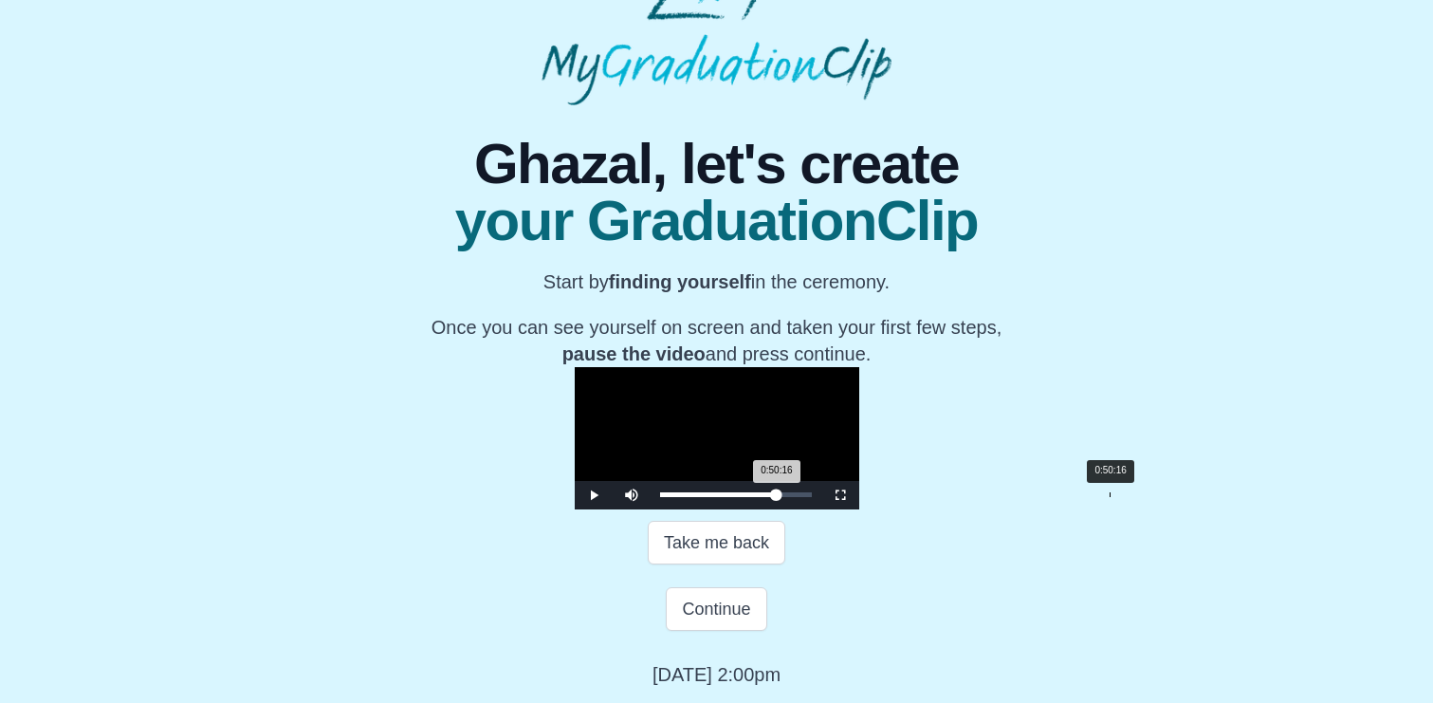
click at [777, 497] on div "0:50:16 Progress : 0%" at bounding box center [718, 494] width 117 height 5
click at [778, 497] on div "0:50:29 Progress : 0%" at bounding box center [719, 494] width 118 height 5
click at [783, 497] on div "0:52:38 Progress : 0%" at bounding box center [721, 494] width 122 height 5
click at [783, 497] on div "0:52:36 Progress : 0%" at bounding box center [721, 494] width 122 height 5
click at [784, 497] on div "0:53:01 Progress : 0%" at bounding box center [721, 494] width 123 height 5
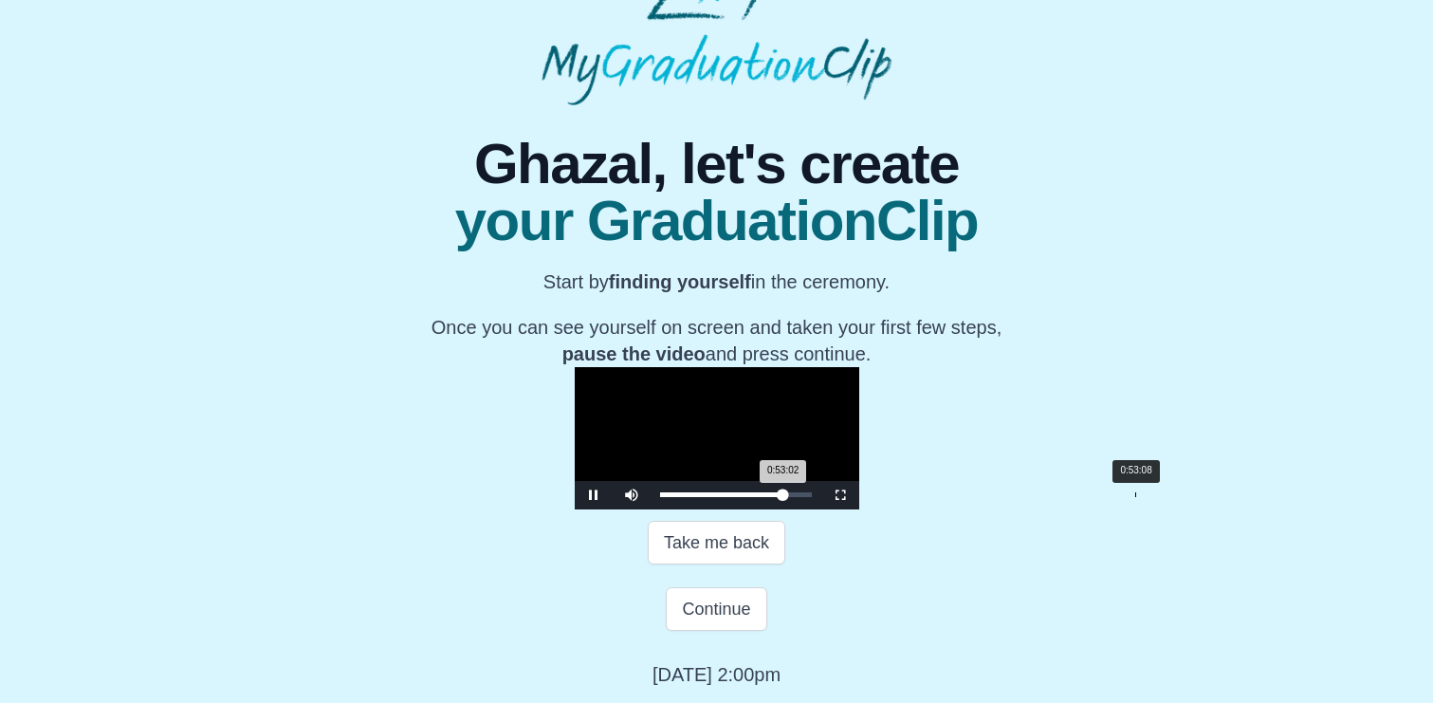
click at [784, 497] on div "0:53:02 Progress : 0%" at bounding box center [721, 494] width 123 height 5
click at [785, 497] on div "0:53:14 Progress : 0%" at bounding box center [722, 494] width 124 height 5
click at [785, 497] on div "0:53:15 Progress : 0%" at bounding box center [722, 494] width 124 height 5
click at [785, 497] on div "0:53:20 Progress : 0%" at bounding box center [722, 494] width 124 height 5
click at [785, 497] on div "0:53:26 Progress : 0%" at bounding box center [722, 494] width 124 height 5
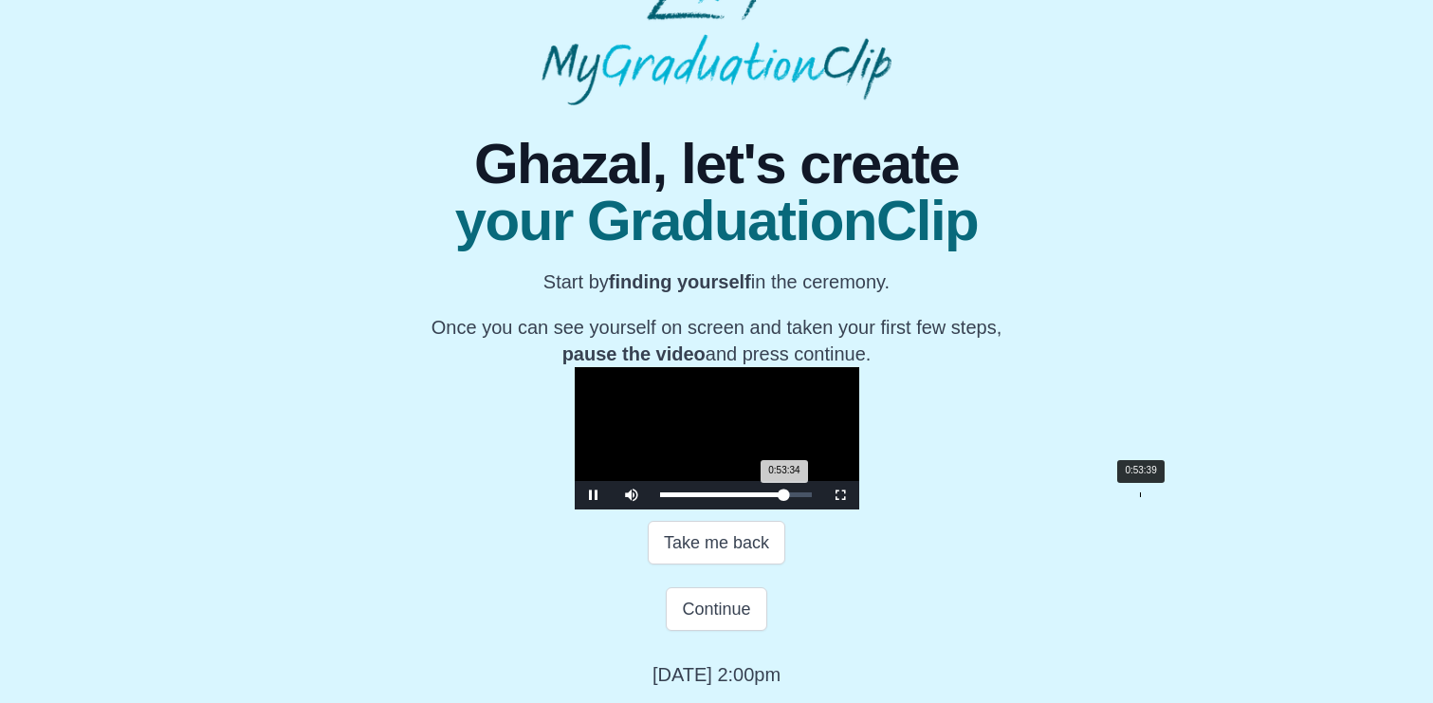
click at [785, 497] on div "0:53:34 Progress : 0%" at bounding box center [722, 494] width 124 height 5
click at [785, 497] on div "0:53:46 Progress : 0%" at bounding box center [722, 494] width 125 height 5
click at [785, 497] on div "0:53:58 Progress : 0%" at bounding box center [722, 494] width 125 height 5
click at [786, 497] on div "0:54:01 Progress : 0%" at bounding box center [723, 494] width 126 height 5
click at [787, 497] on div "0:54:36 Progress : 0%" at bounding box center [723, 494] width 127 height 5
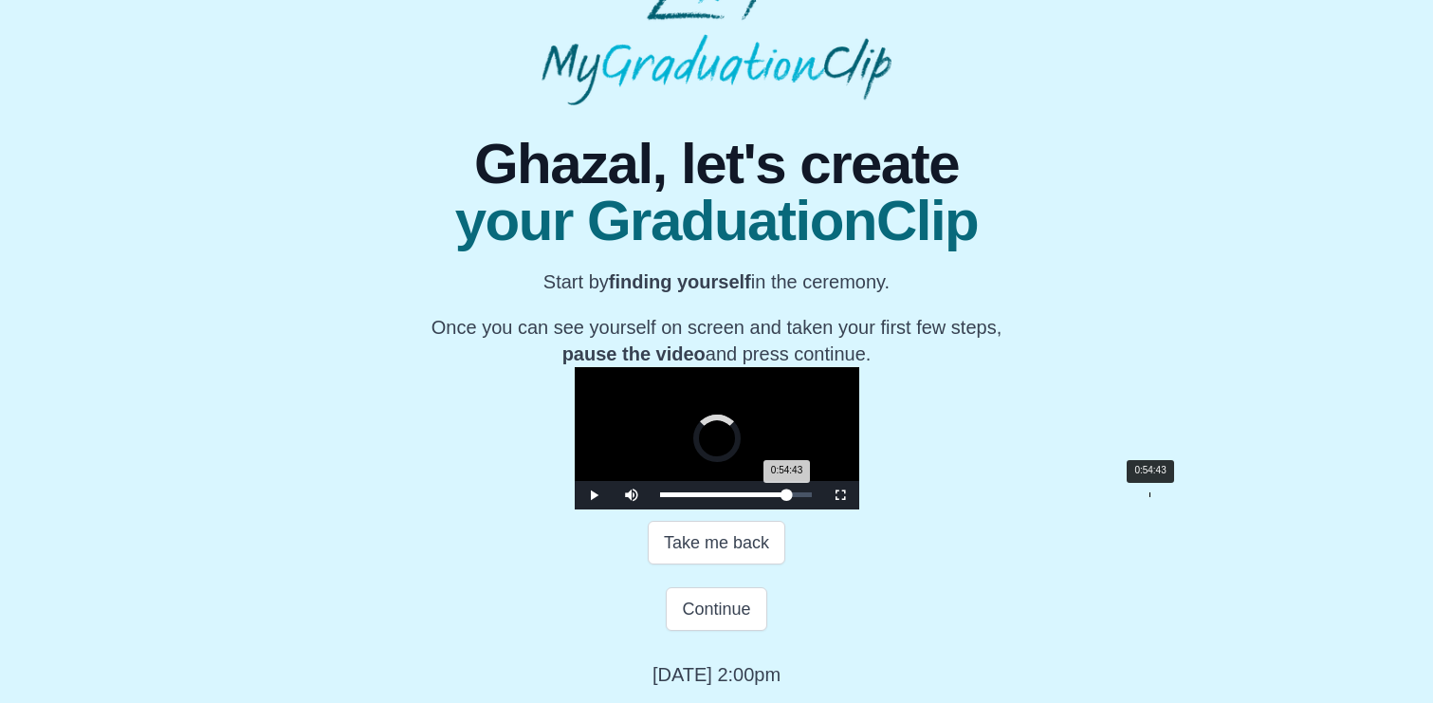
click at [787, 497] on div "0:54:43 Progress : 0%" at bounding box center [723, 494] width 127 height 5
click at [787, 497] on div "0:54:30 Progress : 0%" at bounding box center [723, 494] width 127 height 5
click at [822, 509] on div "Loaded : 0% 0:54:43 0:54:24 Progress : 0%" at bounding box center [736, 495] width 171 height 28
click at [787, 497] on div "0:54:43 Progress : 0%" at bounding box center [723, 494] width 127 height 5
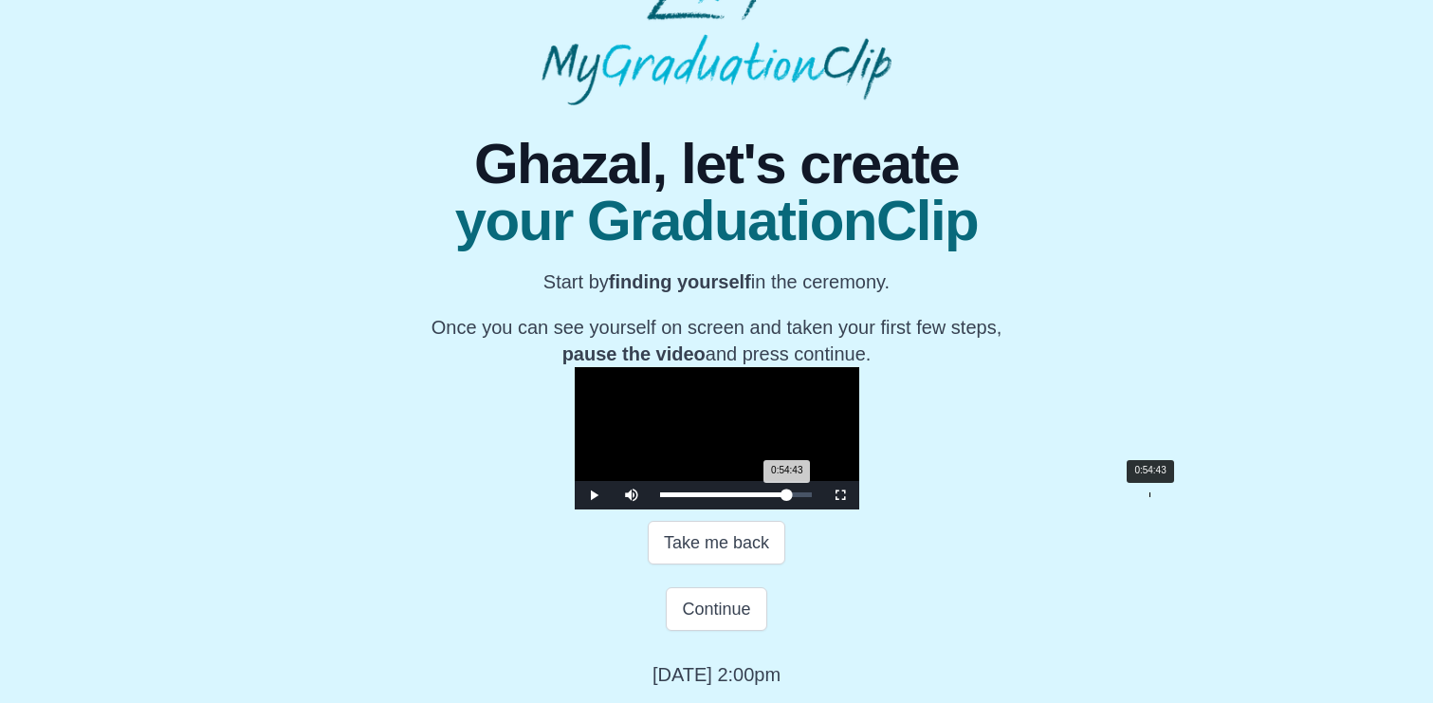
click at [787, 497] on div "0:54:43 Progress : 0%" at bounding box center [723, 494] width 127 height 5
click at [788, 497] on div "0:55:02 Progress : 0%" at bounding box center [724, 494] width 128 height 5
click at [789, 497] on div "0:55:21 Progress : 0%" at bounding box center [724, 494] width 129 height 5
click at [789, 497] on div "0:55:34 Progress : 0%" at bounding box center [724, 494] width 129 height 5
click at [790, 497] on div "0:55:59 Progress : 0%" at bounding box center [725, 494] width 130 height 5
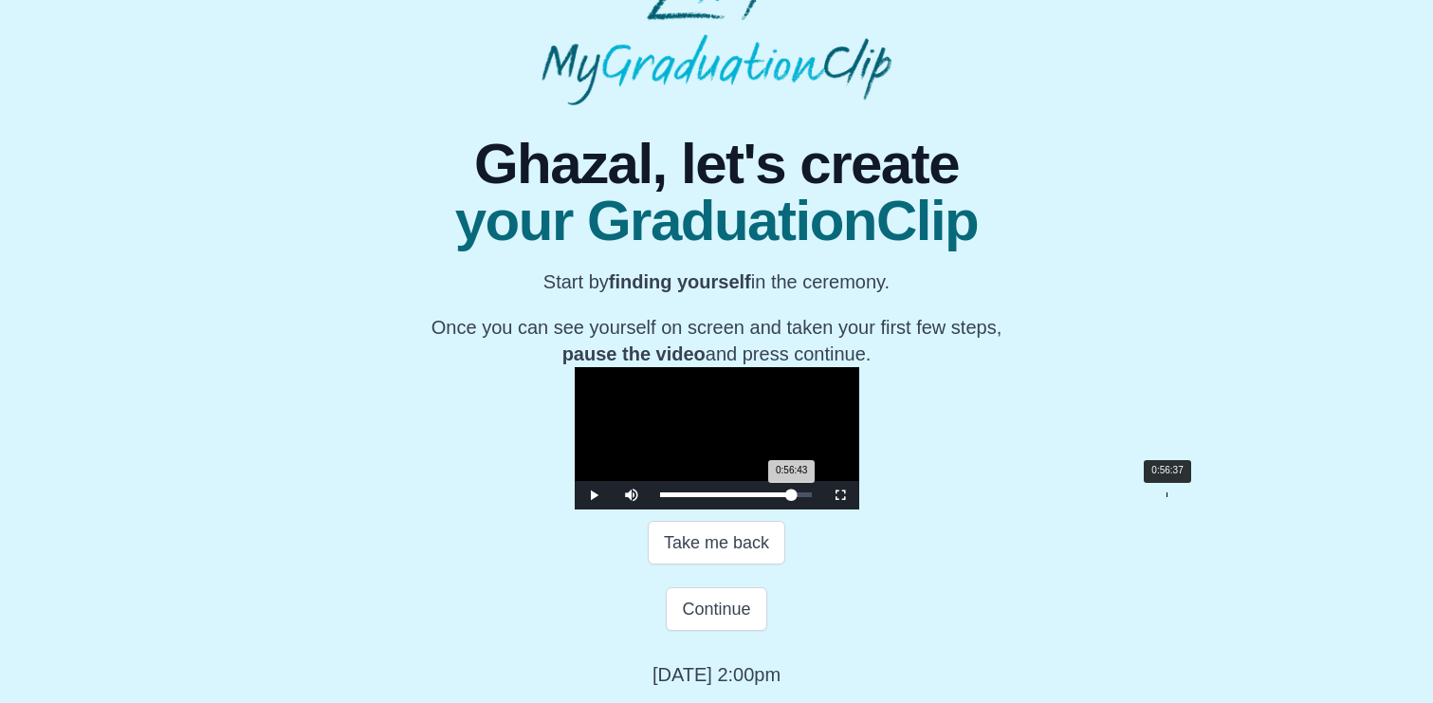
click at [812, 497] on div "Loaded : 0% 0:56:37 0:56:43 Progress : 0%" at bounding box center [736, 494] width 152 height 5
click at [793, 497] on div "0:56:56 Progress : 0%" at bounding box center [726, 494] width 133 height 5
click at [793, 497] on div "0:57:28 Progress : 0%" at bounding box center [726, 494] width 133 height 5
click at [794, 497] on div "0:58:00 Progress : 0%" at bounding box center [727, 494] width 134 height 5
click at [795, 497] on div "0:58:00 Progress : 0%" at bounding box center [727, 494] width 135 height 5
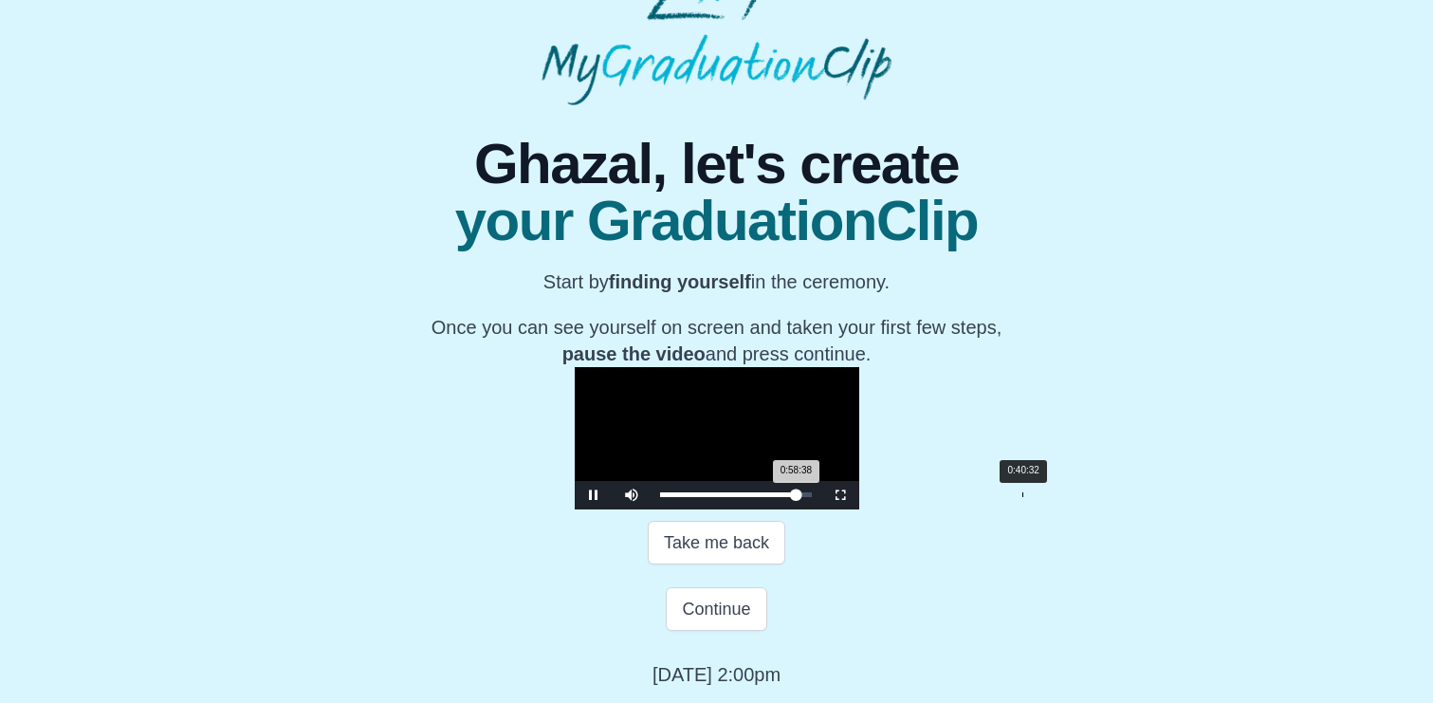
click at [807, 509] on div "Loaded : 0% 0:40:32 0:58:38 Progress : 0%" at bounding box center [736, 495] width 171 height 28
click at [755, 497] on div "0:40:33 Progress : 0%" at bounding box center [707, 494] width 95 height 5
click at [749, 497] on div "0:38:06 Progress : 0%" at bounding box center [704, 494] width 89 height 5
click at [749, 497] on div "0:38:07 Progress : 0%" at bounding box center [704, 494] width 89 height 5
click at [749, 497] on div "0:38:18 Progress : 0%" at bounding box center [704, 494] width 89 height 5
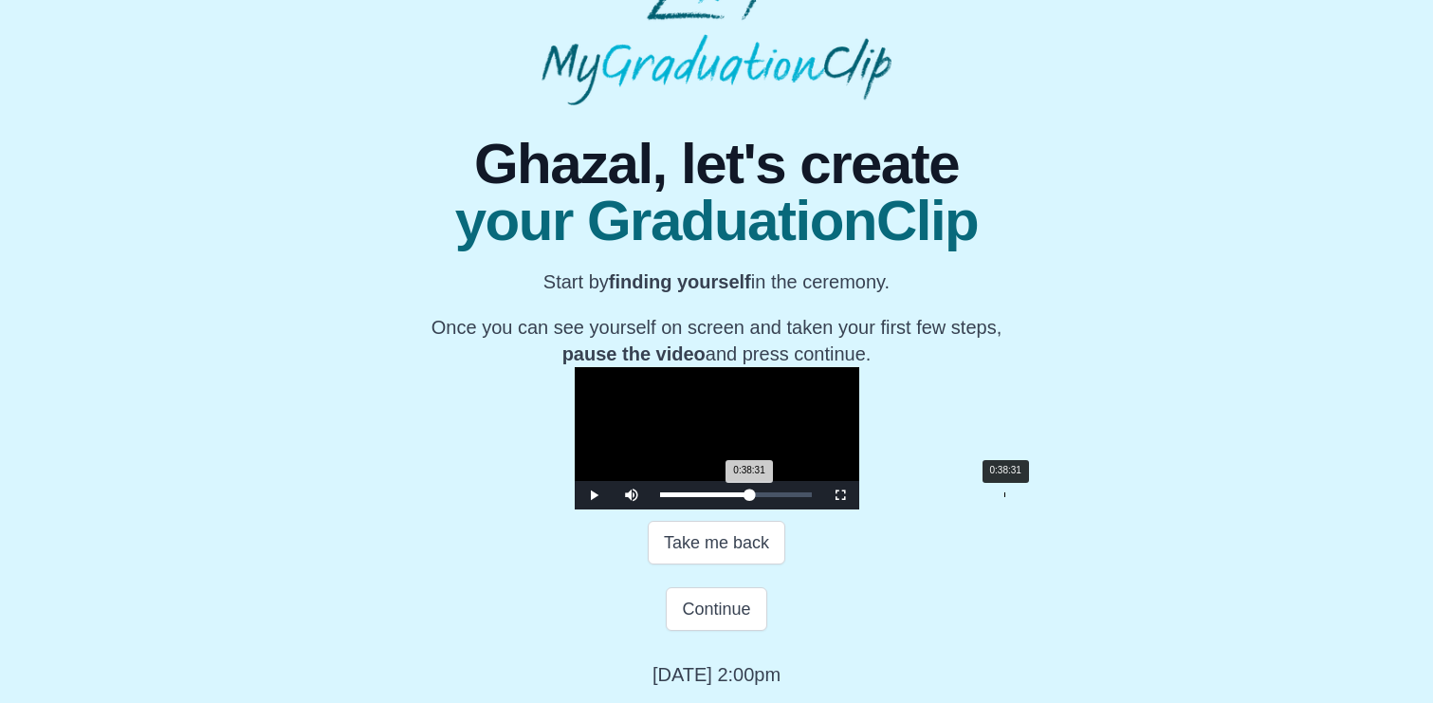
click at [750, 497] on div "0:38:31 Progress : 0%" at bounding box center [705, 494] width 90 height 5
click at [750, 497] on div "0:38:37 Progress : 0%" at bounding box center [705, 494] width 90 height 5
click at [750, 497] on div "0:39:09 Progress : 0%" at bounding box center [705, 494] width 90 height 5
click at [751, 497] on div "0:39:11 Progress : 0%" at bounding box center [705, 494] width 91 height 5
click at [751, 497] on div "0:39:17 Progress : 0%" at bounding box center [705, 494] width 91 height 5
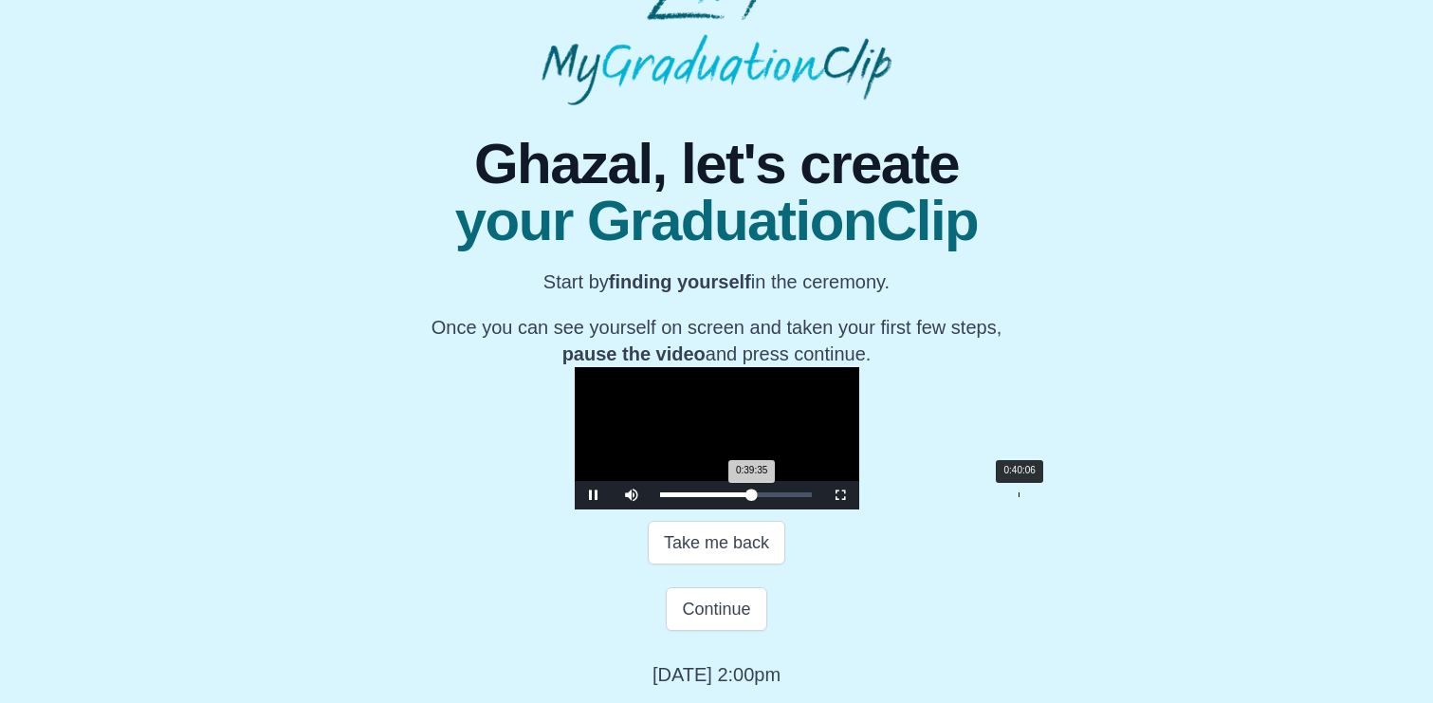
click at [752, 497] on div "0:39:35 Progress : 0%" at bounding box center [706, 494] width 92 height 5
click at [753, 497] on div "0:40:08 Progress : 0%" at bounding box center [706, 494] width 93 height 5
click at [754, 497] on div "0:40:25 Progress : 0%" at bounding box center [707, 494] width 94 height 5
click at [754, 497] on div "0:40:57 Progress : 0%" at bounding box center [707, 494] width 94 height 5
click at [756, 497] on div "0:40:59 Progress : 0%" at bounding box center [708, 494] width 96 height 5
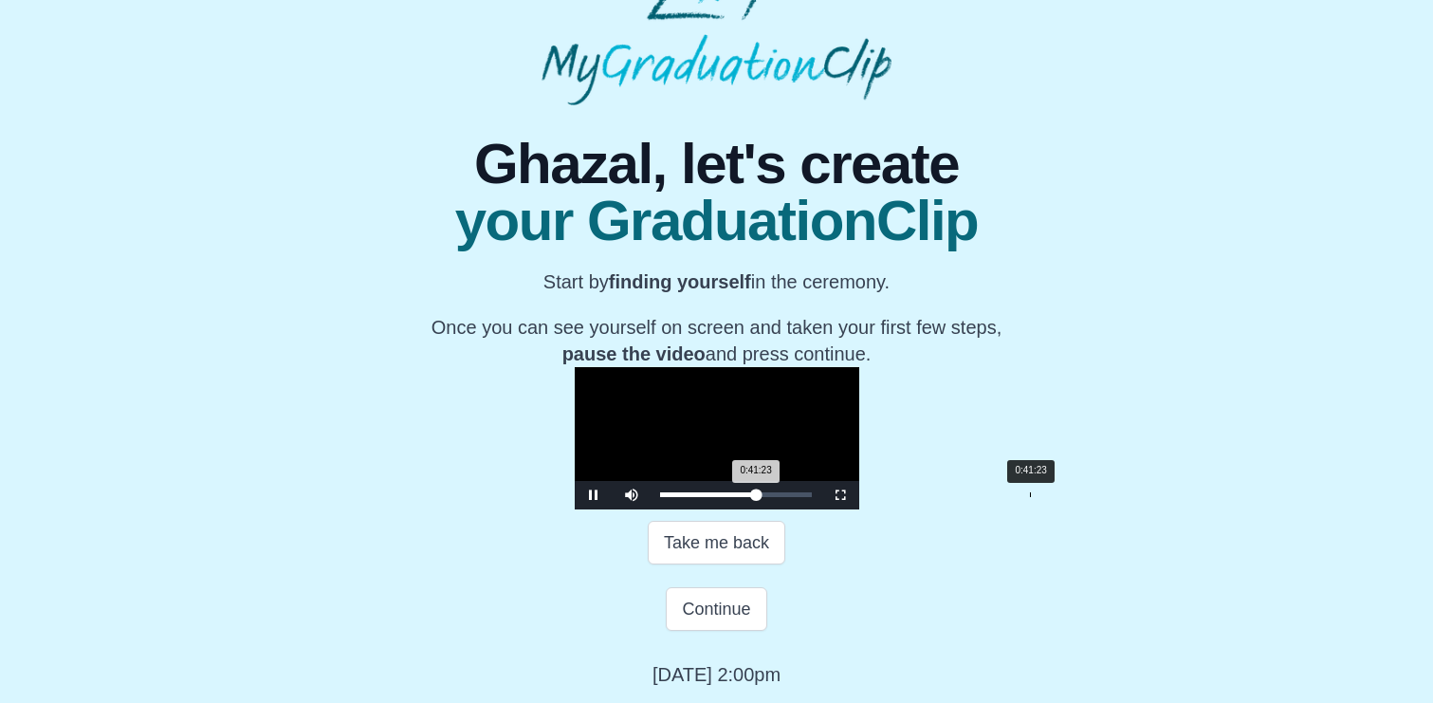
click at [757, 497] on div "0:41:23 Progress : 0%" at bounding box center [708, 494] width 97 height 5
click at [757, 497] on div "0:41:42 Progress : 0%" at bounding box center [708, 494] width 97 height 5
click at [757, 497] on div "0:42:13 Progress : 0%" at bounding box center [708, 494] width 97 height 5
click at [759, 497] on div "0:42:32 Progress : 0%" at bounding box center [709, 494] width 99 height 5
click at [759, 497] on div "0:42:52 Progress : 0%" at bounding box center [709, 494] width 99 height 5
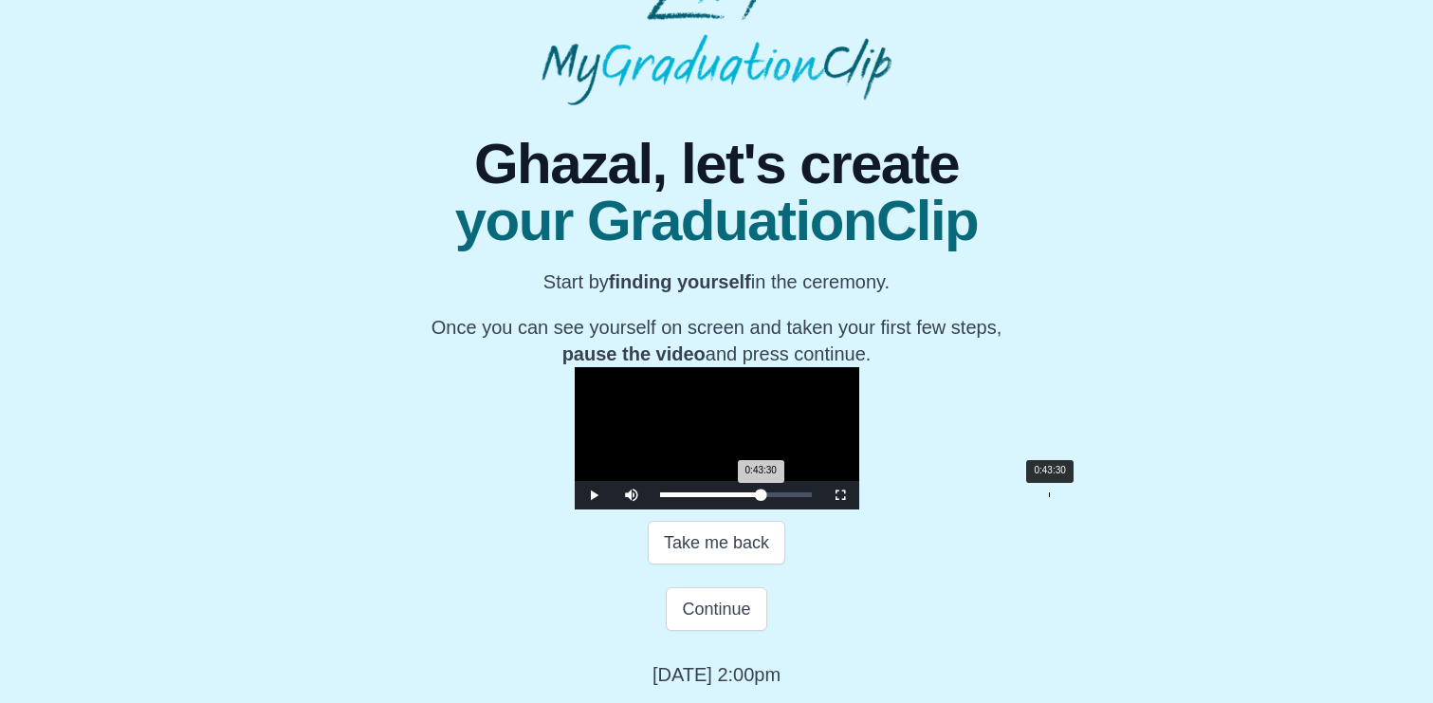
click at [762, 497] on div "0:43:30 Progress : 0%" at bounding box center [711, 494] width 102 height 5
click at [762, 497] on div "0:44:01 Progress : 0%" at bounding box center [711, 494] width 102 height 5
click at [763, 497] on div "0:44:02 Progress : 0%" at bounding box center [711, 494] width 102 height 5
click at [763, 497] on div "0:43:23 Progress : 0%" at bounding box center [711, 494] width 102 height 5
click at [767, 509] on div "Loaded : 0% 0:36:05 0:36:05 Progress : 0%" at bounding box center [736, 495] width 171 height 28
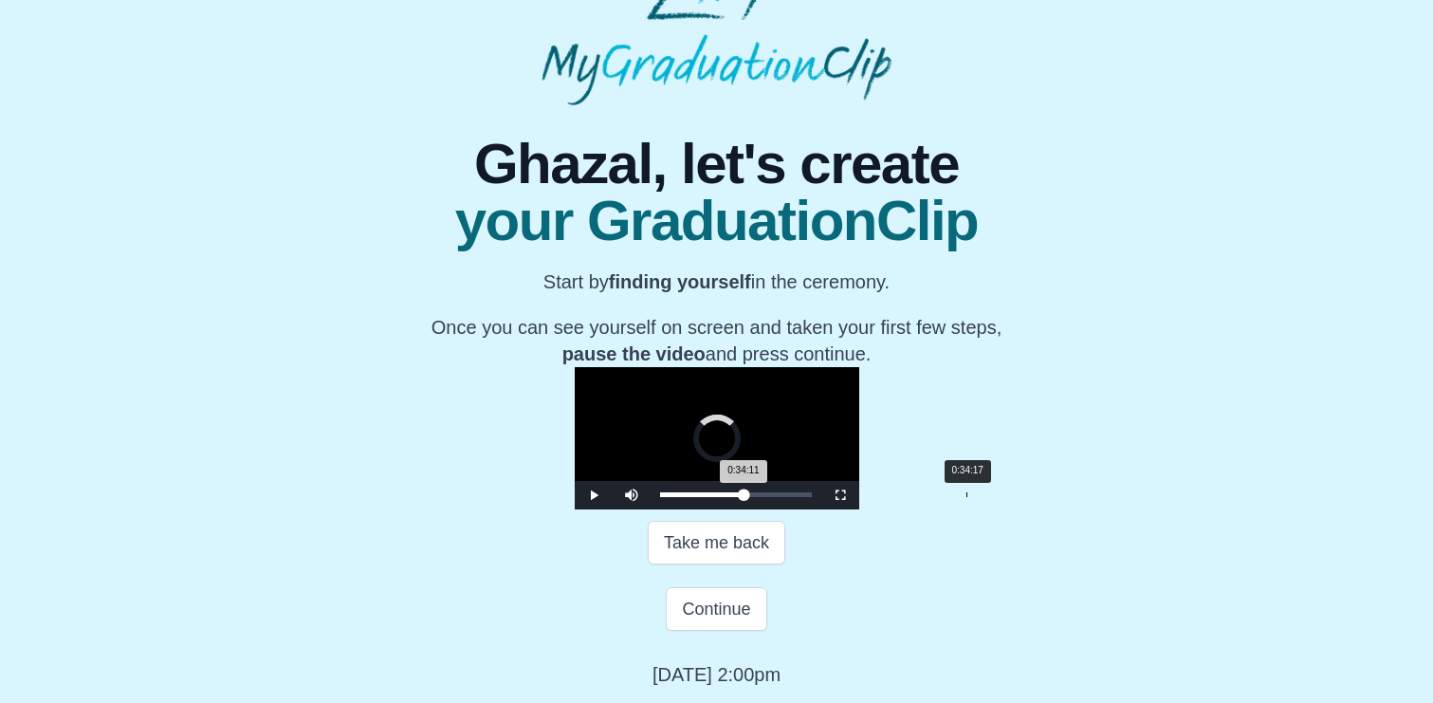
click at [967, 497] on div "0:34:17" at bounding box center [967, 494] width 1 height 5
click at [729, 509] on div "Loaded : 0% 0:31:45 0:34:11 Progress : 0%" at bounding box center [736, 495] width 171 height 28
click at [680, 509] on div "Loaded : 0% 0:26:21 0:26:21 Progress : 0%" at bounding box center [736, 495] width 171 height 28
click at [692, 509] on div "Loaded : 0% 0:27:37 0:26:24 Progress : 0%" at bounding box center [736, 495] width 171 height 28
click at [651, 509] on div "Loaded : 0% 0:23:04 0:23:04 Progress : 0%" at bounding box center [736, 495] width 171 height 28
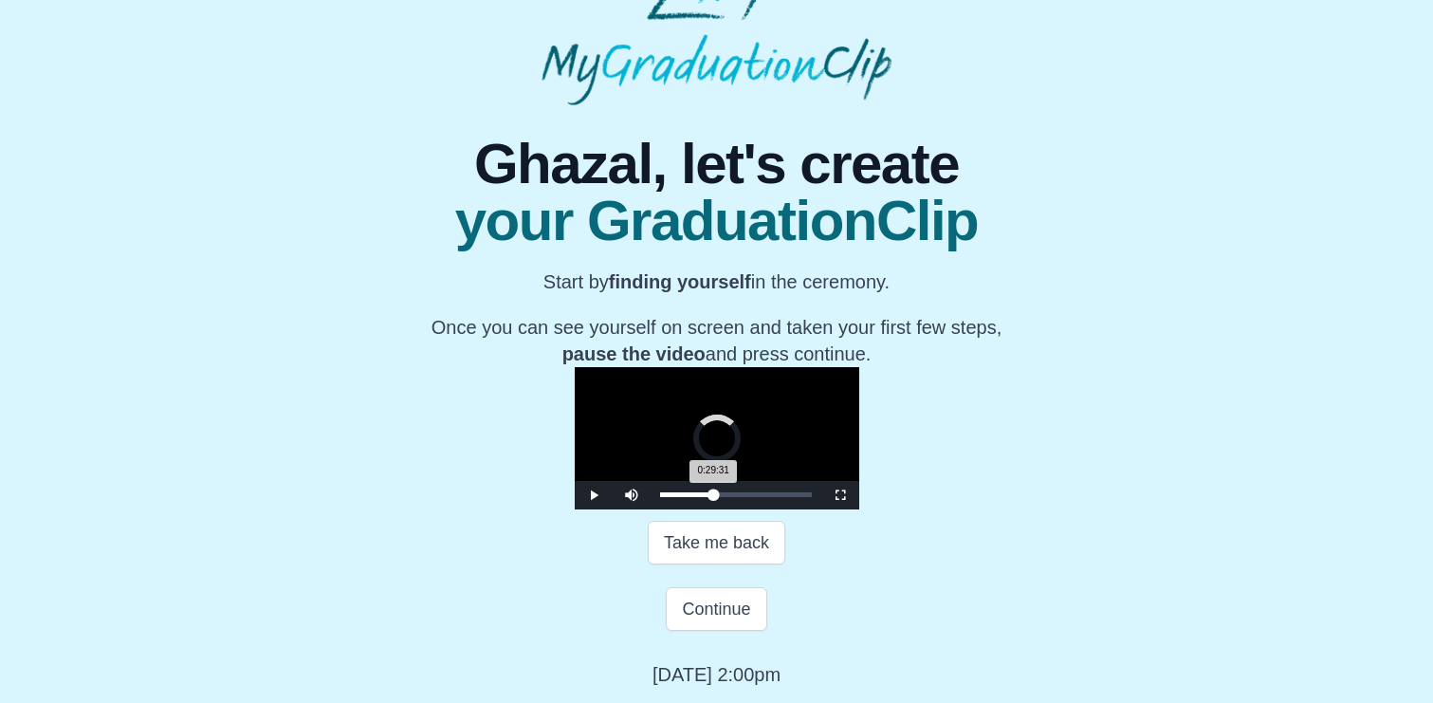
click at [709, 497] on div "Loaded : 0% 0:29:19 0:29:31 Progress : 0%" at bounding box center [736, 494] width 152 height 5
click at [972, 497] on div "0:34:55" at bounding box center [972, 494] width 1 height 5
click at [980, 497] on div "0:35:46" at bounding box center [980, 494] width 1 height 5
click at [745, 497] on div "0:36:24 Progress : 0%" at bounding box center [702, 494] width 84 height 5
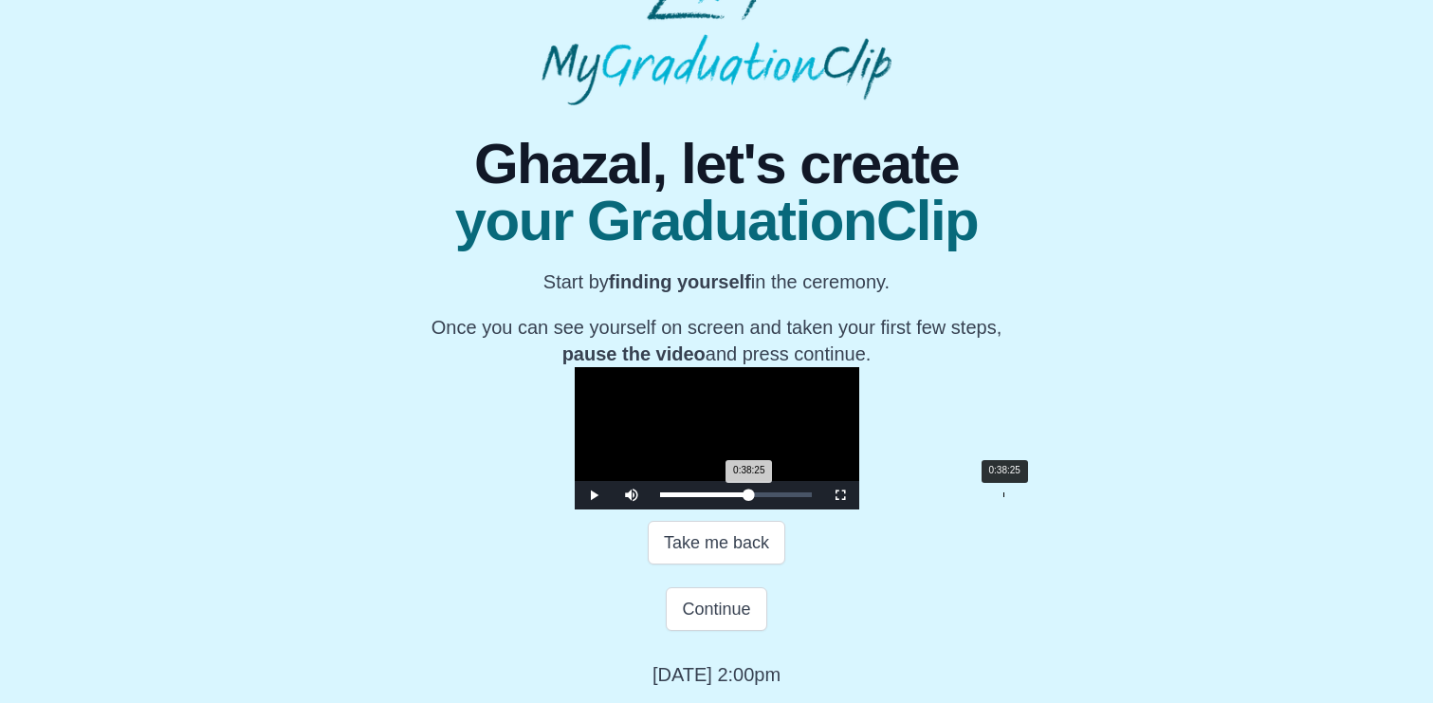
click at [788, 497] on div "Loaded : 0% 0:38:25 0:38:25 Progress : 0%" at bounding box center [736, 494] width 152 height 5
click at [812, 497] on div "Loaded : 0% 0:44:59 0:44:59 Progress : 0%" at bounding box center [736, 494] width 152 height 5
click at [766, 497] on div "0:45:04 Progress : 0%" at bounding box center [712, 494] width 105 height 5
click at [767, 497] on div "0:45:49 Progress : 0%" at bounding box center [713, 494] width 106 height 5
click at [767, 497] on div "0:46:02 Progress : 0%" at bounding box center [713, 494] width 107 height 5
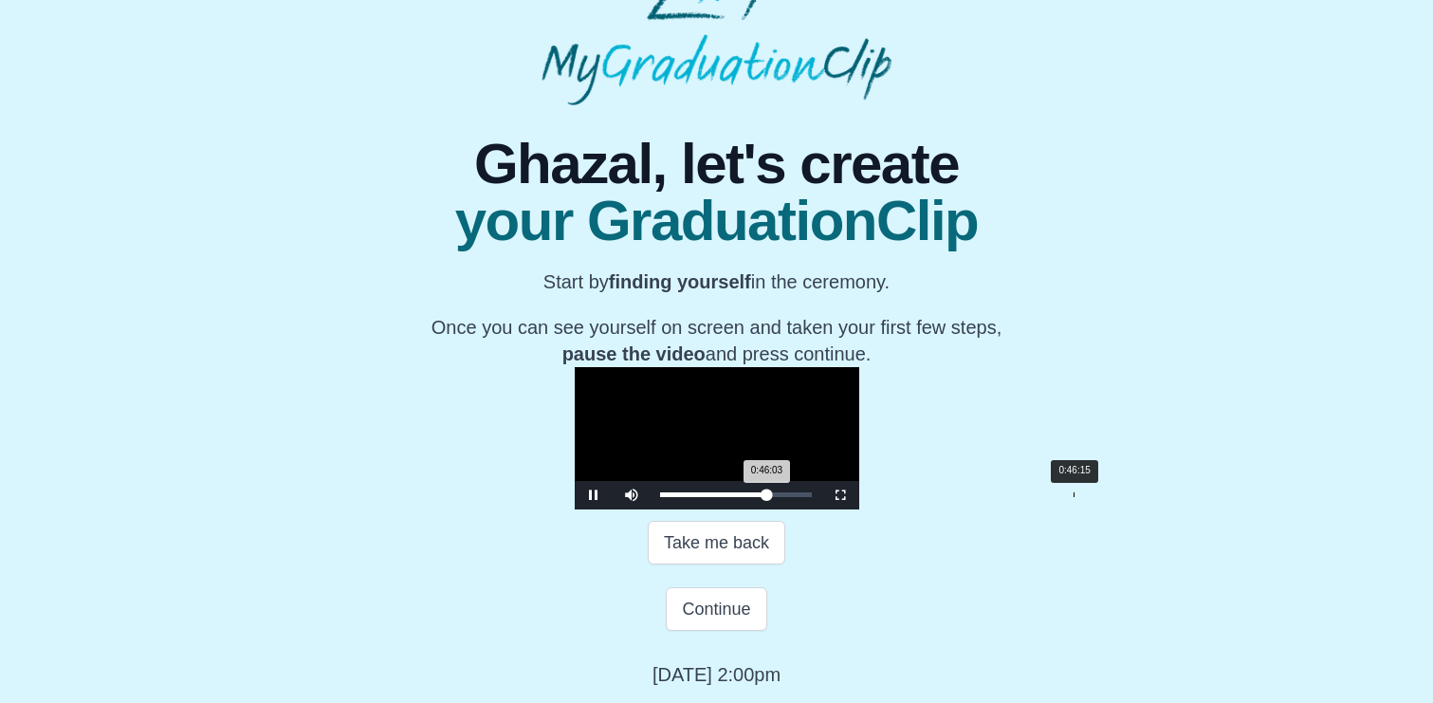
click at [767, 497] on div "0:46:03 Progress : 0%" at bounding box center [713, 494] width 107 height 5
click at [769, 497] on div "0:46:53 Progress : 0%" at bounding box center [714, 494] width 109 height 5
drag, startPoint x: 871, startPoint y: 595, endPoint x: 962, endPoint y: 591, distance: 91.1
click at [795, 497] on div "0:57:47 Progress : 0%" at bounding box center [727, 494] width 135 height 5
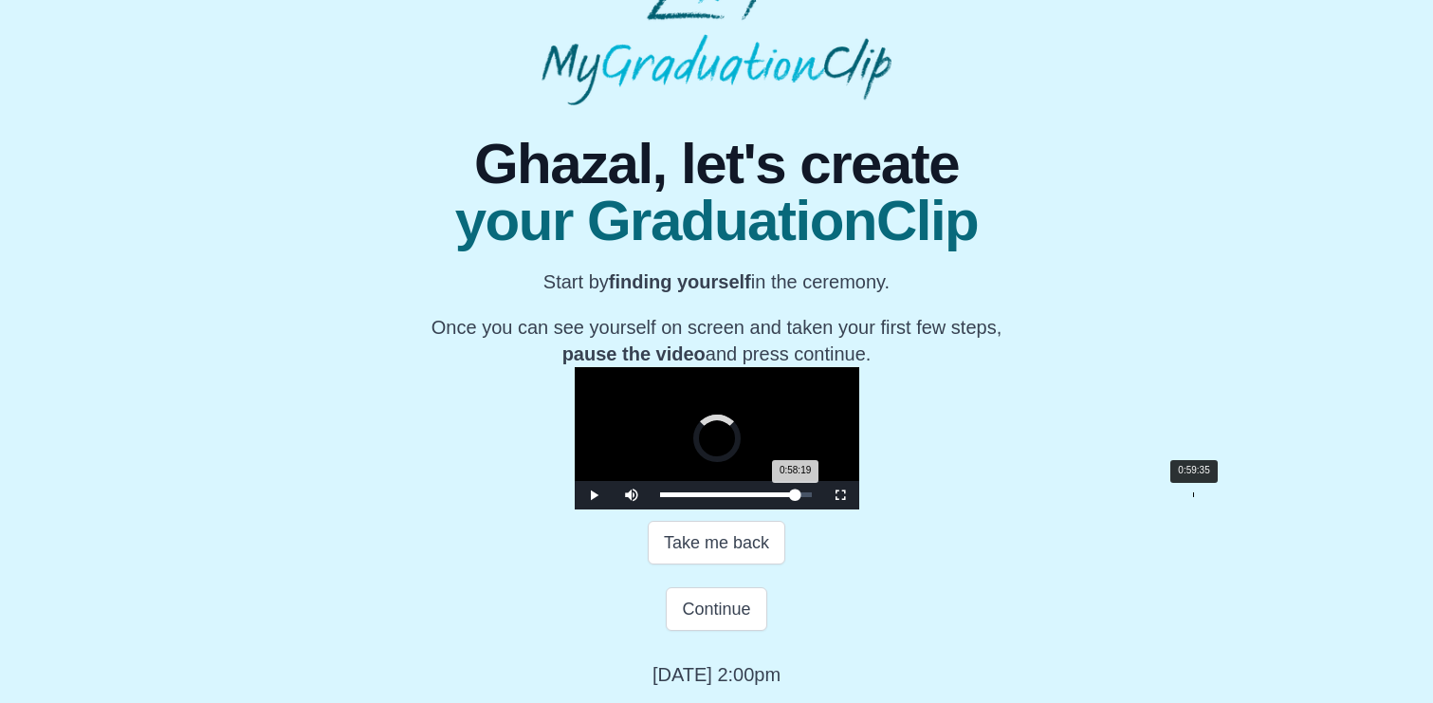
drag, startPoint x: 962, startPoint y: 591, endPoint x: 977, endPoint y: 587, distance: 15.6
click at [796, 497] on div "0:58:19 Progress : 0%" at bounding box center [728, 494] width 136 height 5
click at [799, 497] on div "1:00:00 Progress : 0%" at bounding box center [729, 494] width 139 height 5
click at [812, 497] on div "Loaded : 0% 1:02:01 1:00:00 Progress : 0%" at bounding box center [736, 494] width 152 height 5
click at [747, 497] on div "0:33:45 Progress : 0%" at bounding box center [732, 494] width 144 height 5
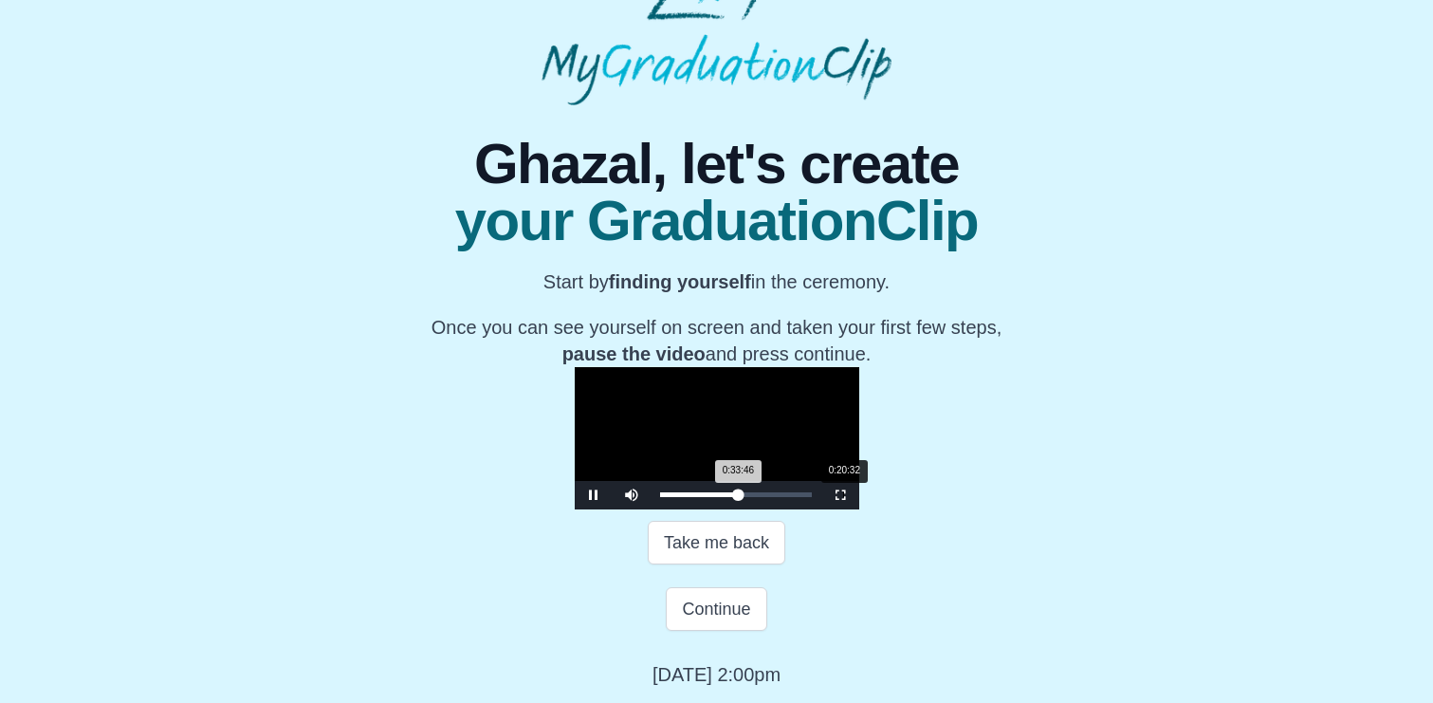
click at [651, 509] on div "Loaded : 0% 0:20:32 0:33:46 Progress : 0%" at bounding box center [736, 495] width 171 height 28
drag, startPoint x: 629, startPoint y: 593, endPoint x: 660, endPoint y: 588, distance: 31.7
click at [660, 509] on div "Loaded : 0% 0:24:01 0:21:22 Progress : 0%" at bounding box center [736, 495] width 171 height 28
click at [676, 509] on div "Loaded : 0% 0:25:55 0:24:08 Progress : 0%" at bounding box center [736, 495] width 171 height 28
click at [664, 509] on div "Loaded : 0% 0:24:33 0:24:33 Progress : 0%" at bounding box center [736, 495] width 171 height 28
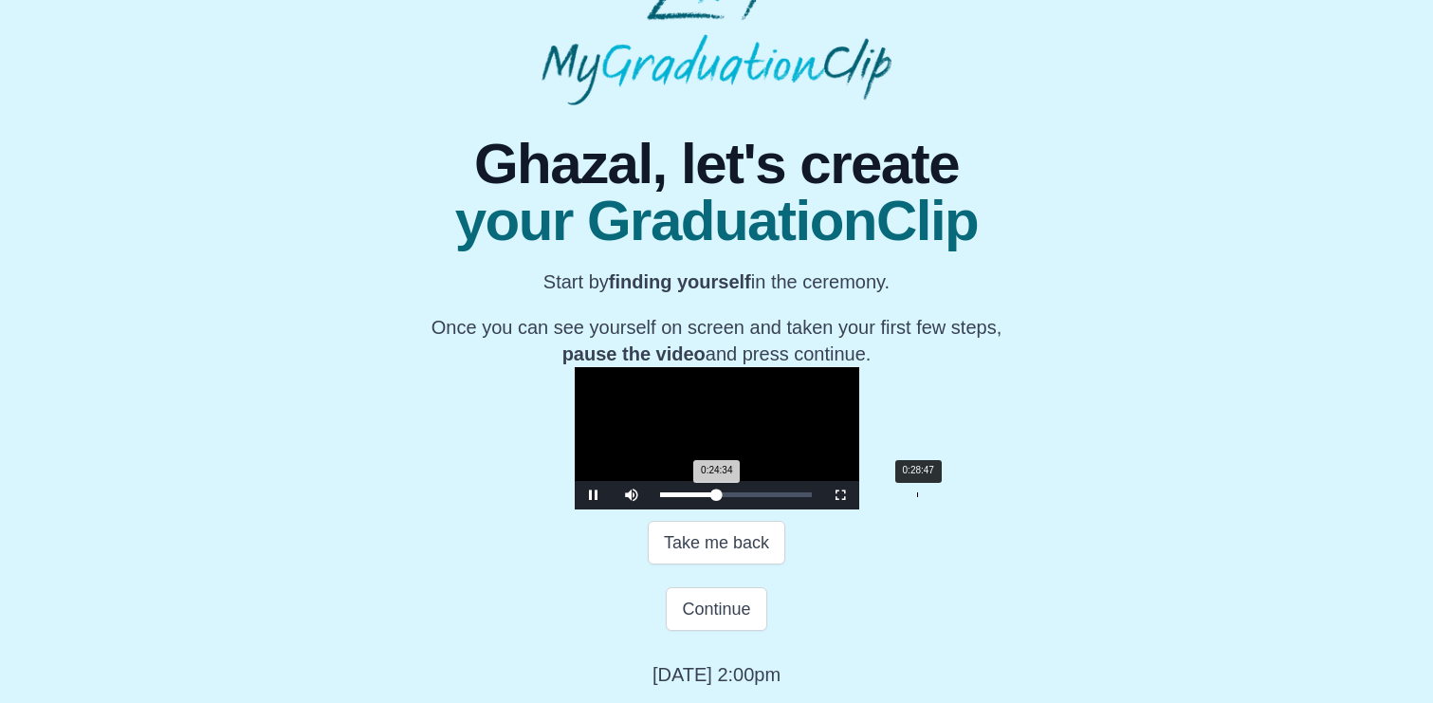
click at [702, 497] on div "Loaded : 0% 0:28:47 0:24:34 Progress : 0%" at bounding box center [736, 494] width 152 height 5
click at [758, 509] on div "Loaded : 0% 0:35:02 0:28:48 Progress : 0%" at bounding box center [736, 495] width 171 height 28
click at [791, 509] on div "Loaded : 0% 0:38:44 0:35:03 Progress : 0%" at bounding box center [736, 495] width 171 height 28
click at [812, 497] on div "Loaded : 0% 0:41:04 0:41:04 Progress : 0%" at bounding box center [736, 494] width 152 height 5
click at [795, 509] on div "Loaded : 0% 0:39:09 0:41:06 Progress : 0%" at bounding box center [736, 495] width 171 height 28
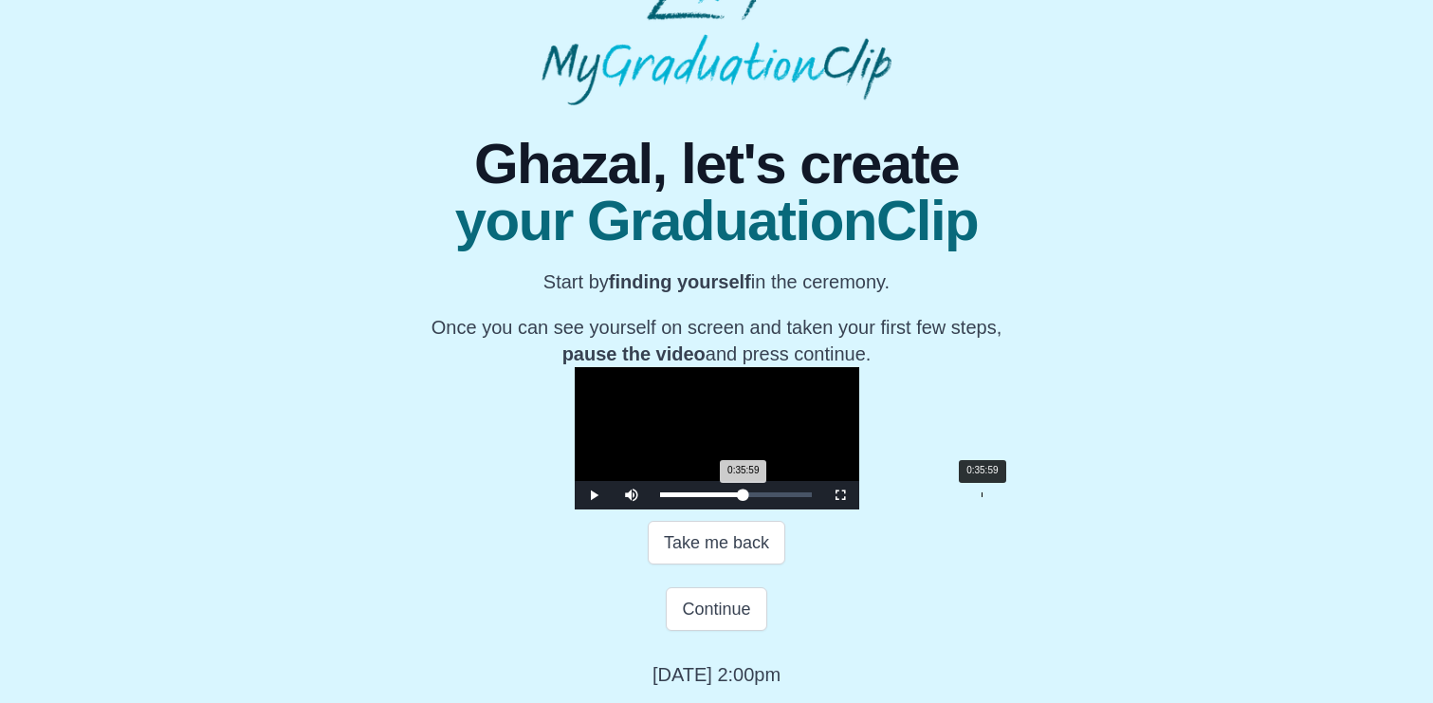
click at [767, 497] on div "Loaded : 0% 0:35:59 0:35:59 Progress : 0%" at bounding box center [736, 494] width 152 height 5
click at [777, 509] on div "Loaded : 0% 0:37:09 0:37:09 Progress : 0%" at bounding box center [736, 495] width 171 height 28
click at [785, 509] on div "Loaded : 0% 0:37:59 0:37:59 Progress : 0%" at bounding box center [736, 495] width 171 height 28
click at [796, 509] on div "Loaded : 0% 0:39:16 0:39:16 Progress : 0%" at bounding box center [736, 495] width 171 height 28
click at [810, 509] on div "Loaded : 0% 0:40:51 0:40:51 Progress : 0%" at bounding box center [736, 495] width 171 height 28
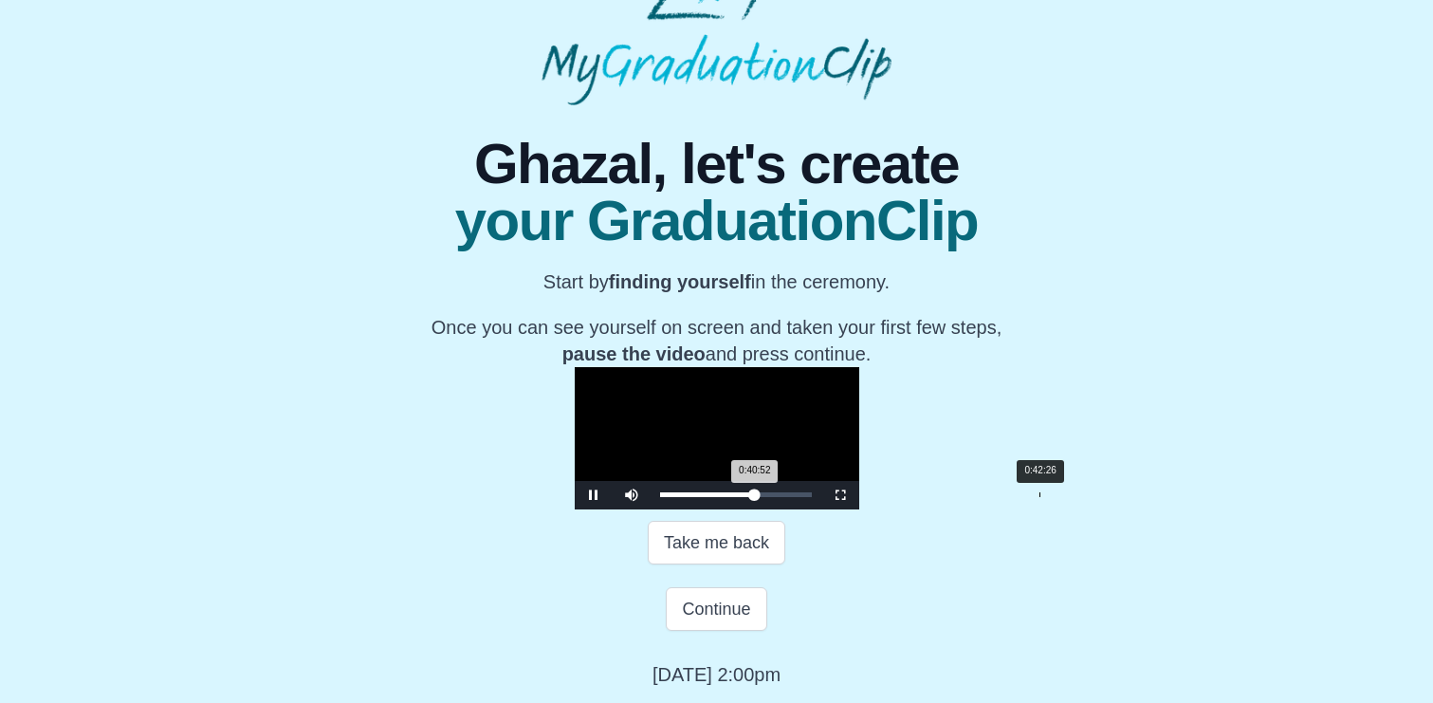
click at [822, 509] on div "Loaded : 0% 0:42:26 0:40:52 Progress : 0%" at bounding box center [736, 495] width 171 height 28
click at [812, 497] on div "Loaded : 0% 0:43:23 0:43:23 Progress : 0%" at bounding box center [736, 494] width 152 height 5
click at [812, 497] on div "Loaded : 0% 0:44:59 0:44:59 Progress : 0%" at bounding box center [736, 494] width 152 height 5
click at [822, 509] on div "Loaded : 0% 0:48:09 0:48:09 Progress : 0%" at bounding box center [736, 495] width 171 height 28
click at [822, 509] on div "Loaded : 0% 0:49:51 0:48:10 Progress : 0%" at bounding box center [736, 495] width 171 height 28
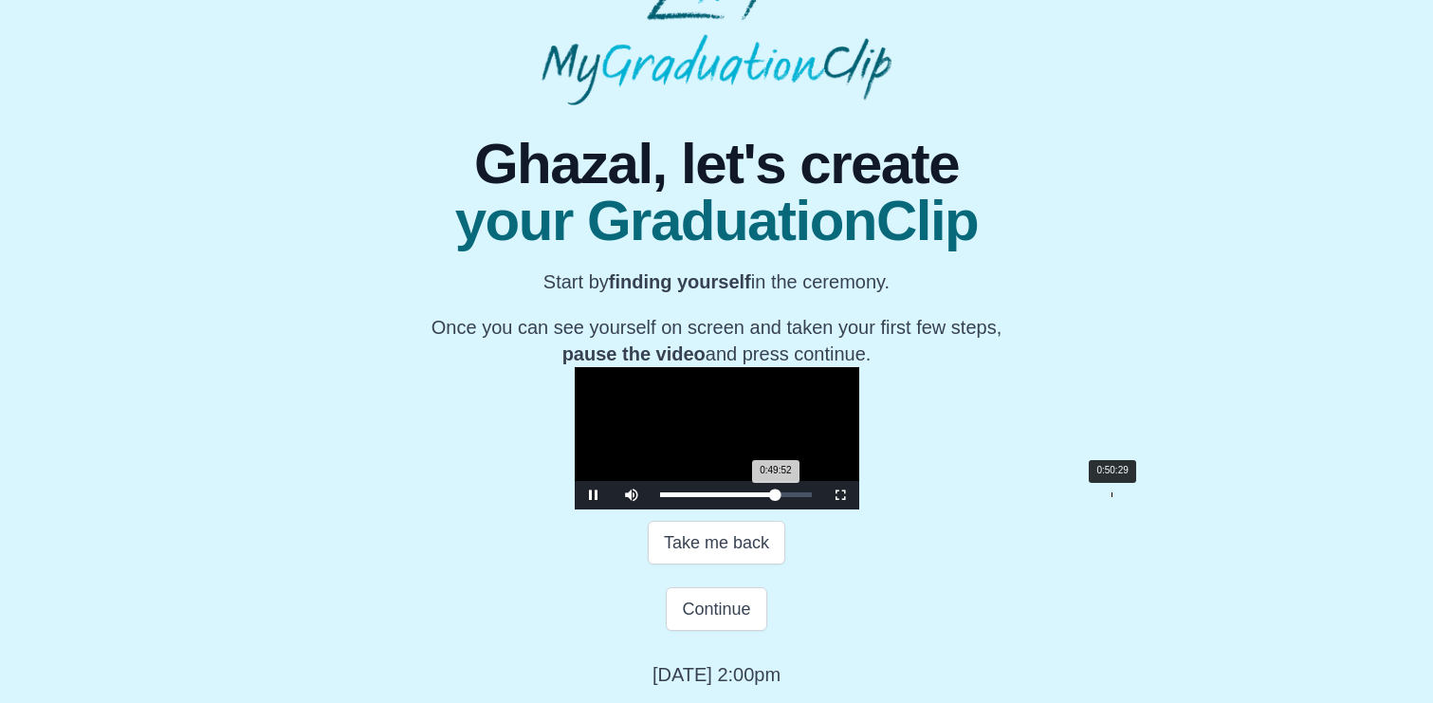
click at [776, 497] on div "0:49:52 Progress : 0%" at bounding box center [718, 494] width 116 height 5
click at [778, 497] on div "0:50:41 Progress : 0%" at bounding box center [719, 494] width 118 height 5
click at [822, 509] on div "Loaded : 0% 0:51:51 0:51:51 Progress : 0%" at bounding box center [736, 495] width 171 height 28
click at [822, 509] on div "Loaded : 0% 0:52:48 0:51:52 Progress : 0%" at bounding box center [736, 495] width 171 height 28
click at [822, 509] on div "Loaded : 0% 0:54:17 0:54:17 Progress : 0%" at bounding box center [736, 495] width 171 height 28
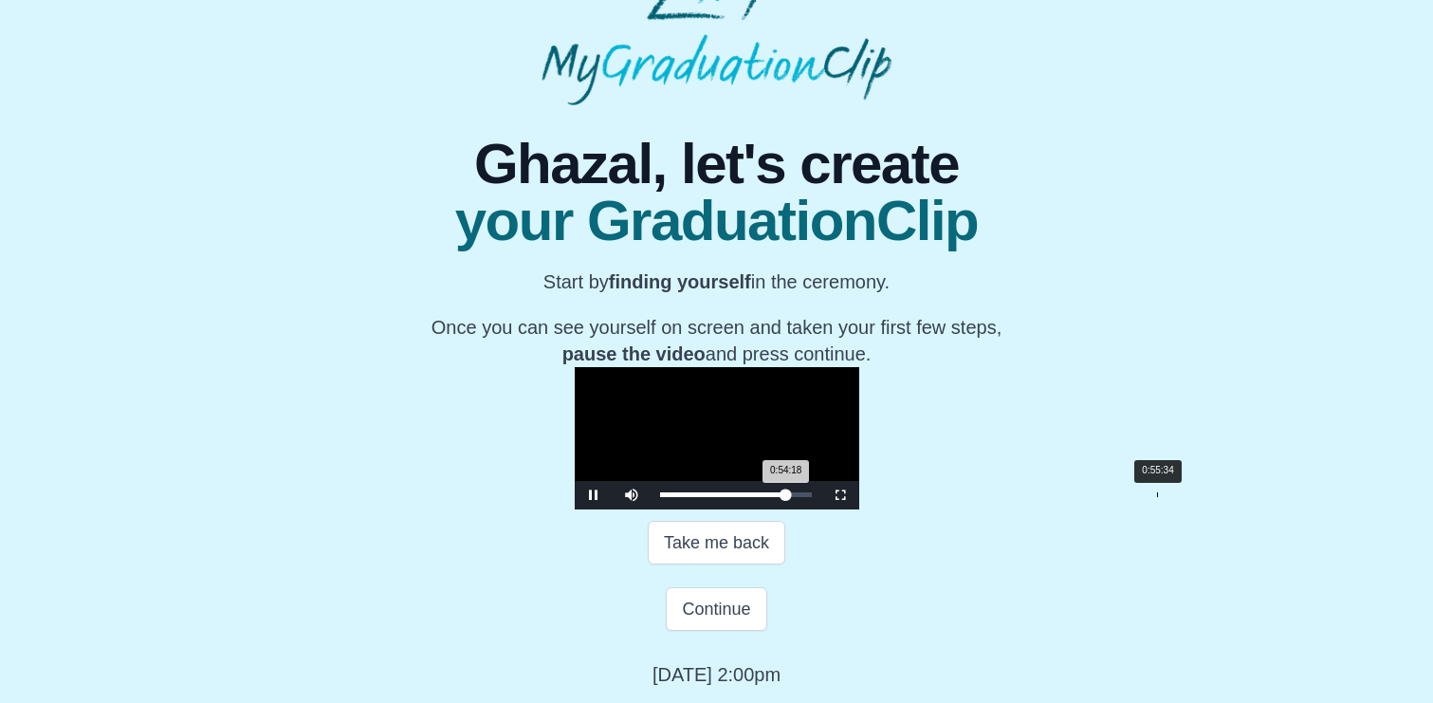
click at [812, 497] on div "Loaded : 0% 0:55:34 0:54:18 Progress : 0%" at bounding box center [736, 494] width 152 height 5
click at [790, 497] on div "0:55:59 Progress : 0%" at bounding box center [725, 494] width 130 height 5
click at [812, 497] on div "Loaded : 0% 0:56:56 0:55:59 Progress : 0%" at bounding box center [736, 494] width 152 height 5
click at [794, 497] on div "0:57:34 Progress : 0%" at bounding box center [727, 494] width 134 height 5
click at [748, 497] on div "0:57:36 Progress : 0%" at bounding box center [727, 494] width 134 height 5
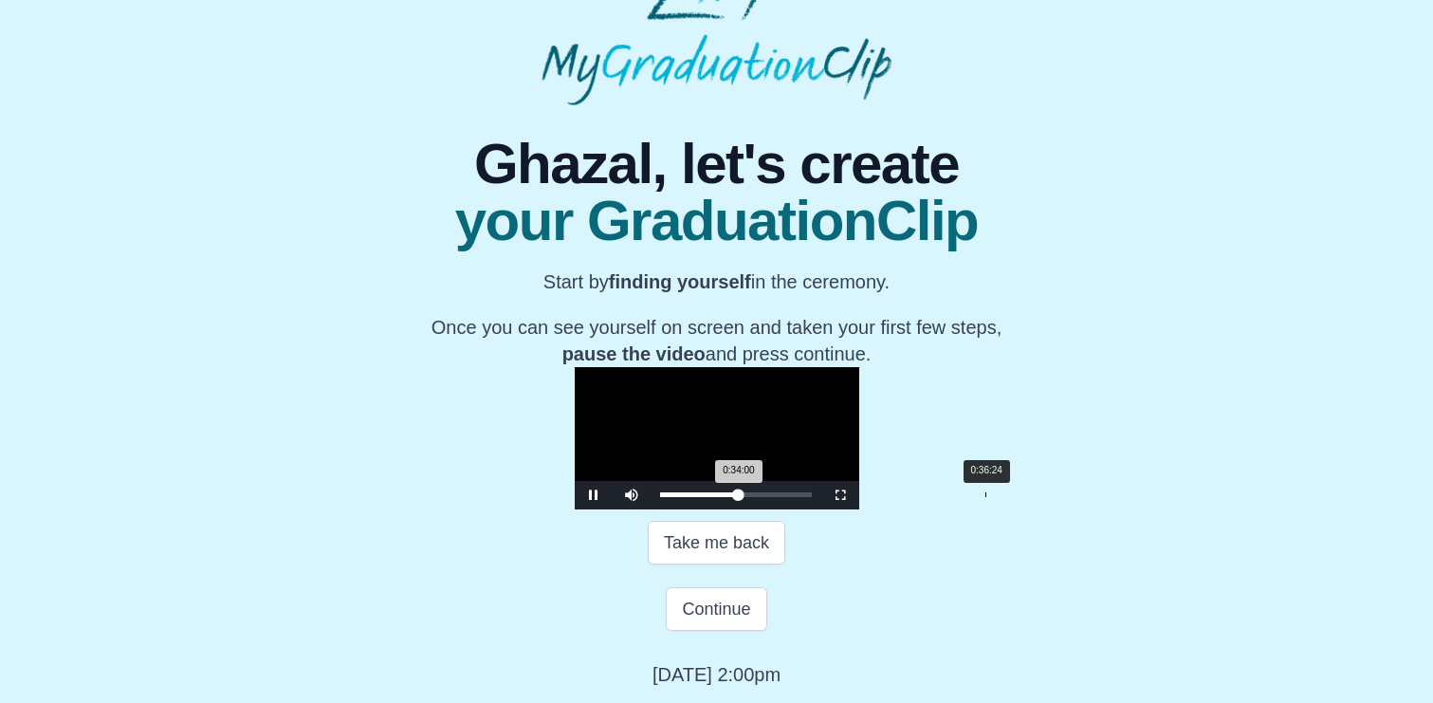
click at [770, 509] on div "Loaded : 0% 0:36:24 0:34:00 Progress : 0%" at bounding box center [736, 495] width 171 height 28
click at [780, 509] on div "Loaded : 0% 0:37:28 0:36:25 Progress : 0%" at bounding box center [736, 495] width 171 height 28
click at [1216, 494] on div "**********" at bounding box center [716, 396] width 1403 height 582
click at [801, 497] on div "Loaded : 0% 0:39:47 0:39:47 Progress : 0%" at bounding box center [736, 494] width 152 height 5
click at [753, 497] on div "0:40:00 Progress : 0%" at bounding box center [706, 494] width 93 height 5
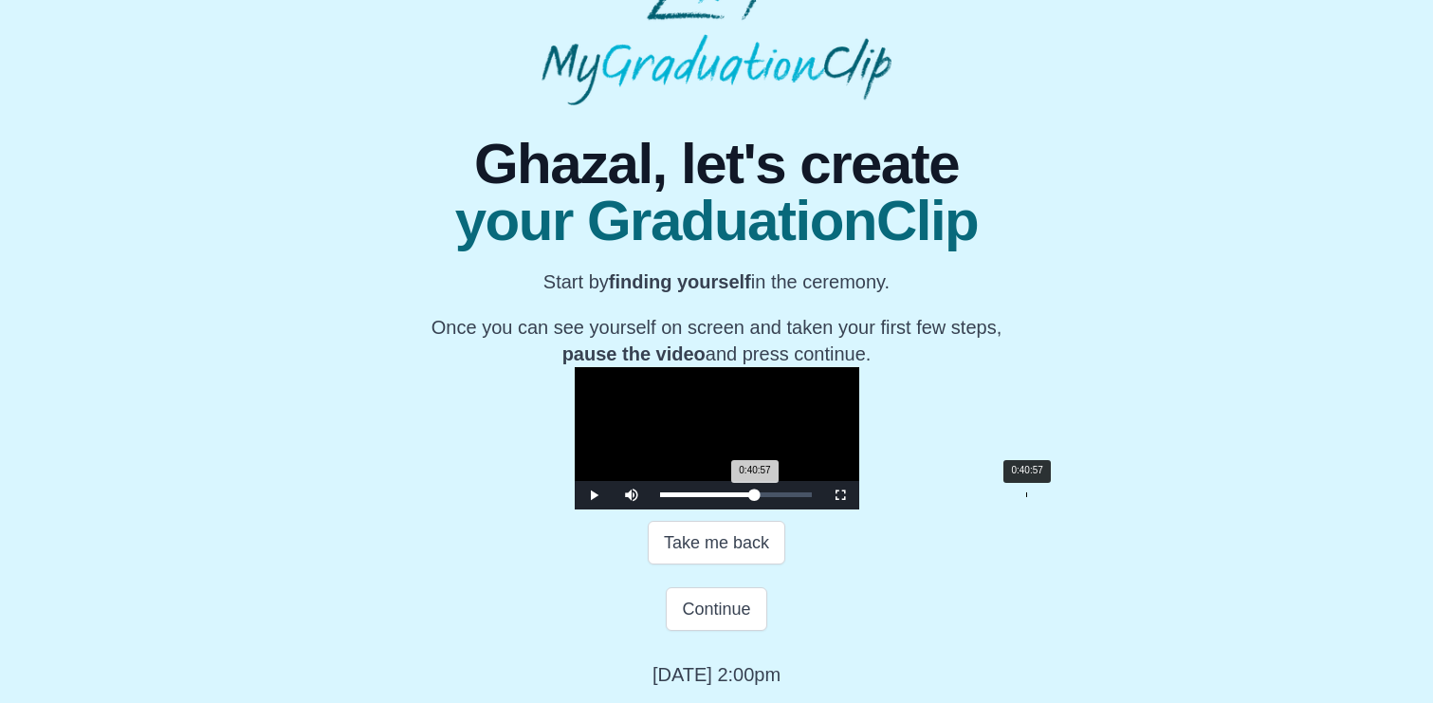
click at [811, 497] on div "Loaded : 0% 0:40:57 0:40:57 Progress : 0%" at bounding box center [736, 494] width 152 height 5
click at [757, 497] on div "0:41:23 Progress : 0%" at bounding box center [708, 494] width 97 height 5
click at [758, 497] on div "0:41:54 Progress : 0%" at bounding box center [709, 494] width 98 height 5
click at [758, 497] on div "0:42:26 Progress : 0%" at bounding box center [709, 494] width 98 height 5
click at [760, 497] on div "0:42:58 Progress : 0%" at bounding box center [710, 494] width 100 height 5
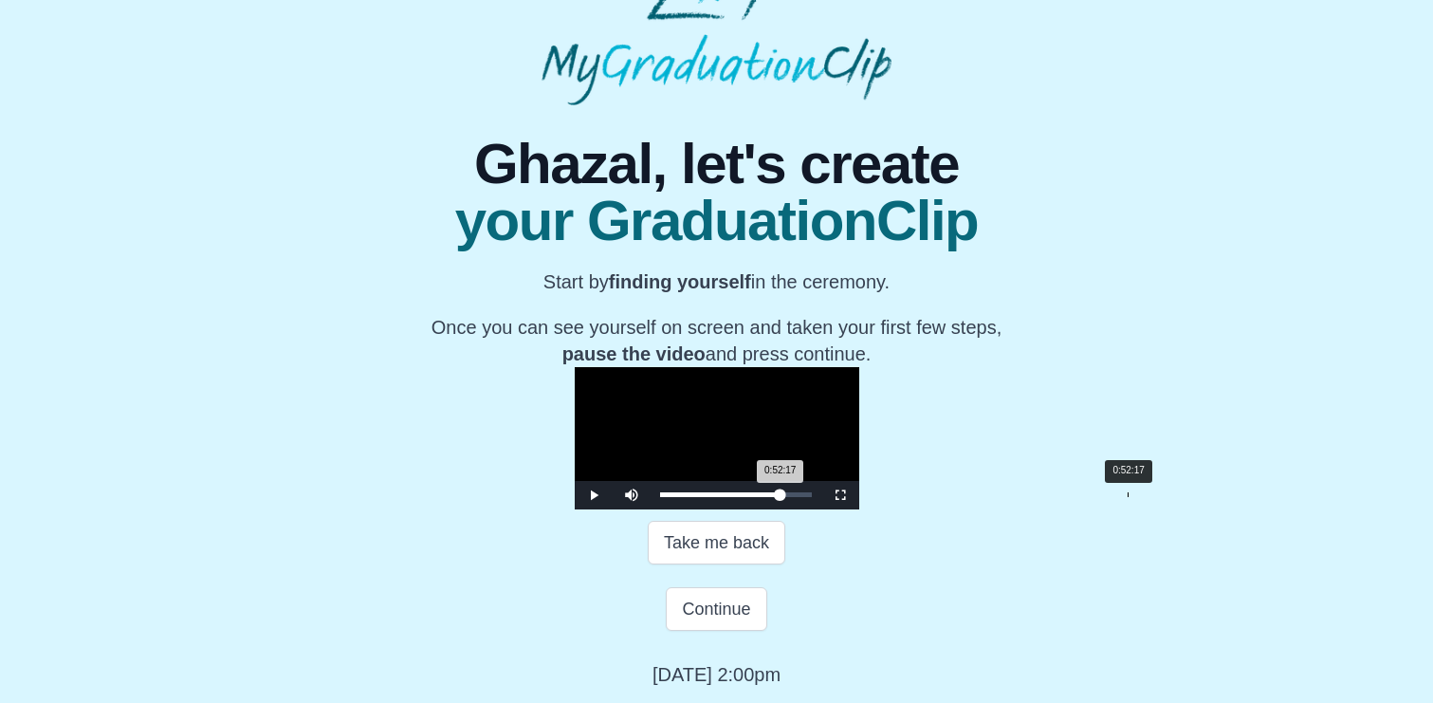
drag, startPoint x: 828, startPoint y: 594, endPoint x: 913, endPoint y: 584, distance: 85.0
click at [822, 509] on div "Loaded : 0% 0:52:17 0:52:17 Progress : 0%" at bounding box center [736, 495] width 171 height 28
drag, startPoint x: 912, startPoint y: 592, endPoint x: 927, endPoint y: 589, distance: 15.4
click at [785, 497] on div "0:53:52 Progress : 0%" at bounding box center [722, 494] width 125 height 5
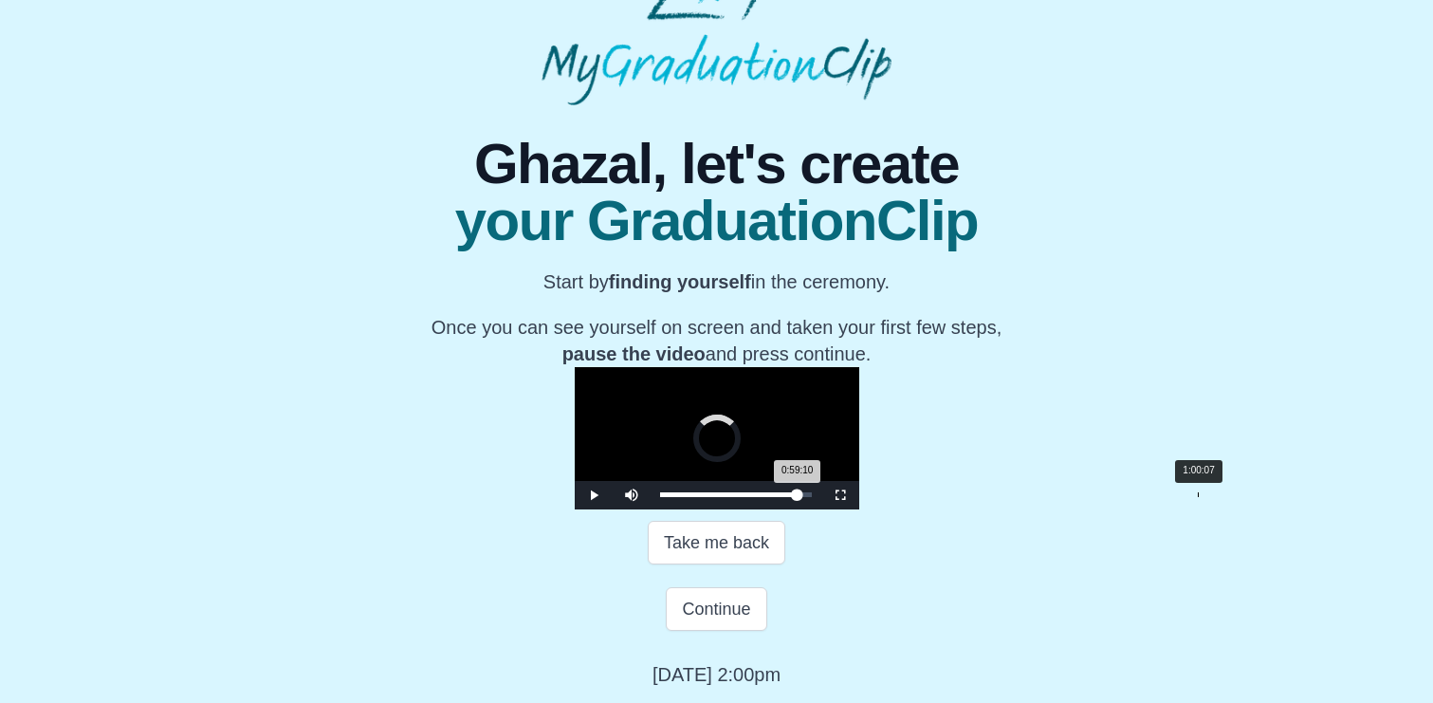
drag, startPoint x: 927, startPoint y: 589, endPoint x: 970, endPoint y: 590, distance: 42.7
click at [798, 497] on div "0:59:10 Progress : 0%" at bounding box center [729, 494] width 138 height 5
drag, startPoint x: 970, startPoint y: 590, endPoint x: 985, endPoint y: 594, distance: 15.6
click at [812, 497] on div "Loaded : 0% 1:00:13 0:59:35 Progress : 0%" at bounding box center [736, 494] width 152 height 5
click at [822, 509] on div "Loaded : 0% 1:00:45 0:59:41 Progress : 0%" at bounding box center [736, 495] width 171 height 28
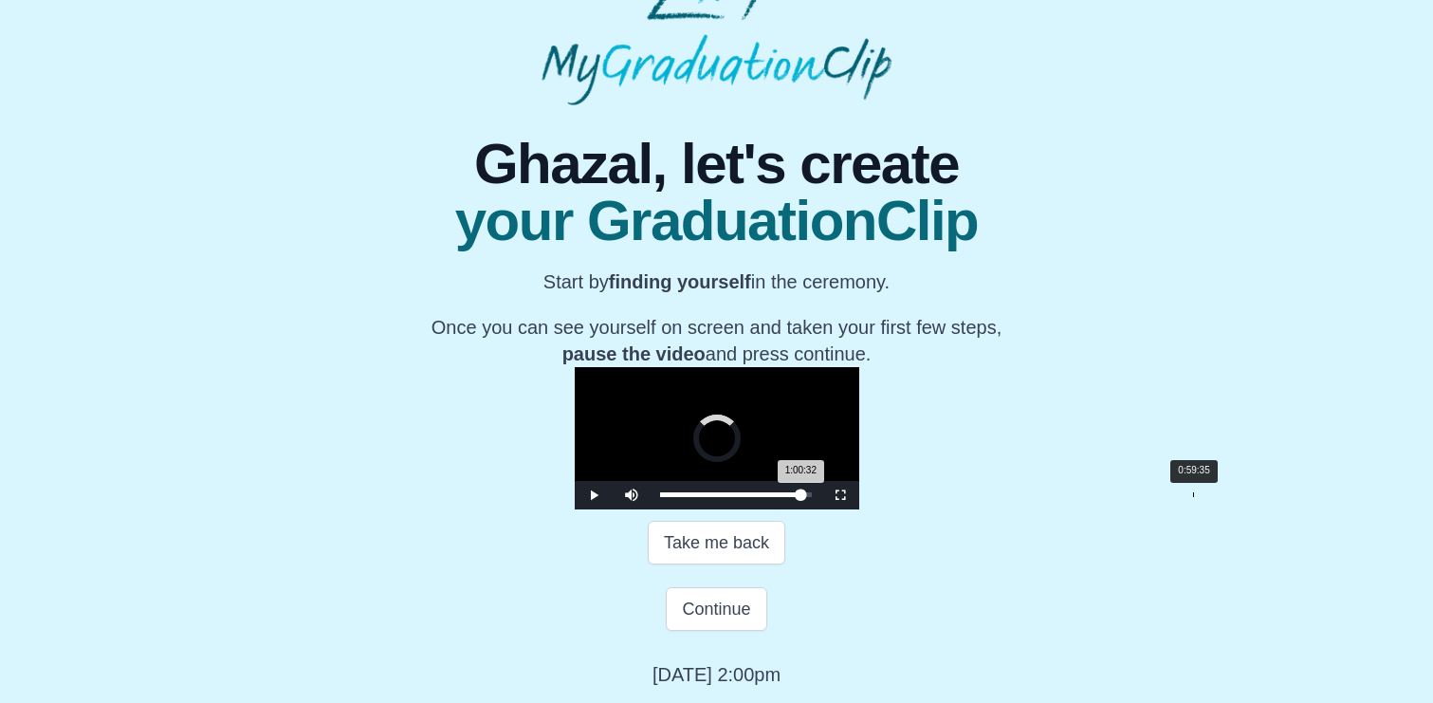
drag, startPoint x: 987, startPoint y: 597, endPoint x: 978, endPoint y: 592, distance: 9.8
click at [802, 497] on div "1:00:32 Progress : 0%" at bounding box center [730, 494] width 141 height 5
click at [799, 497] on div "0:59:35 Progress : 0%" at bounding box center [729, 494] width 139 height 5
click at [812, 497] on div "Loaded : 0% 1:00:38 1:00:38 Progress : 0%" at bounding box center [736, 494] width 152 height 5
click at [1213, 497] on div "1:01:48" at bounding box center [1213, 494] width 1 height 5
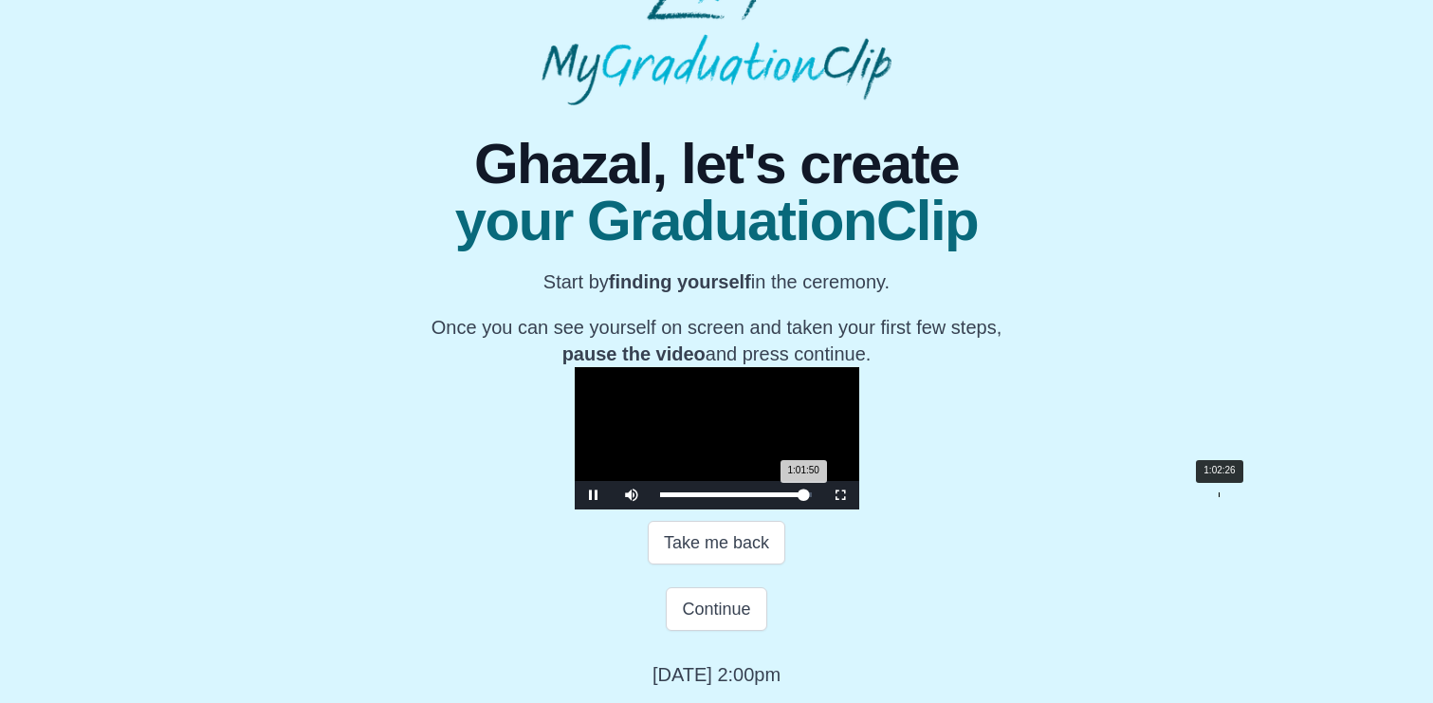
click at [812, 497] on div "Loaded : 0% 1:02:26 1:01:50 Progress : 0%" at bounding box center [736, 494] width 152 height 5
click at [812, 497] on div "Loaded : 0% 1:03:24 1:03:24 Progress : 0%" at bounding box center [736, 494] width 152 height 5
click at [812, 497] on div "Loaded : 0% 1:04:27 1:03:24 Progress : 0%" at bounding box center [736, 494] width 152 height 5
drag, startPoint x: 1021, startPoint y: 590, endPoint x: 1033, endPoint y: 591, distance: 12.4
click at [822, 509] on div "Loaded : 0% 1:05:12 1:04:21 Progress : 0%" at bounding box center [736, 495] width 171 height 28
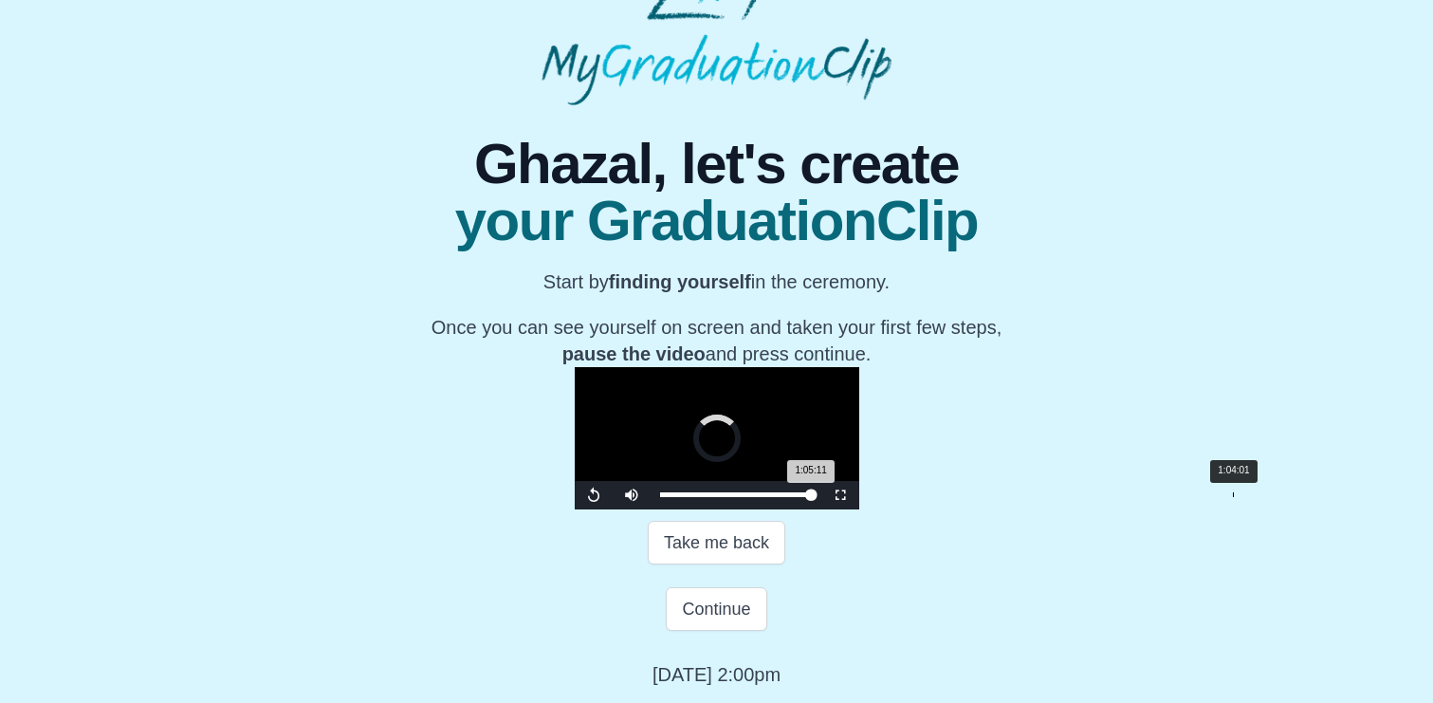
click at [1233, 497] on div "1:04:01" at bounding box center [1233, 494] width 1 height 5
click at [792, 509] on div "Loaded : 0% 0:38:50 1:04:01 Progress : 0%" at bounding box center [736, 495] width 171 height 28
click at [691, 509] on div "Loaded : 0% 0:27:30 0:38:50 Progress : 0%" at bounding box center [736, 495] width 171 height 28
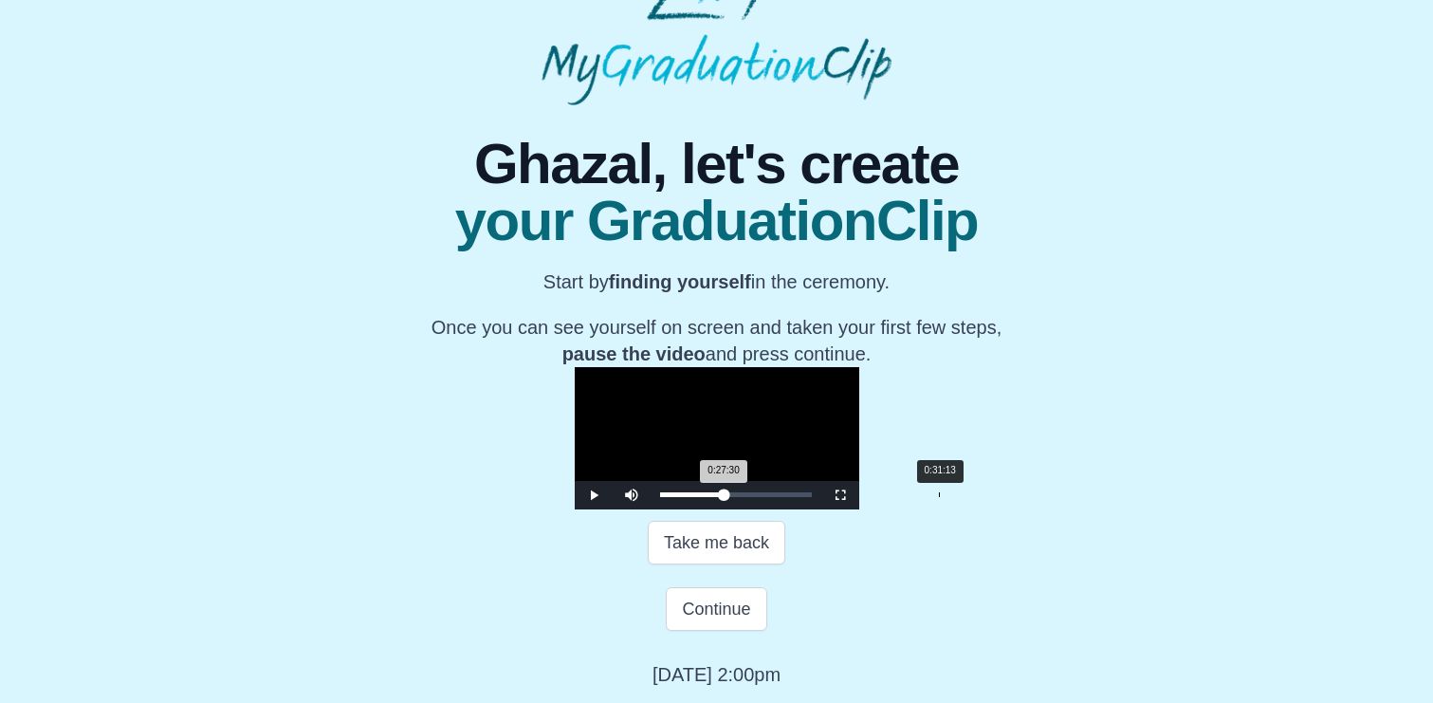
click at [726, 497] on div "Loaded : 0% 0:31:13 0:27:30 Progress : 0%" at bounding box center [736, 494] width 152 height 5
click at [716, 509] on div "Loaded : 0% 0:30:22 0:31:25 Progress : 0%" at bounding box center [736, 495] width 171 height 28
click at [710, 497] on div "0:30:22 Progress : 0%" at bounding box center [695, 494] width 71 height 5
drag, startPoint x: 703, startPoint y: 593, endPoint x: 693, endPoint y: 594, distance: 9.5
click at [693, 497] on div "0:28:53 Progress : 0%" at bounding box center [693, 494] width 67 height 5
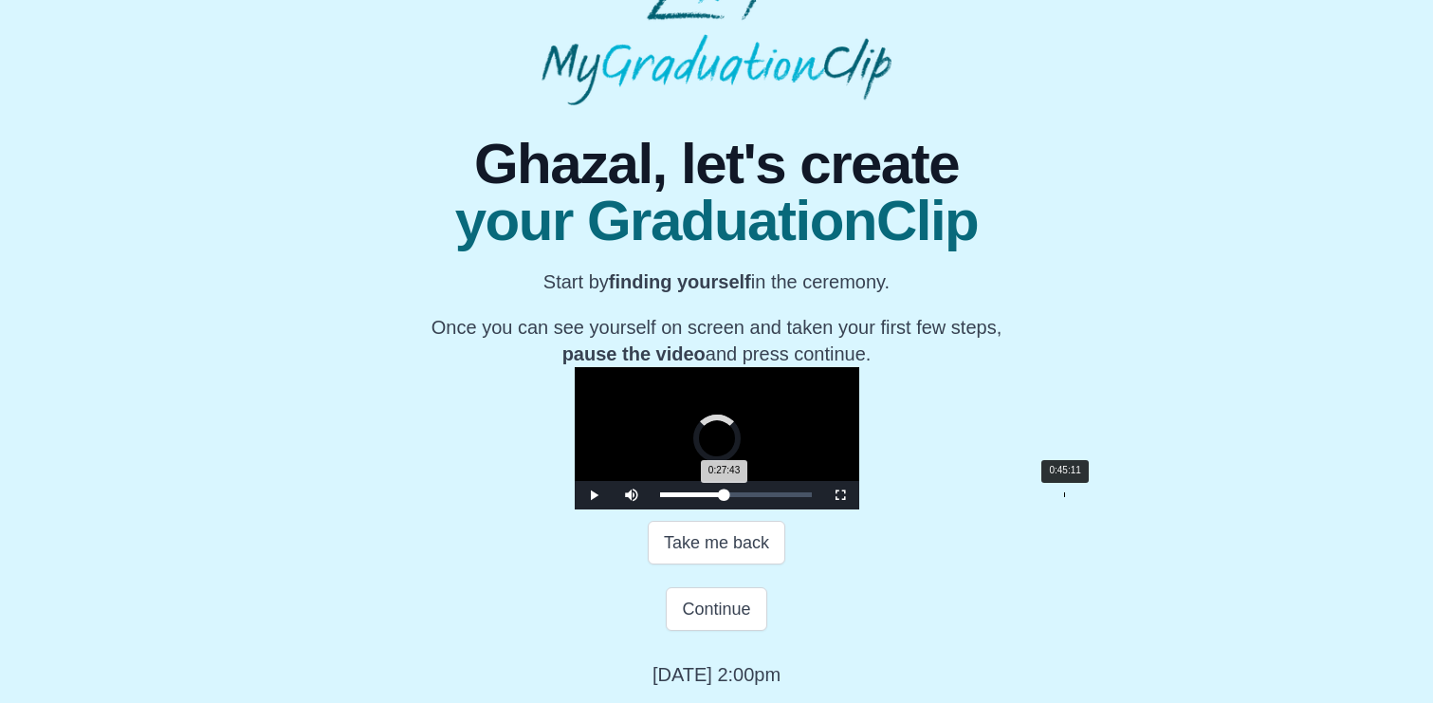
click at [1064, 497] on div "0:45:11" at bounding box center [1064, 494] width 1 height 5
click at [594, 495] on span "Video Player" at bounding box center [594, 495] width 0 height 0
click at [1045, 497] on div "0:43:04" at bounding box center [1045, 494] width 1 height 5
click at [755, 497] on div "0:40:50 Progress : 0%" at bounding box center [707, 494] width 95 height 5
click at [756, 497] on div "0:41:03 Progress : 0%" at bounding box center [708, 494] width 96 height 5
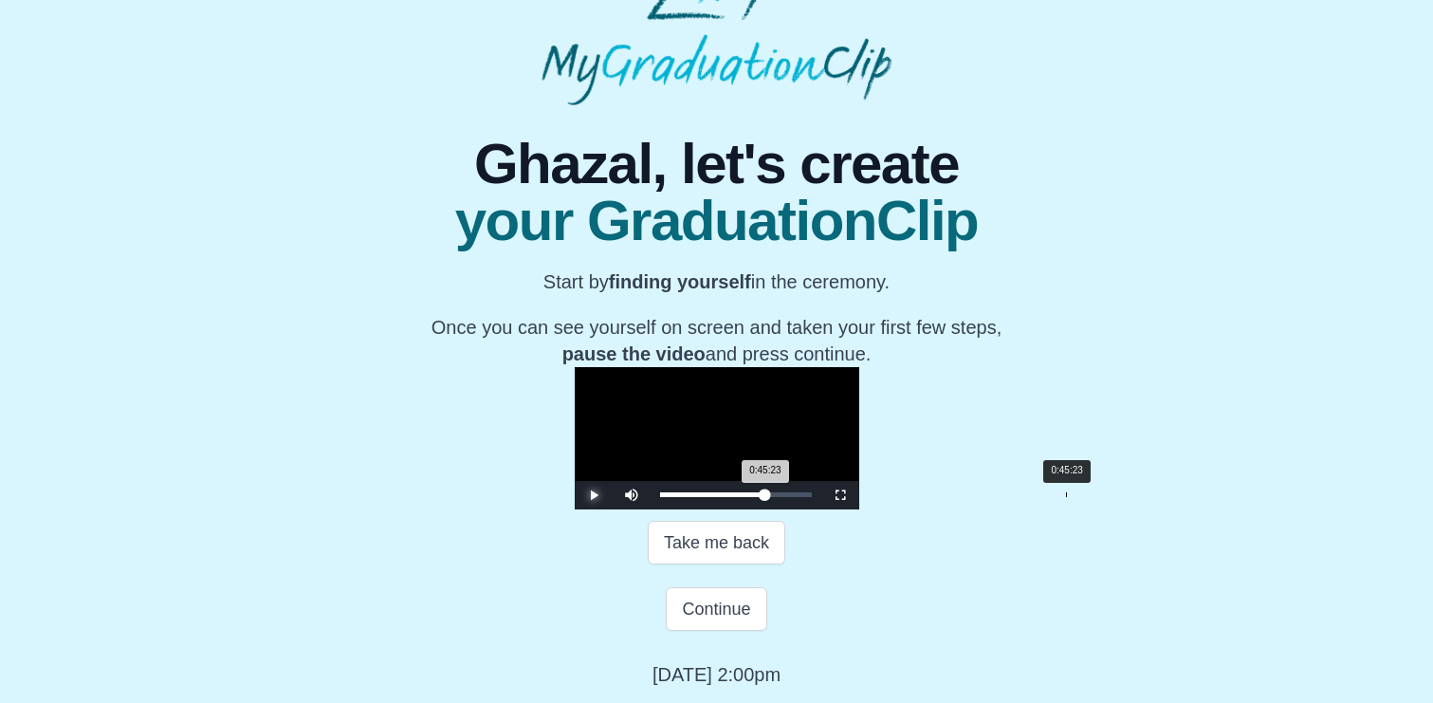
click at [812, 497] on div "Loaded : 0% 0:45:23 0:45:23 Progress : 0%" at bounding box center [736, 494] width 152 height 5
drag, startPoint x: 851, startPoint y: 594, endPoint x: 777, endPoint y: 600, distance: 74.2
click at [747, 497] on div "0:37:15 Progress : 0%" at bounding box center [703, 494] width 86 height 5
click at [748, 497] on div "0:37:53 Progress : 0%" at bounding box center [704, 494] width 88 height 5
click at [774, 509] on div "Loaded : 0% 0:36:49 0:36:49 Progress : 0%" at bounding box center [736, 495] width 171 height 28
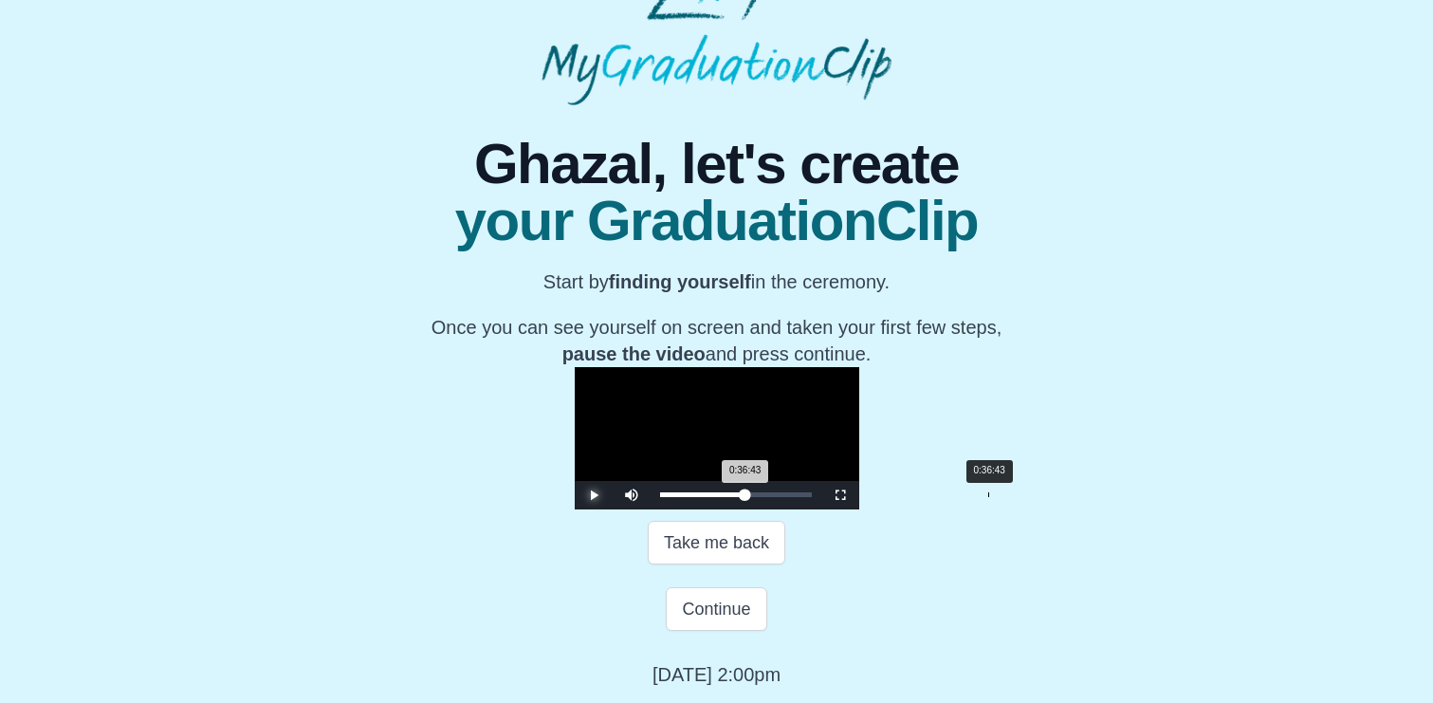
click at [746, 497] on div "0:36:43 Progress : 0%" at bounding box center [702, 494] width 85 height 5
click at [747, 497] on div "0:36:55 Progress : 0%" at bounding box center [703, 494] width 86 height 5
click at [748, 497] on div "0:37:34 Progress : 0%" at bounding box center [703, 494] width 87 height 5
click at [748, 497] on div "0:37:40 Progress : 0%" at bounding box center [703, 494] width 87 height 5
click at [749, 497] on div "0:38:07 Progress : 0%" at bounding box center [704, 494] width 89 height 5
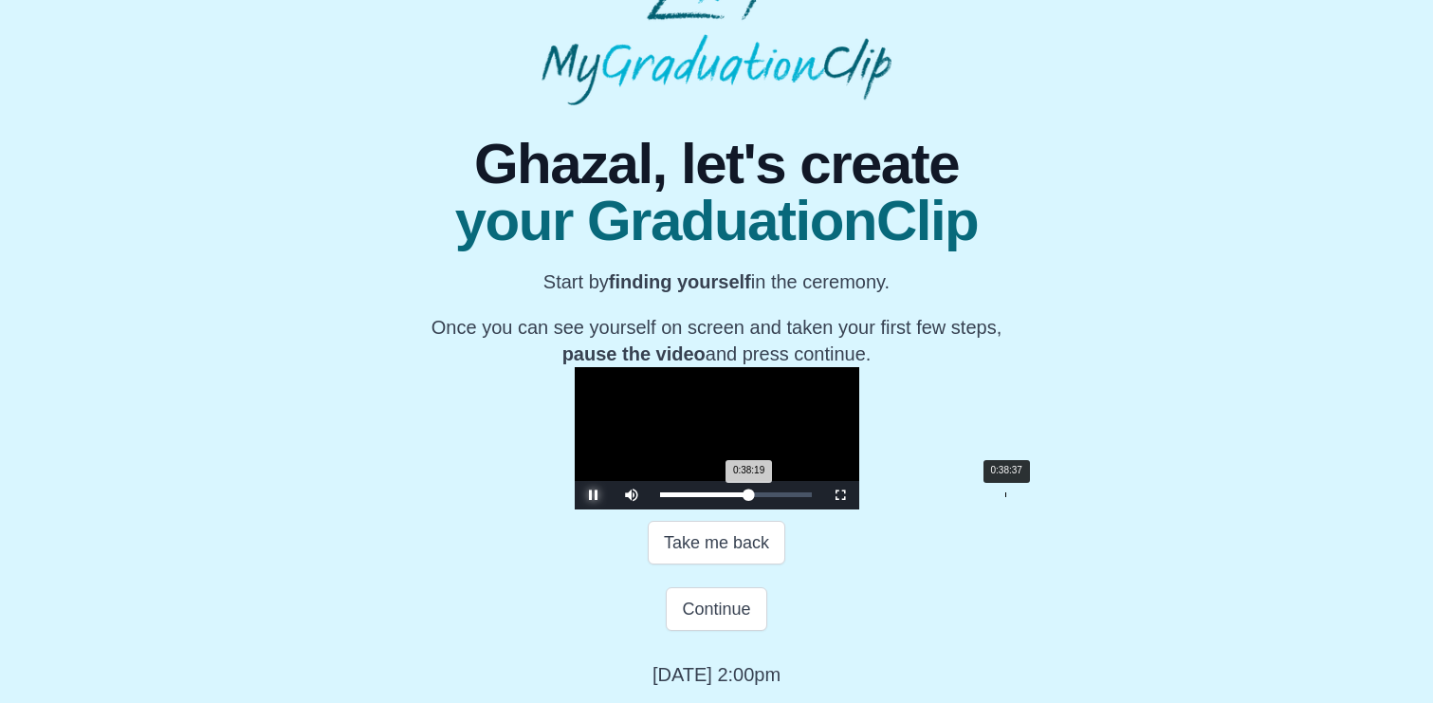
click at [749, 497] on div "0:38:19 Progress : 0%" at bounding box center [704, 494] width 89 height 5
click at [750, 497] on div "0:38:38 Progress : 0%" at bounding box center [705, 494] width 90 height 5
click at [751, 497] on div "0:39:03 Progress : 0%" at bounding box center [705, 494] width 91 height 5
click at [752, 497] on div "0:39:29 Progress : 0%" at bounding box center [706, 494] width 92 height 5
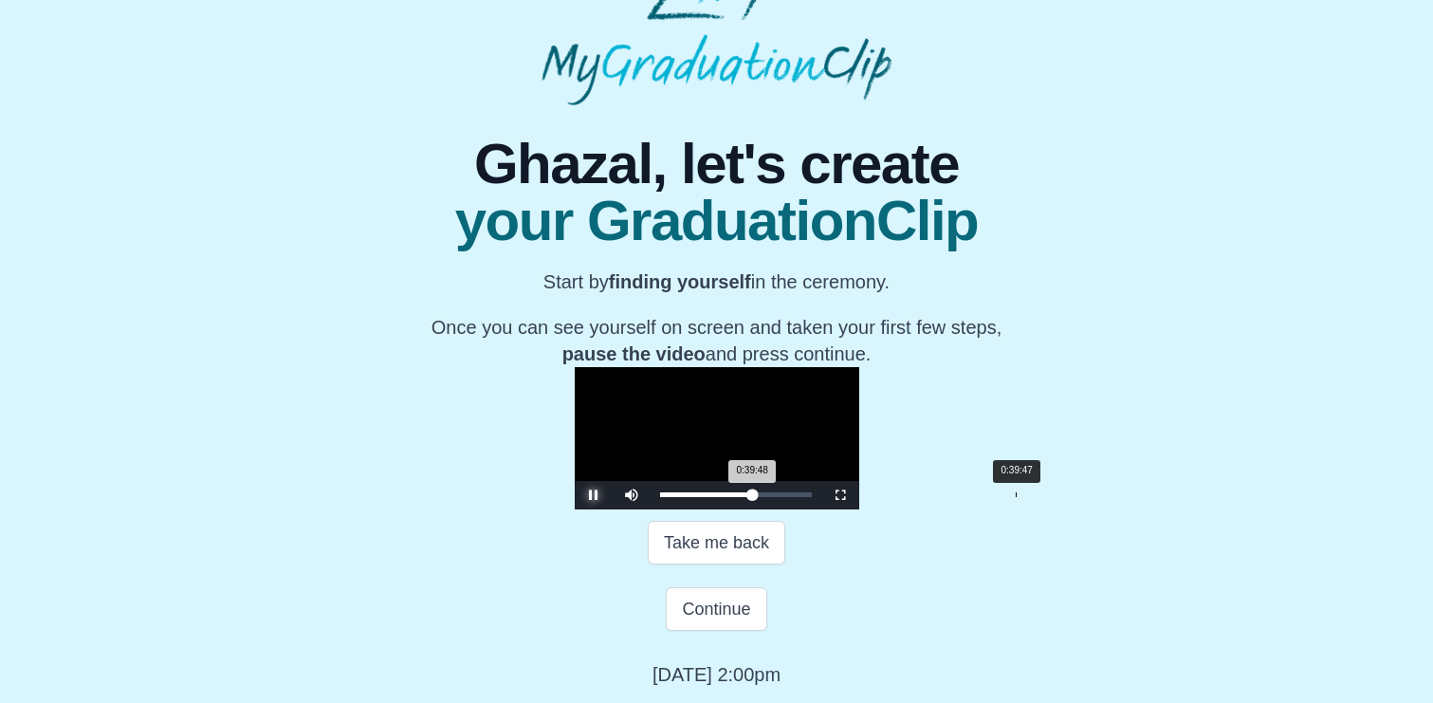
click at [753, 497] on div "0:39:48 Progress : 0%" at bounding box center [706, 494] width 93 height 5
click at [754, 497] on div "0:40:19 Progress : 0%" at bounding box center [707, 494] width 94 height 5
click at [755, 497] on div "0:40:44 Progress : 0%" at bounding box center [707, 494] width 95 height 5
click at [755, 497] on div "0:40:52 Progress : 0%" at bounding box center [707, 494] width 95 height 5
click at [756, 497] on div "0:41:16 Progress : 0%" at bounding box center [708, 494] width 96 height 5
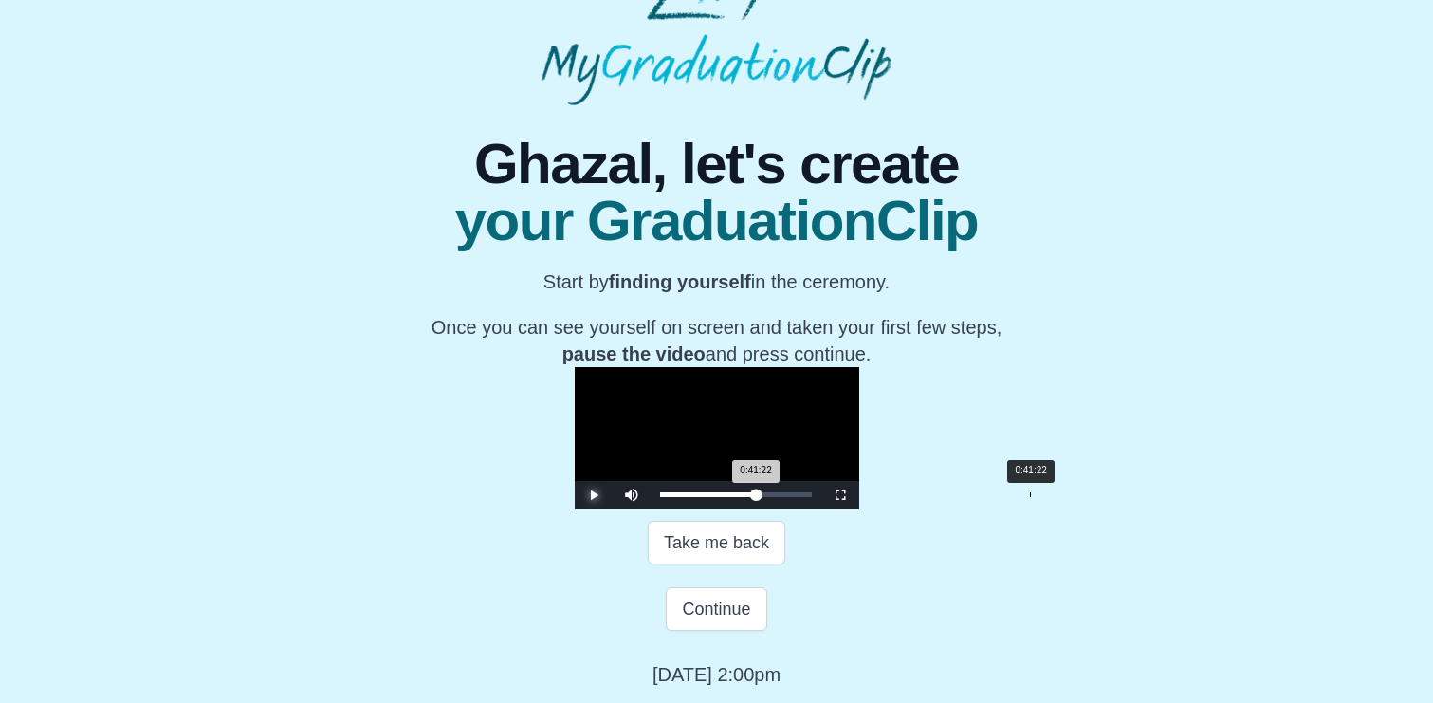
click at [757, 497] on div "0:41:22 Progress : 0%" at bounding box center [708, 494] width 97 height 5
click at [757, 497] on div "0:41:23 Progress : 0%" at bounding box center [708, 494] width 97 height 5
click at [757, 497] on div "0:41:35 Progress : 0%" at bounding box center [708, 494] width 97 height 5
click at [757, 497] on div "0:41:36 Progress : 0%" at bounding box center [708, 494] width 97 height 5
click at [758, 497] on div "0:41:48 Progress : 0%" at bounding box center [709, 494] width 98 height 5
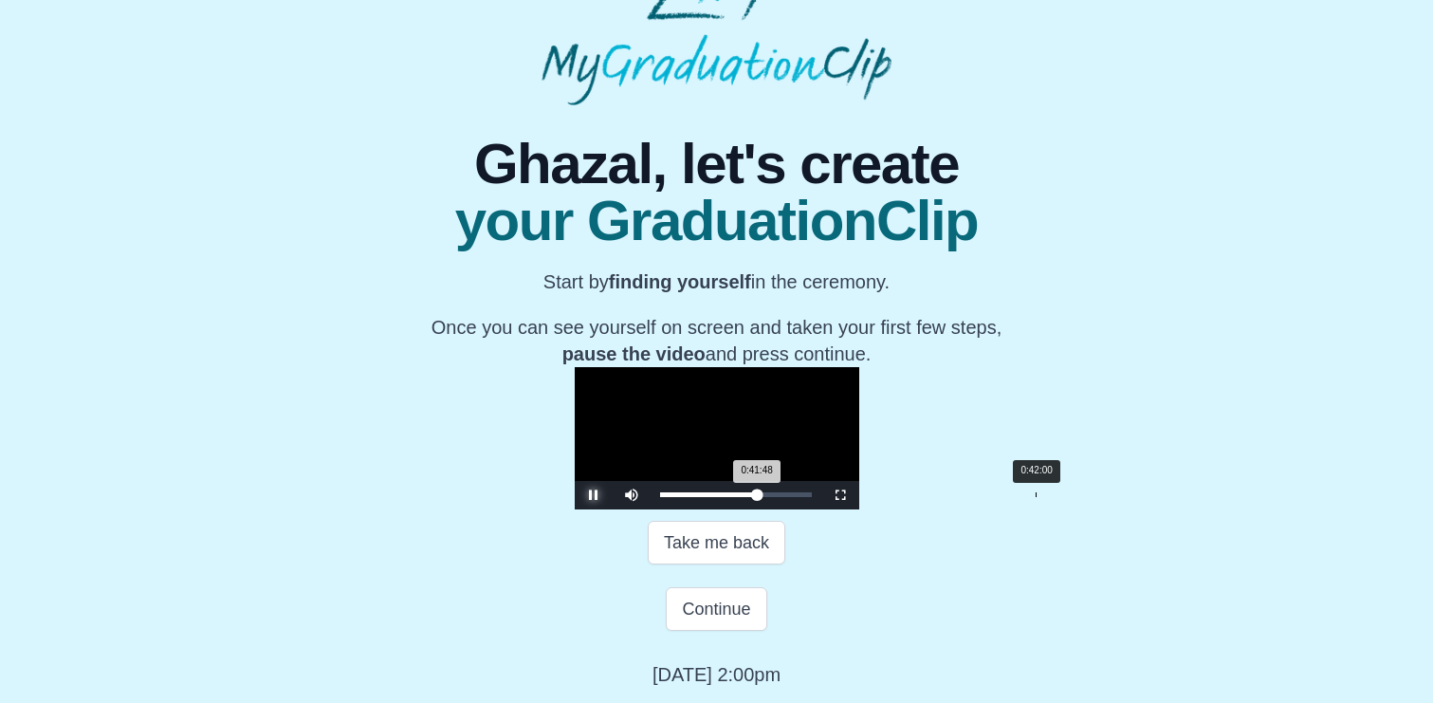
click at [758, 497] on div "0:41:48 Progress : 0%" at bounding box center [709, 494] width 98 height 5
click at [758, 497] on div "0:42:01 Progress : 0%" at bounding box center [709, 494] width 98 height 5
click at [759, 497] on div "0:42:14 Progress : 0%" at bounding box center [709, 494] width 99 height 5
click at [759, 497] on div "0:42:33 Progress : 0%" at bounding box center [709, 494] width 99 height 5
click at [759, 497] on div "0:42:26 Progress : 0%" at bounding box center [709, 494] width 99 height 5
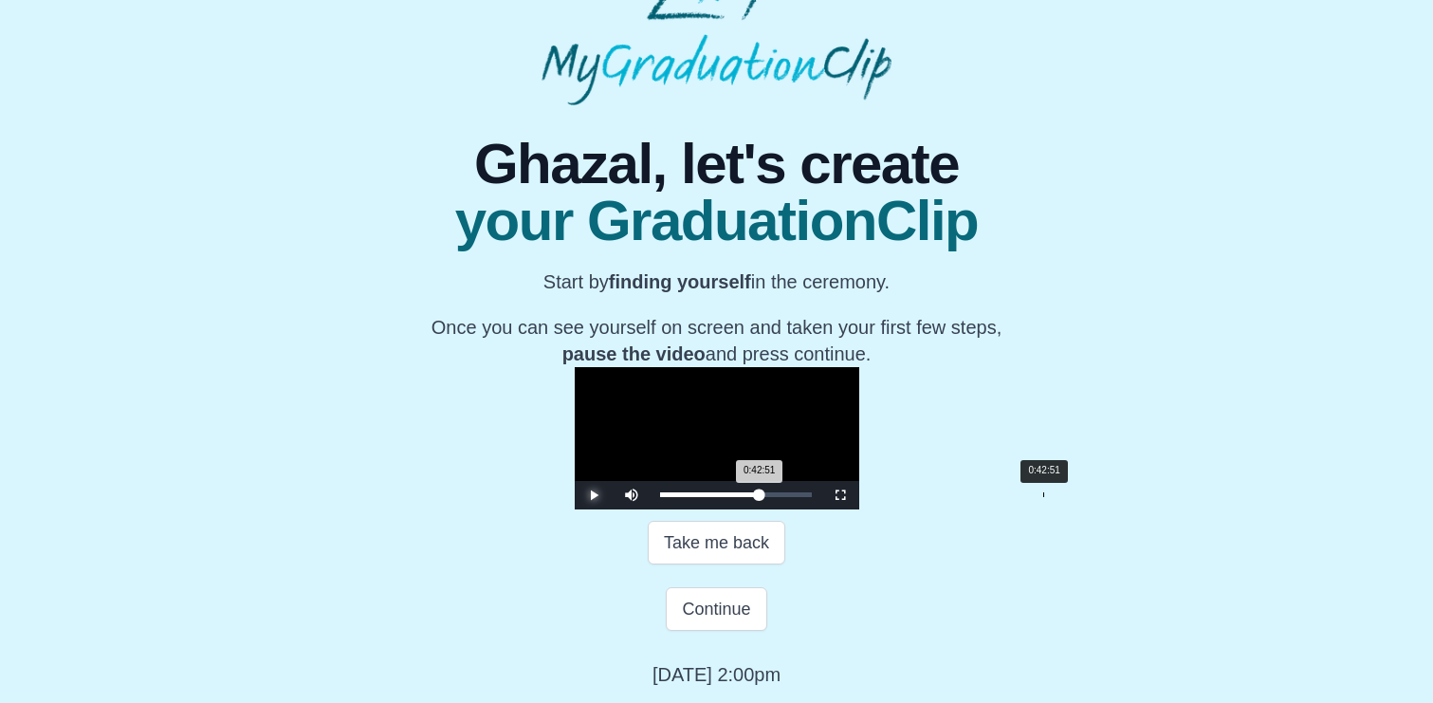
click at [760, 497] on div "0:42:51 Progress : 0%" at bounding box center [710, 494] width 100 height 5
click at [760, 497] on div "0:42:52 Progress : 0%" at bounding box center [710, 494] width 100 height 5
click at [761, 497] on div "0:43:10 Progress : 0%" at bounding box center [710, 494] width 101 height 5
click at [761, 497] on div "0:43:23 Progress : 0%" at bounding box center [710, 494] width 101 height 5
click at [762, 497] on div "0:43:24 Progress : 0%" at bounding box center [711, 494] width 102 height 5
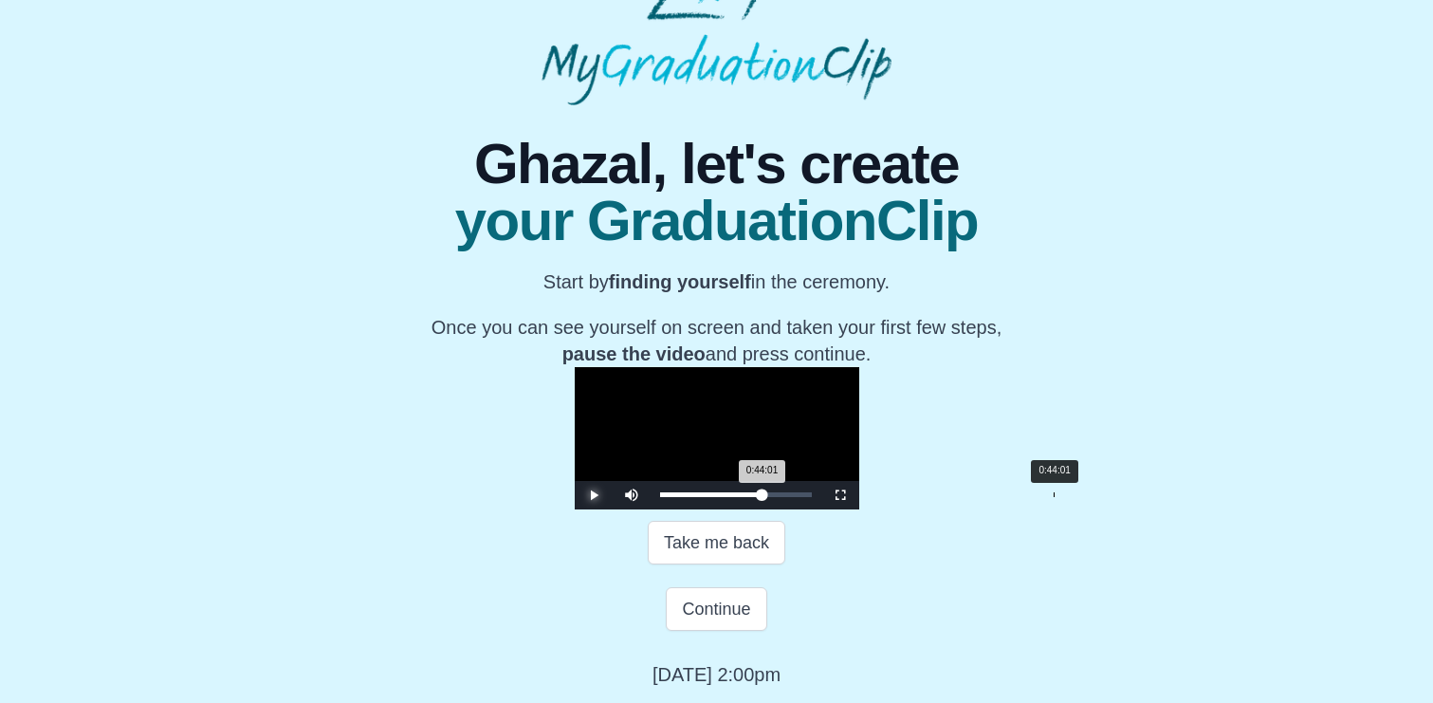
click at [763, 497] on div "0:44:01 Progress : 0%" at bounding box center [711, 494] width 102 height 5
click at [763, 497] on div "0:44:14 Progress : 0%" at bounding box center [711, 494] width 102 height 5
click at [764, 497] on div "0:44:17 Progress : 0%" at bounding box center [711, 494] width 103 height 5
click at [764, 497] on div "0:44:33 Progress : 0%" at bounding box center [711, 494] width 103 height 5
click at [765, 497] on div "0:44:40 Progress : 0%" at bounding box center [712, 494] width 104 height 5
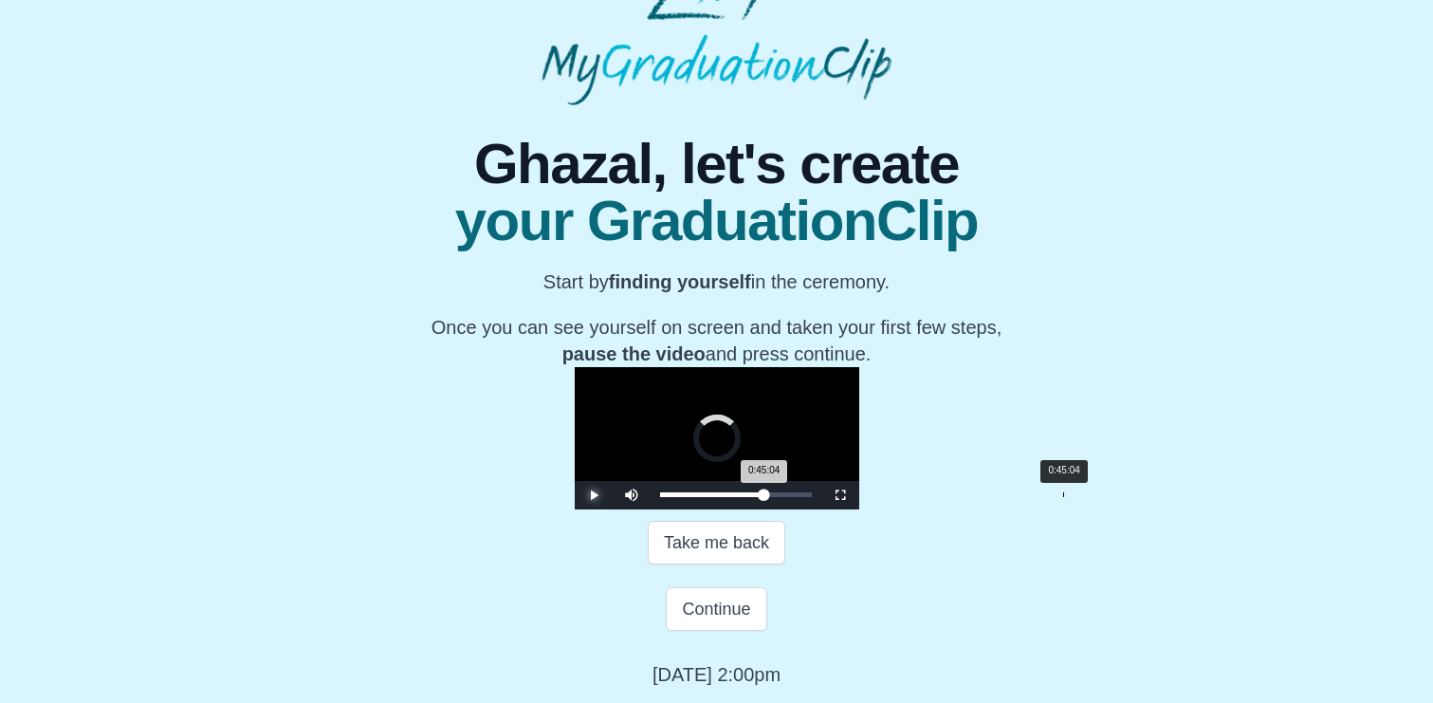
click at [765, 497] on div "0:45:04 Progress : 0%" at bounding box center [712, 494] width 104 height 5
click at [766, 497] on div "0:44:58 Progress : 0%" at bounding box center [712, 494] width 105 height 5
click at [766, 497] on div "0:45:17 Progress : 0%" at bounding box center [712, 494] width 105 height 5
click at [765, 497] on div "0:44:58 Progress : 0%" at bounding box center [712, 494] width 104 height 5
click at [768, 497] on div "0:46:37 Progress : 0%" at bounding box center [714, 494] width 108 height 5
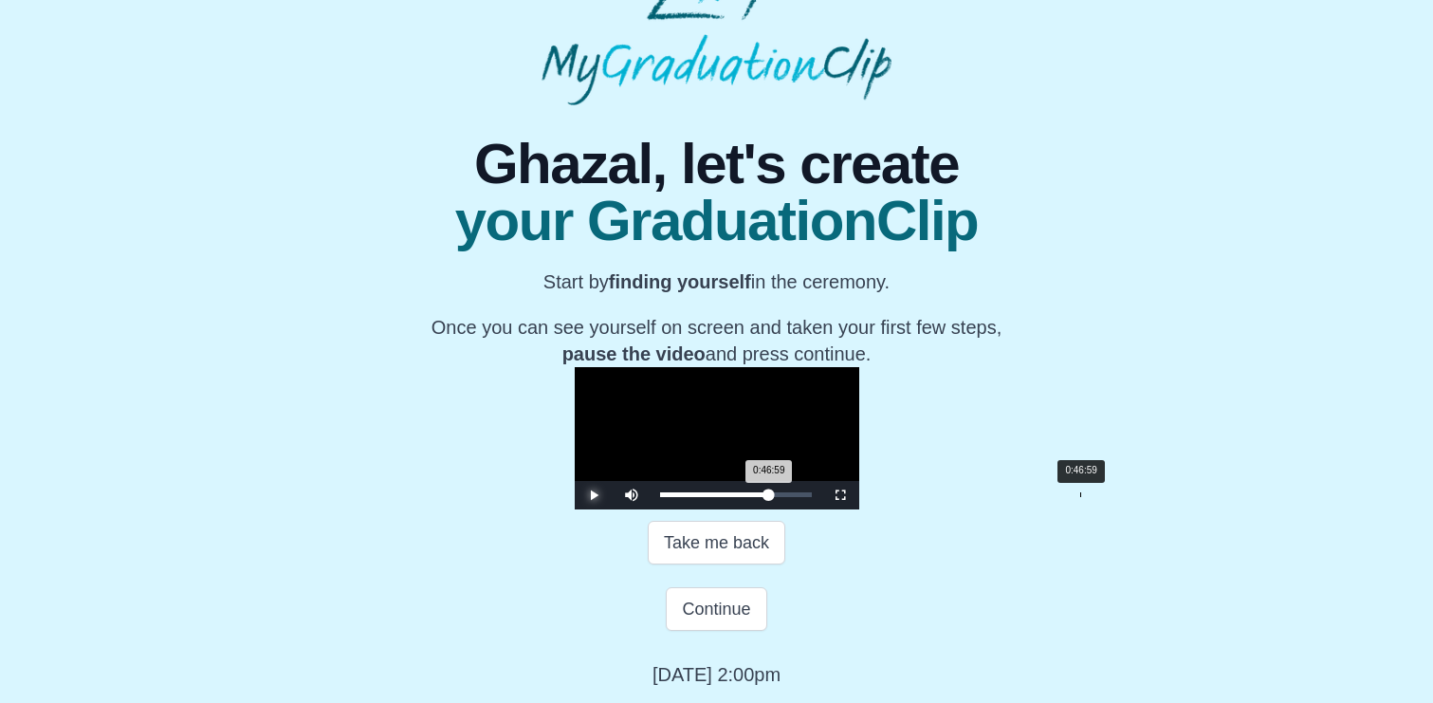
click at [769, 497] on div "0:46:59 Progress : 0%" at bounding box center [714, 494] width 109 height 5
click at [769, 497] on div "0:47:00 Progress : 0%" at bounding box center [714, 494] width 109 height 5
click at [769, 497] on div "0:46:59 Progress : 0%" at bounding box center [714, 494] width 109 height 5
click at [770, 497] on div "0:47:07 Progress : 0%" at bounding box center [715, 494] width 110 height 5
click at [771, 497] on div "0:47:37 Progress : 0%" at bounding box center [715, 494] width 111 height 5
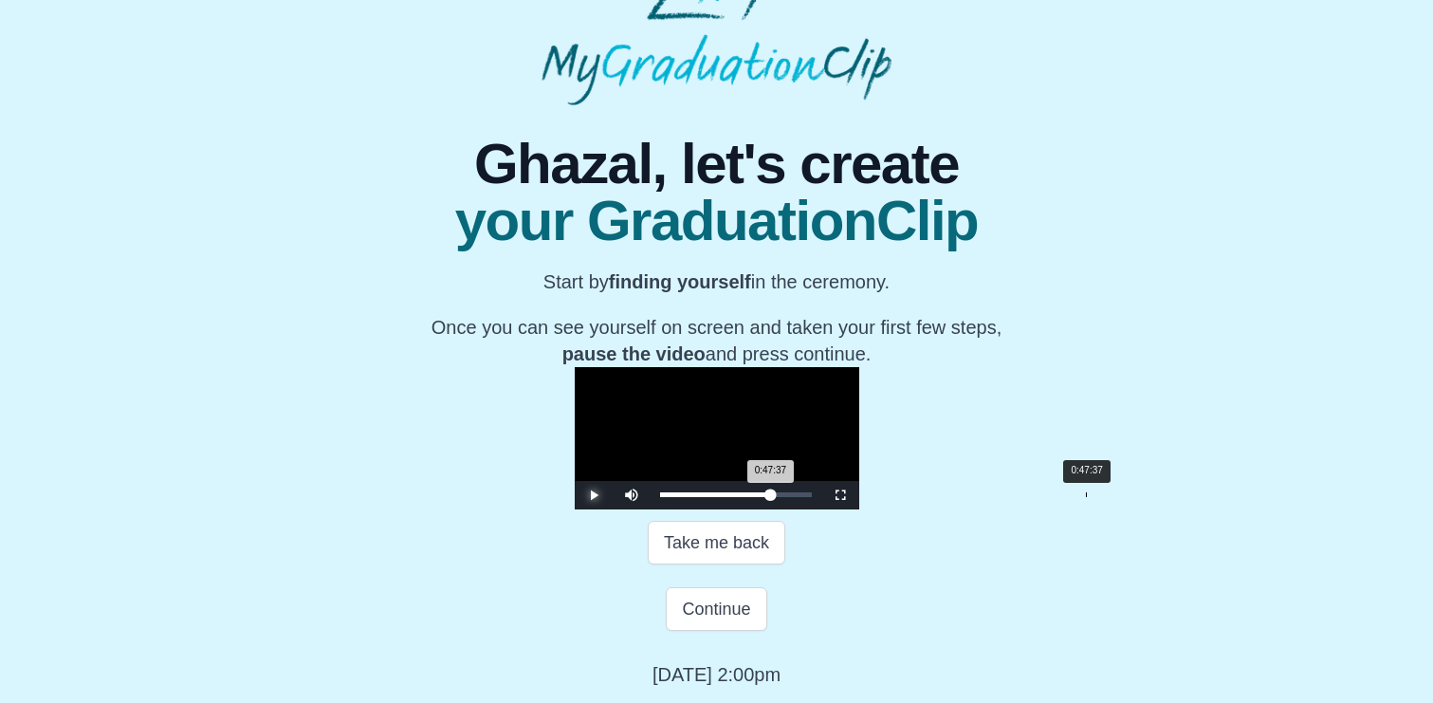
click at [771, 497] on div "0:47:37 Progress : 0%" at bounding box center [715, 494] width 111 height 5
click at [771, 497] on div "0:47:49 Progress : 0%" at bounding box center [715, 494] width 111 height 5
click at [772, 497] on div "0:47:56 Progress : 0%" at bounding box center [716, 494] width 112 height 5
click at [772, 497] on div "0:48:09 Progress : 0%" at bounding box center [716, 494] width 112 height 5
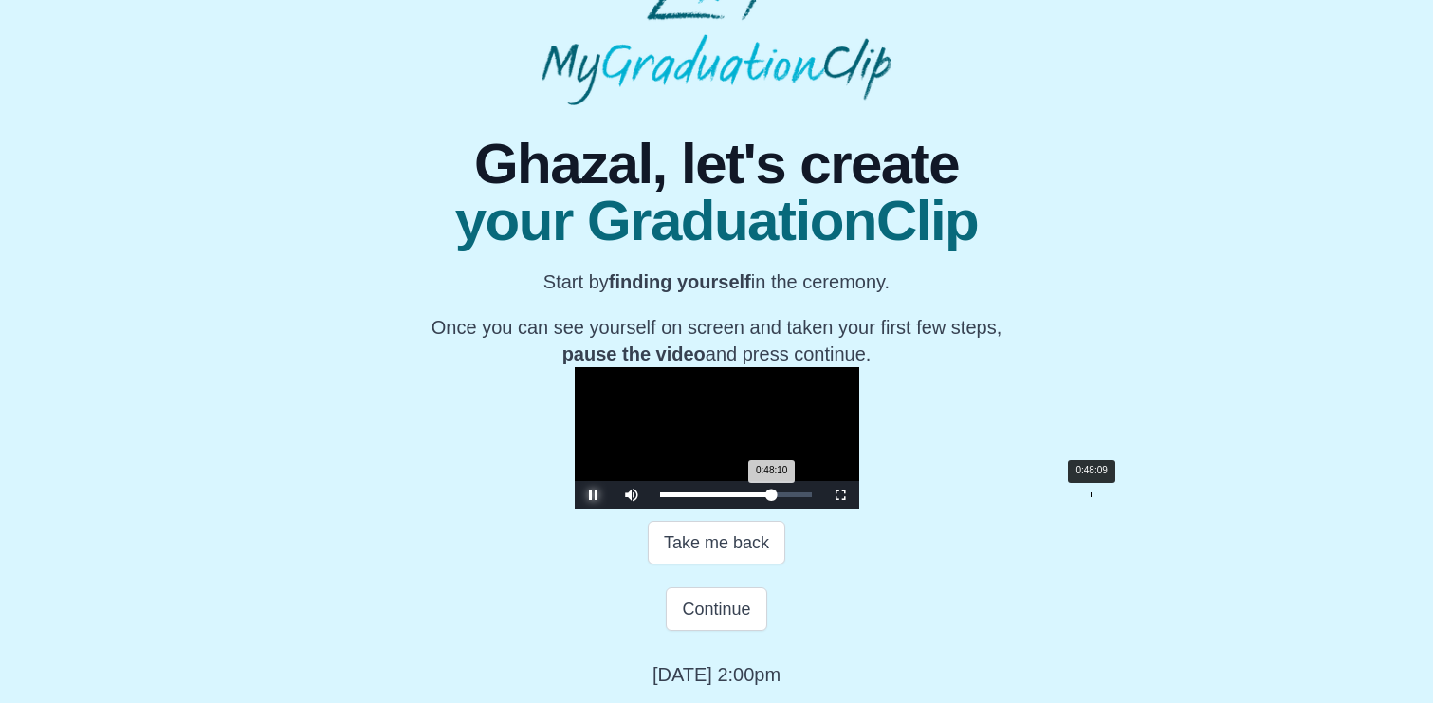
click at [772, 497] on div "0:48:10 Progress : 0%" at bounding box center [716, 494] width 112 height 5
click at [772, 497] on div "0:48:09 Progress : 0%" at bounding box center [716, 494] width 112 height 5
click at [773, 497] on div "0:48:23 Progress : 0%" at bounding box center [716, 494] width 113 height 5
click at [773, 497] on div "0:48:34 Progress : 0%" at bounding box center [716, 494] width 113 height 5
click at [775, 497] on div "0:49:06 Progress : 0%" at bounding box center [717, 494] width 115 height 5
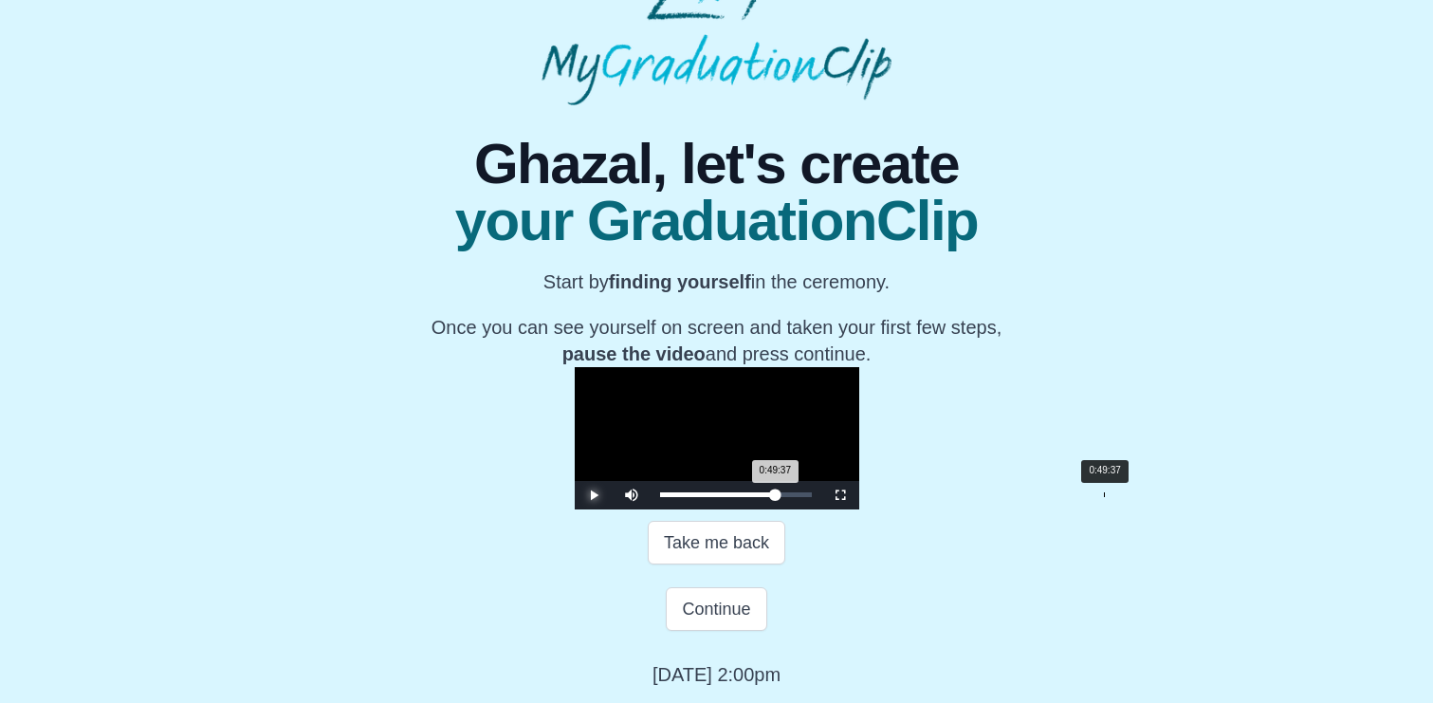
click at [776, 497] on div "0:49:37 Progress : 0%" at bounding box center [718, 494] width 116 height 5
click at [776, 497] on div "0:49:50 Progress : 0%" at bounding box center [718, 494] width 116 height 5
click at [776, 497] on div "0:49:51 Progress : 0%" at bounding box center [718, 494] width 116 height 5
click at [777, 497] on div "0:50:10 Progress : 0%" at bounding box center [718, 494] width 117 height 5
click at [777, 497] on div "0:50:16 Progress : 0%" at bounding box center [718, 494] width 117 height 5
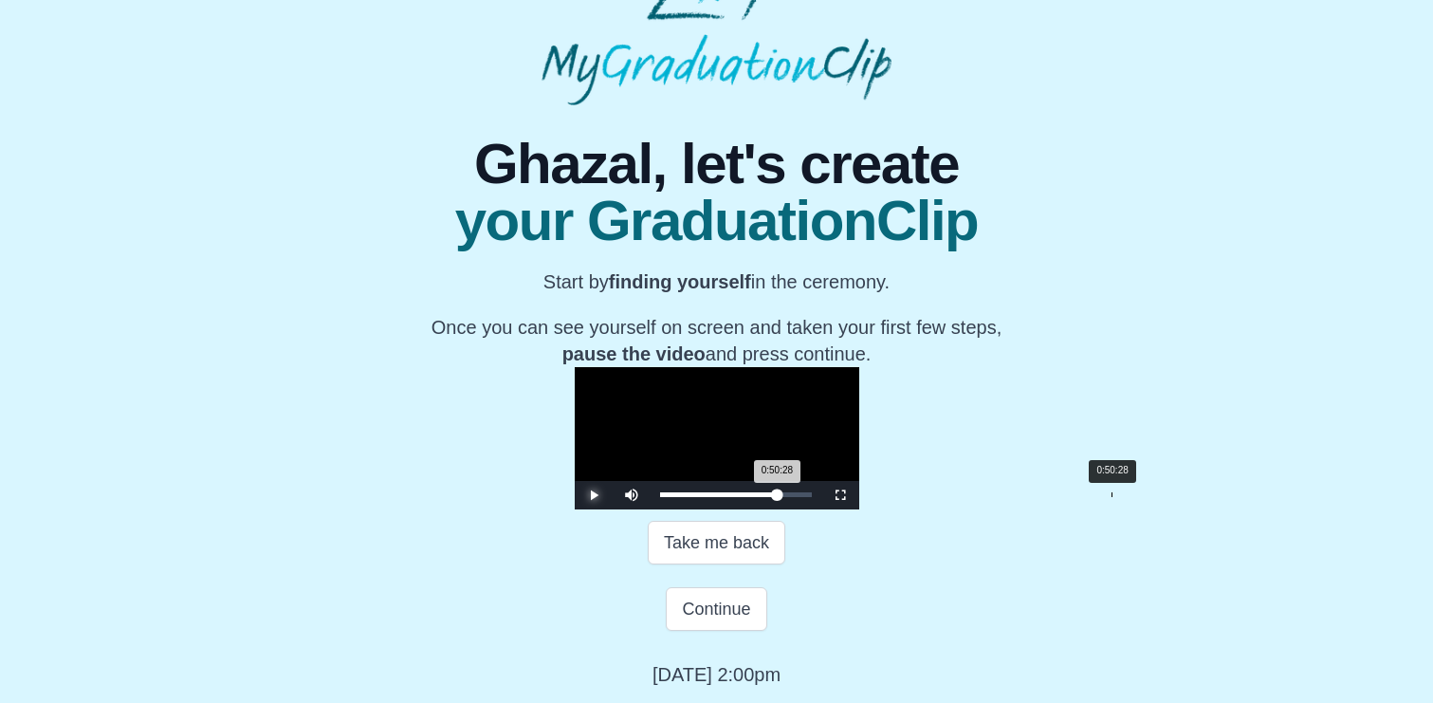
click at [778, 497] on div "0:50:28 Progress : 0%" at bounding box center [719, 494] width 118 height 5
click at [778, 497] on div "0:50:35 Progress : 0%" at bounding box center [719, 494] width 118 height 5
click at [779, 497] on div "0:50:47 Progress : 0%" at bounding box center [719, 494] width 119 height 5
click at [779, 497] on div "0:50:48 Progress : 0%" at bounding box center [719, 494] width 119 height 5
click at [779, 497] on div "0:51:00 Progress : 0%" at bounding box center [719, 494] width 119 height 5
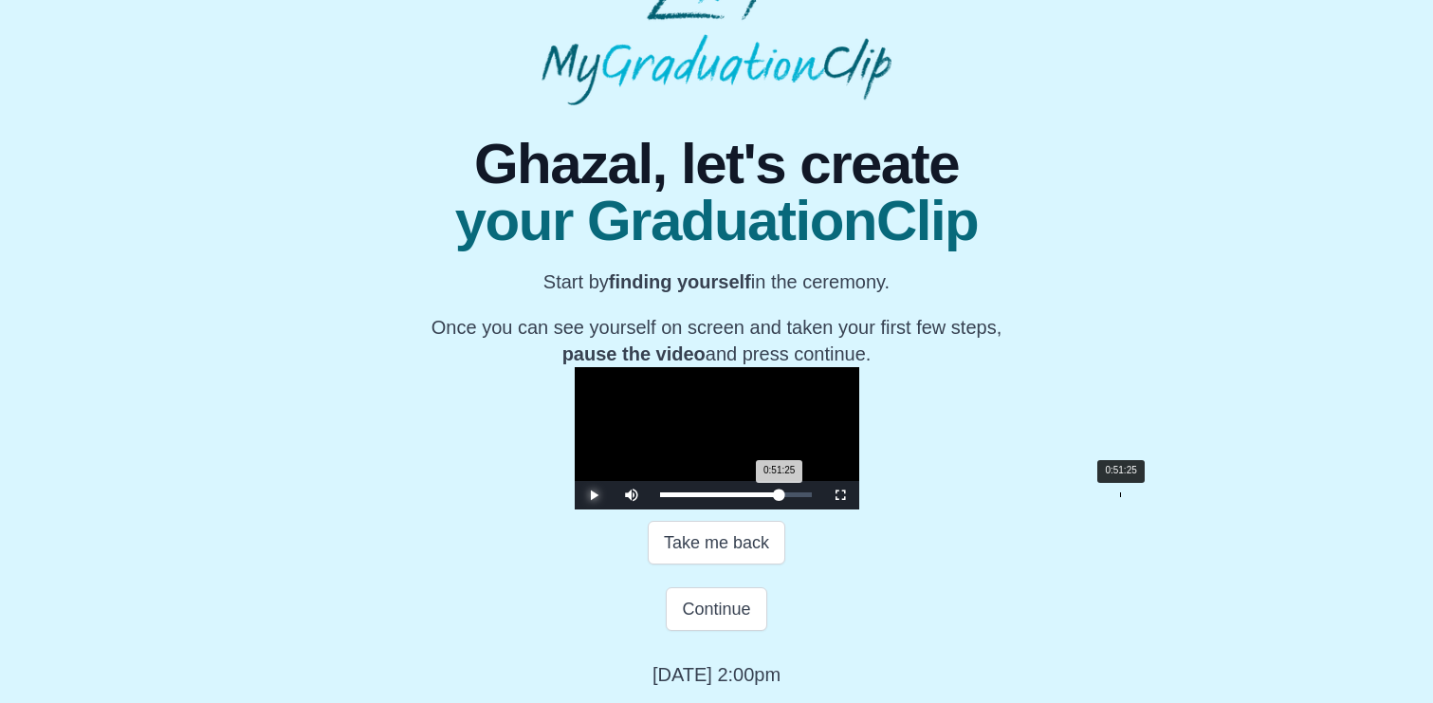
click at [780, 497] on div "0:51:25 Progress : 0%" at bounding box center [720, 494] width 120 height 5
click at [780, 497] on div "0:51:26 Progress : 0%" at bounding box center [720, 494] width 120 height 5
click at [782, 497] on div "0:52:03 Progress : 0%" at bounding box center [720, 494] width 121 height 5
click at [782, 497] on div "0:52:04 Progress : 0%" at bounding box center [720, 494] width 121 height 5
click at [782, 497] on div "0:52:16 Progress : 0%" at bounding box center [720, 494] width 121 height 5
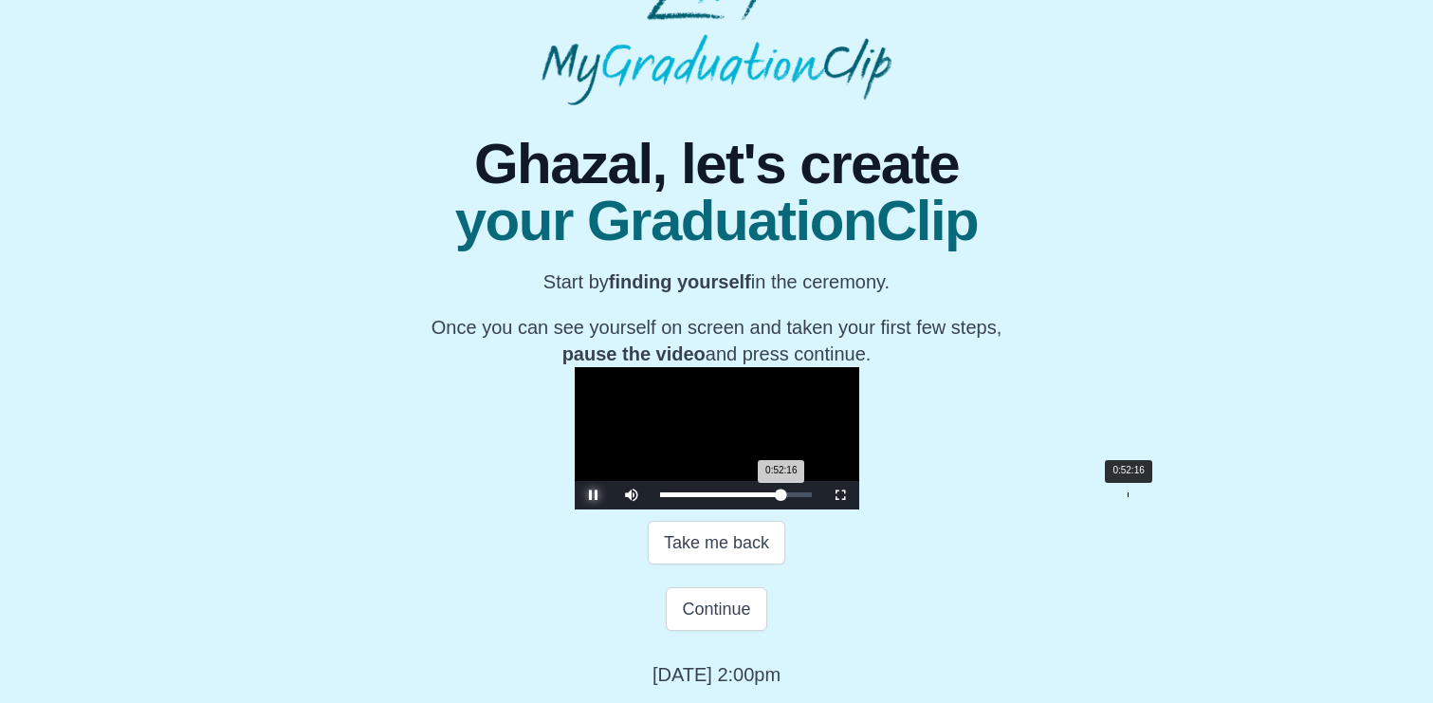
click at [782, 497] on div "0:52:16 Progress : 0%" at bounding box center [720, 494] width 121 height 5
click at [782, 497] on div "0:52:17 Progress : 0%" at bounding box center [720, 494] width 121 height 5
click at [784, 497] on div "0:53:01 Progress : 0%" at bounding box center [721, 494] width 123 height 5
click at [785, 497] on div "0:53:39 Progress : 0%" at bounding box center [722, 494] width 125 height 5
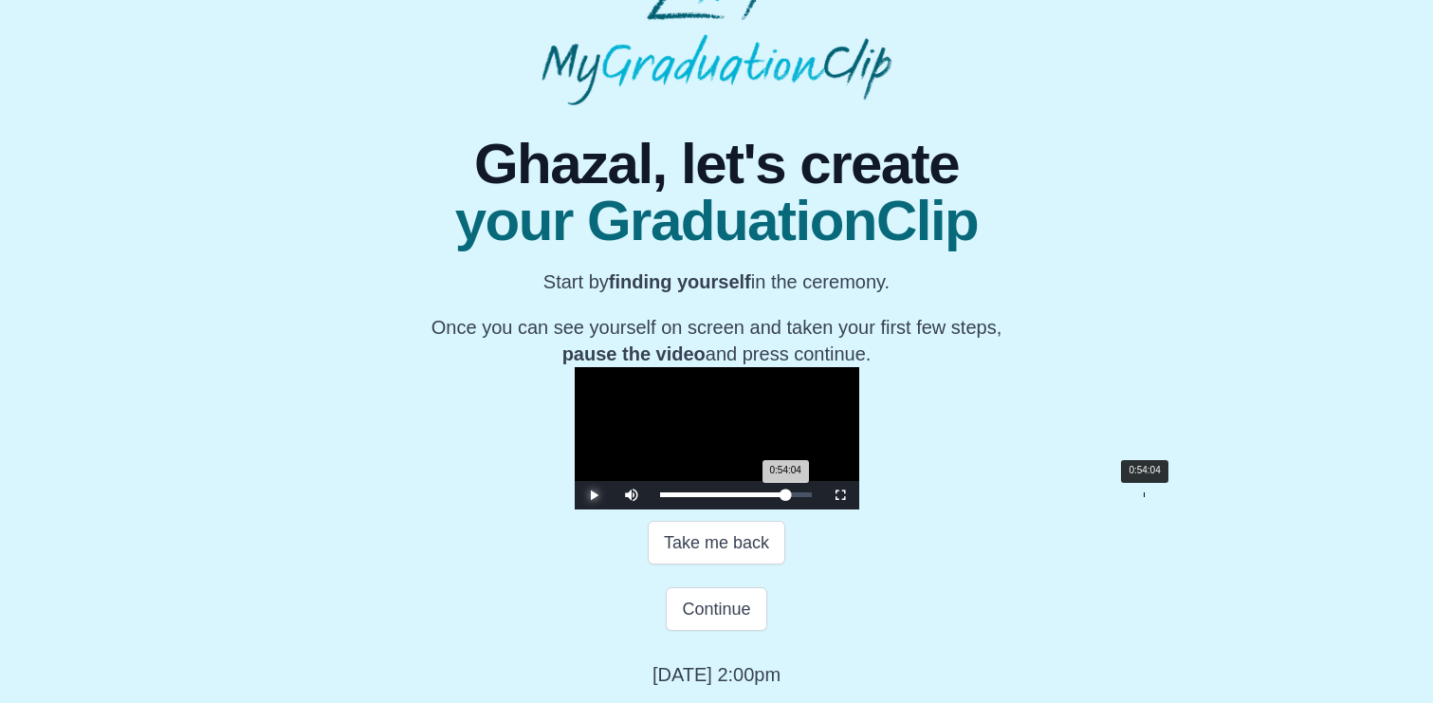
click at [786, 497] on div "0:54:04 Progress : 0%" at bounding box center [723, 494] width 126 height 5
click at [786, 497] on div "0:54:05 Progress : 0%" at bounding box center [723, 494] width 126 height 5
click at [787, 497] on div "0:54:25 Progress : 0%" at bounding box center [723, 494] width 127 height 5
click at [788, 497] on div "0:54:49 Progress : 0%" at bounding box center [724, 494] width 128 height 5
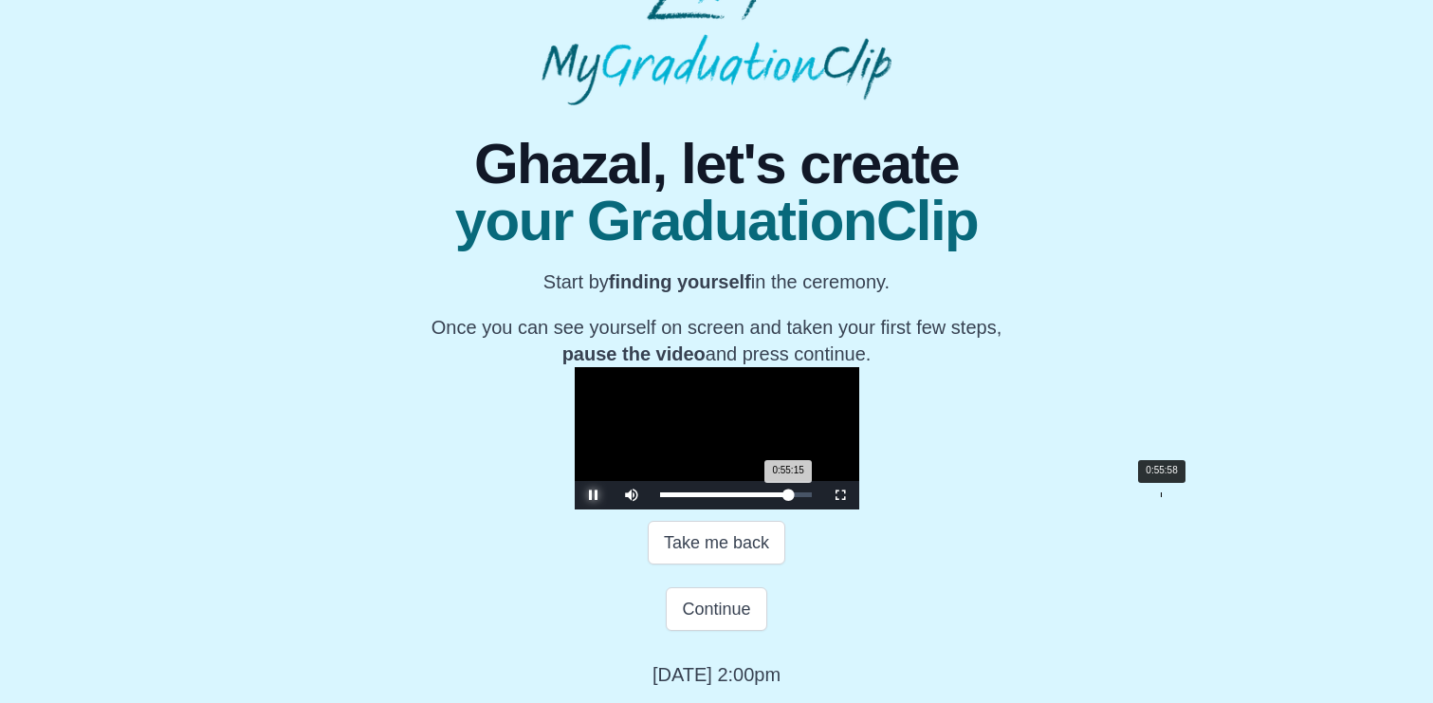
click at [812, 497] on div "Loaded : 0% 0:55:58 0:55:15 Progress : 0%" at bounding box center [736, 494] width 152 height 5
click at [791, 497] on div "0:56:24 Progress : 0%" at bounding box center [725, 494] width 131 height 5
click at [793, 497] on div "0:56:50 Progress : 0%" at bounding box center [726, 494] width 133 height 5
click at [794, 497] on div "0:57:15 Progress : 0%" at bounding box center [727, 494] width 134 height 5
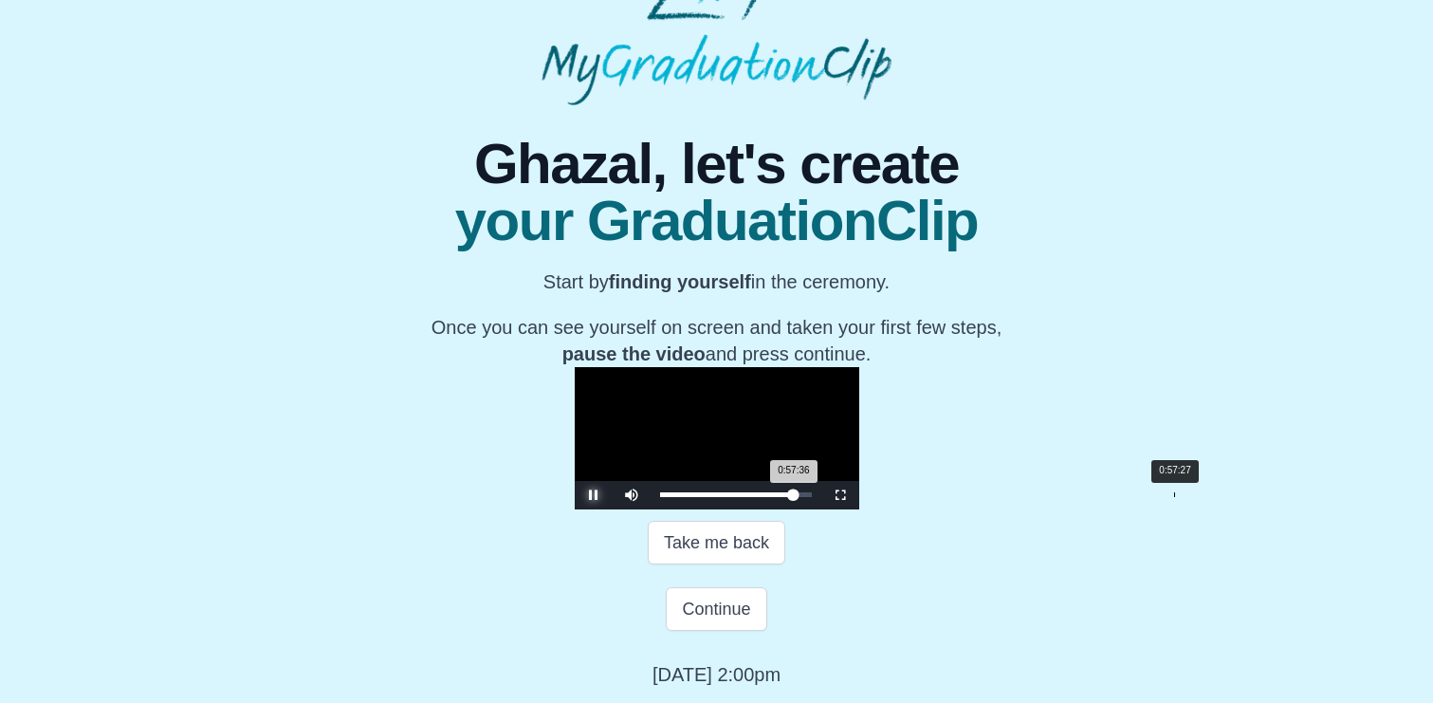
click at [794, 497] on div "0:57:36 Progress : 0%" at bounding box center [727, 494] width 134 height 5
click at [794, 497] on div "0:57:53 Progress : 0%" at bounding box center [727, 494] width 134 height 5
click at [795, 497] on div "0:57:53 Progress : 0%" at bounding box center [727, 494] width 135 height 5
click at [795, 497] on div "0:58:00 Progress : 0%" at bounding box center [727, 494] width 135 height 5
click at [796, 497] on div "0:58:05 Progress : 0%" at bounding box center [728, 494] width 136 height 5
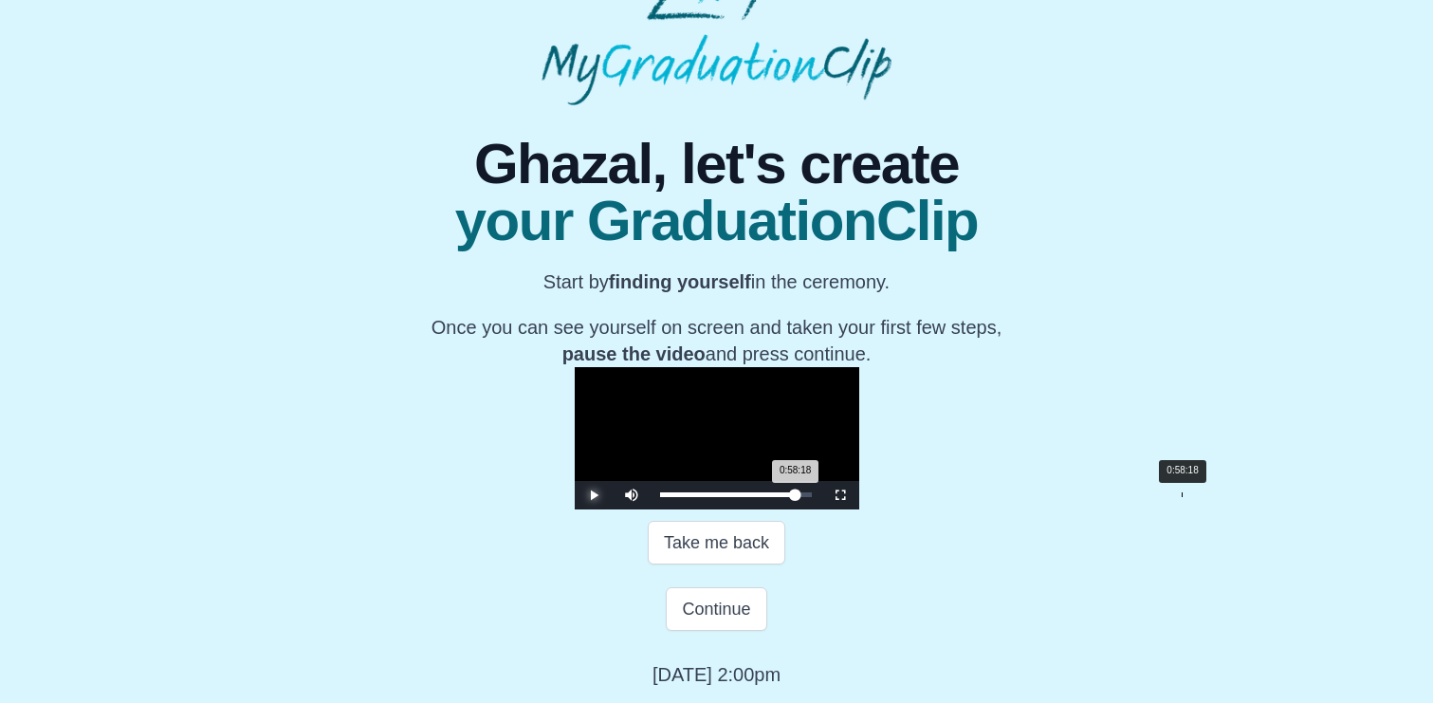
click at [796, 497] on div "0:58:18 Progress : 0%" at bounding box center [728, 494] width 136 height 5
click at [796, 497] on div "0:58:24 Progress : 0%" at bounding box center [728, 494] width 136 height 5
click at [797, 497] on div "0:58:31 Progress : 0%" at bounding box center [728, 494] width 137 height 5
click at [797, 497] on div "0:58:32 Progress : 0%" at bounding box center [728, 494] width 137 height 5
click at [798, 497] on div "0:58:56 Progress : 0%" at bounding box center [729, 494] width 138 height 5
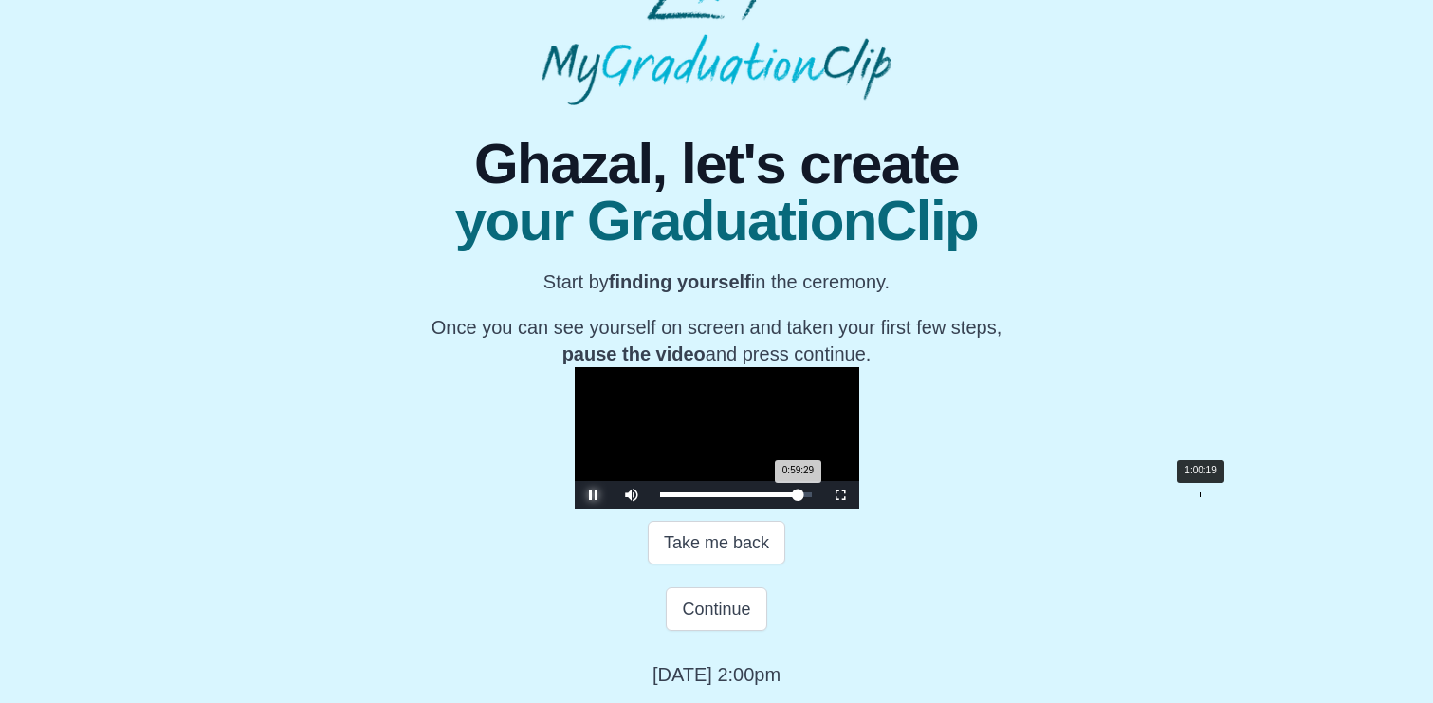
click at [1200, 497] on div "1:00:19" at bounding box center [1200, 494] width 1 height 5
click at [812, 497] on div "Loaded : 0% 1:01:22 1:00:25 Progress : 0%" at bounding box center [736, 494] width 152 height 5
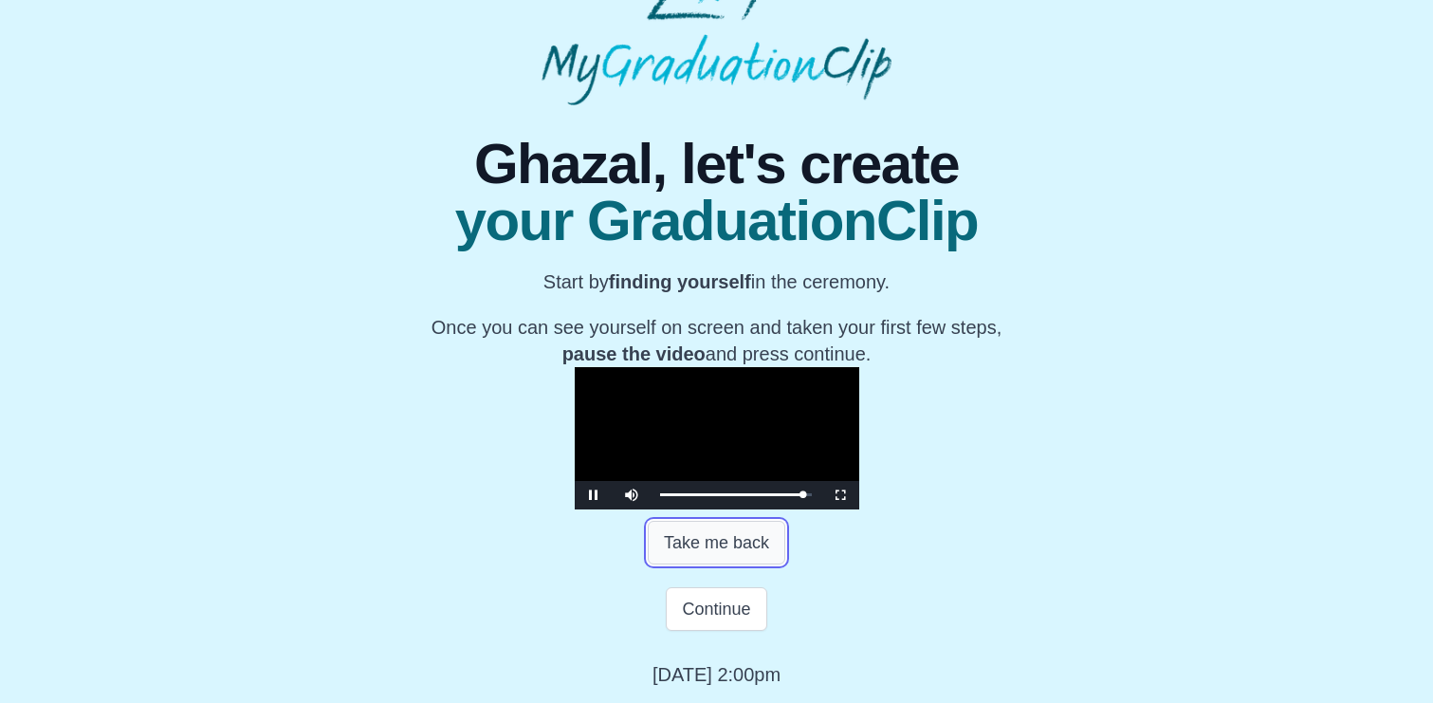
click at [711, 564] on button "Take me back" at bounding box center [717, 543] width 138 height 44
click at [660, 497] on div "1:01:11 Progress : 0%" at bounding box center [731, 494] width 142 height 5
click at [660, 497] on div "Loaded : 0% 0:20:00 0:20:00 Progress : 0%" at bounding box center [736, 494] width 152 height 5
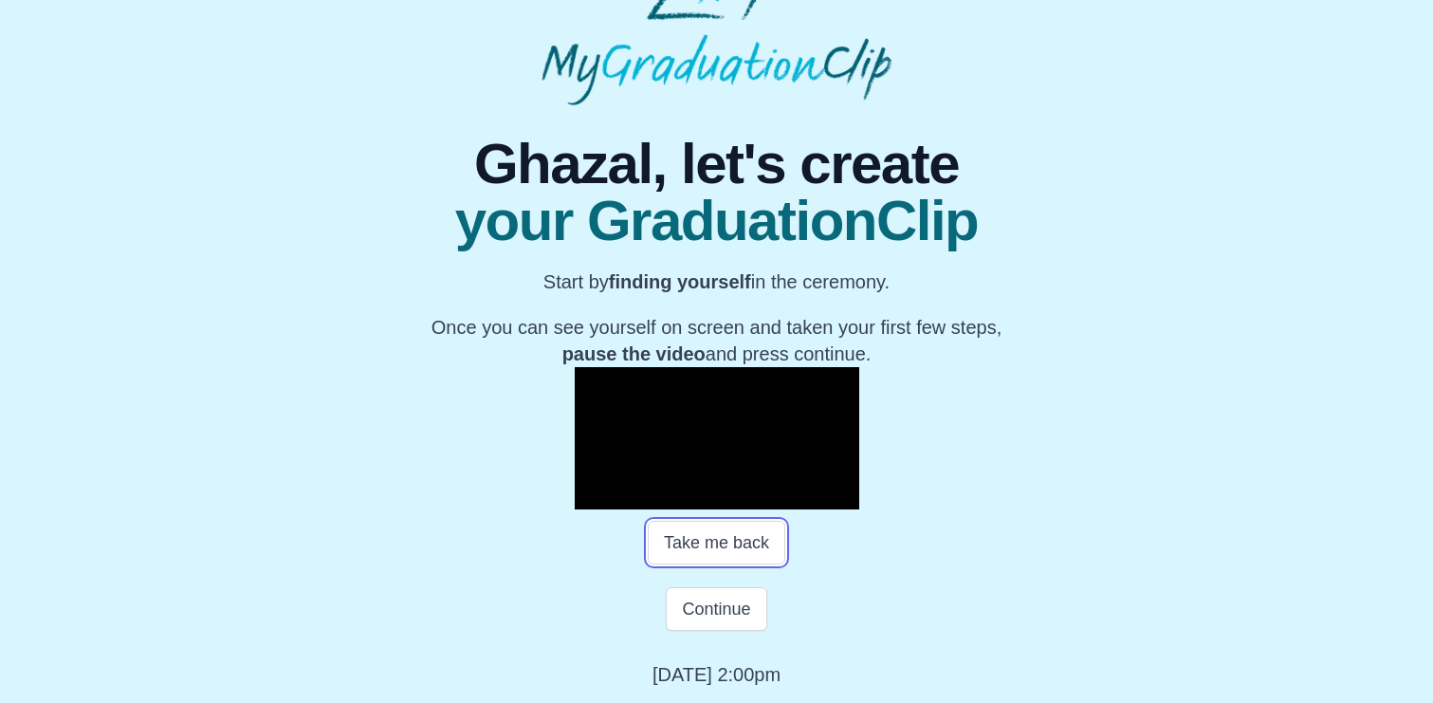
click at [859, 497] on div "0:22:13" at bounding box center [859, 494] width 1 height 5
click at [688, 509] on div "Loaded : 0% 0:27:11 0:22:13 Progress : 0%" at bounding box center [736, 495] width 171 height 28
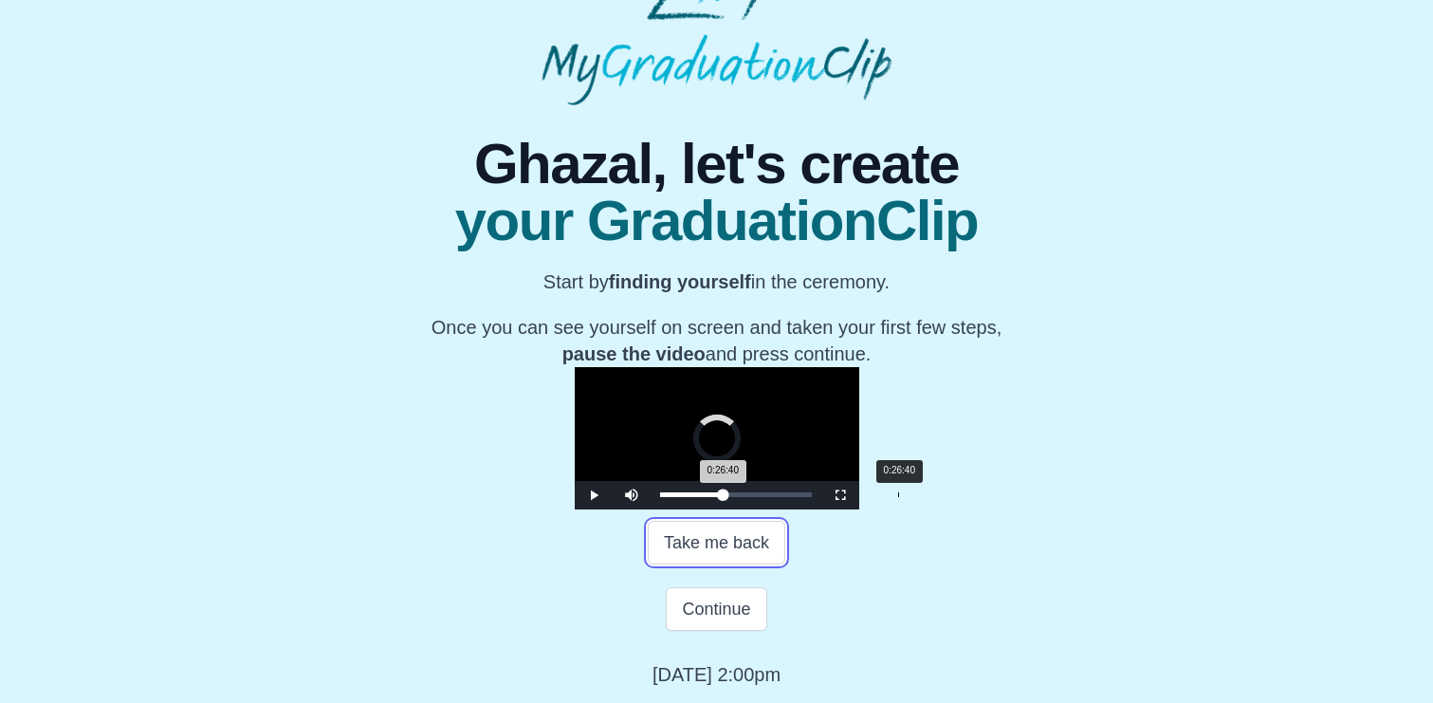
click at [683, 497] on div "0:26:40 Progress : 0%" at bounding box center [692, 494] width 64 height 5
click at [890, 497] on div "0:25:42" at bounding box center [890, 494] width 1 height 5
click at [594, 495] on span "Video Player" at bounding box center [594, 495] width 0 height 0
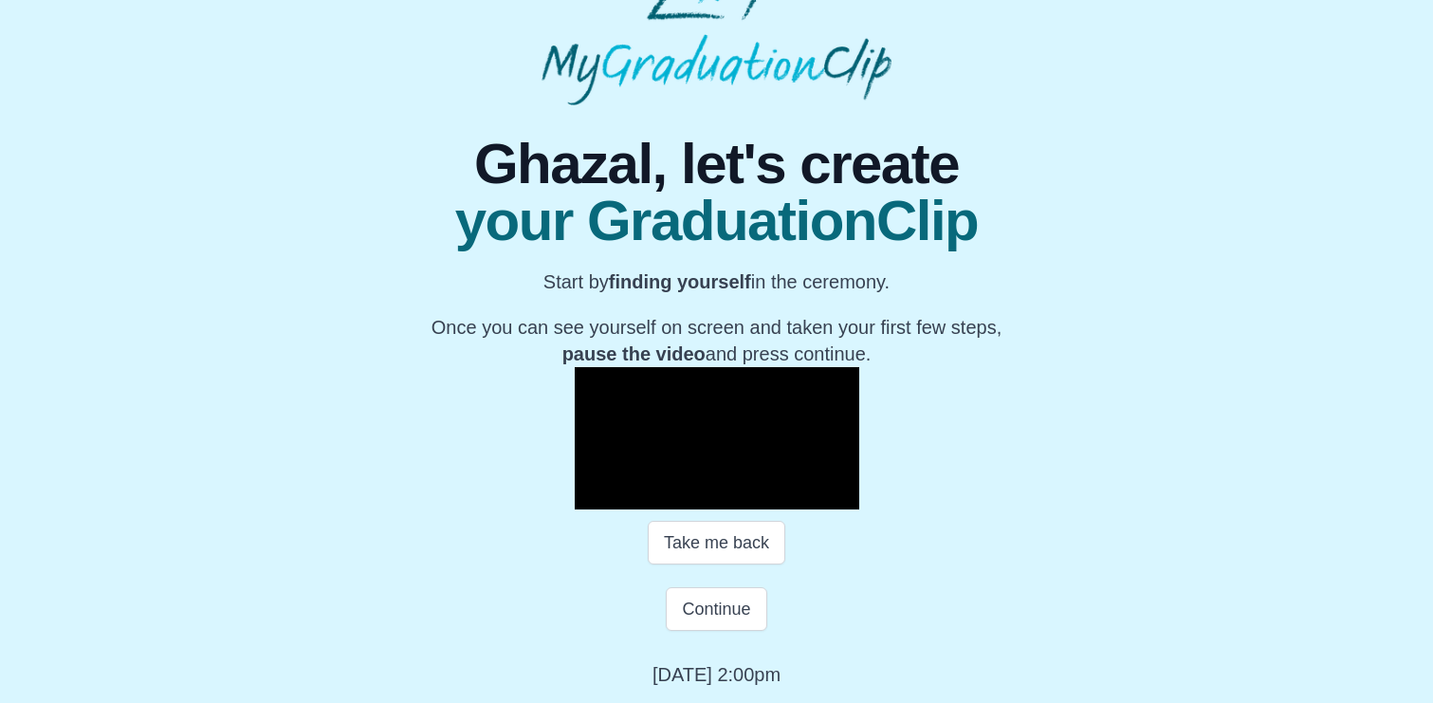
click at [594, 495] on span "Video Player" at bounding box center [594, 495] width 0 height 0
click at [685, 631] on button "Continue" at bounding box center [716, 609] width 101 height 44
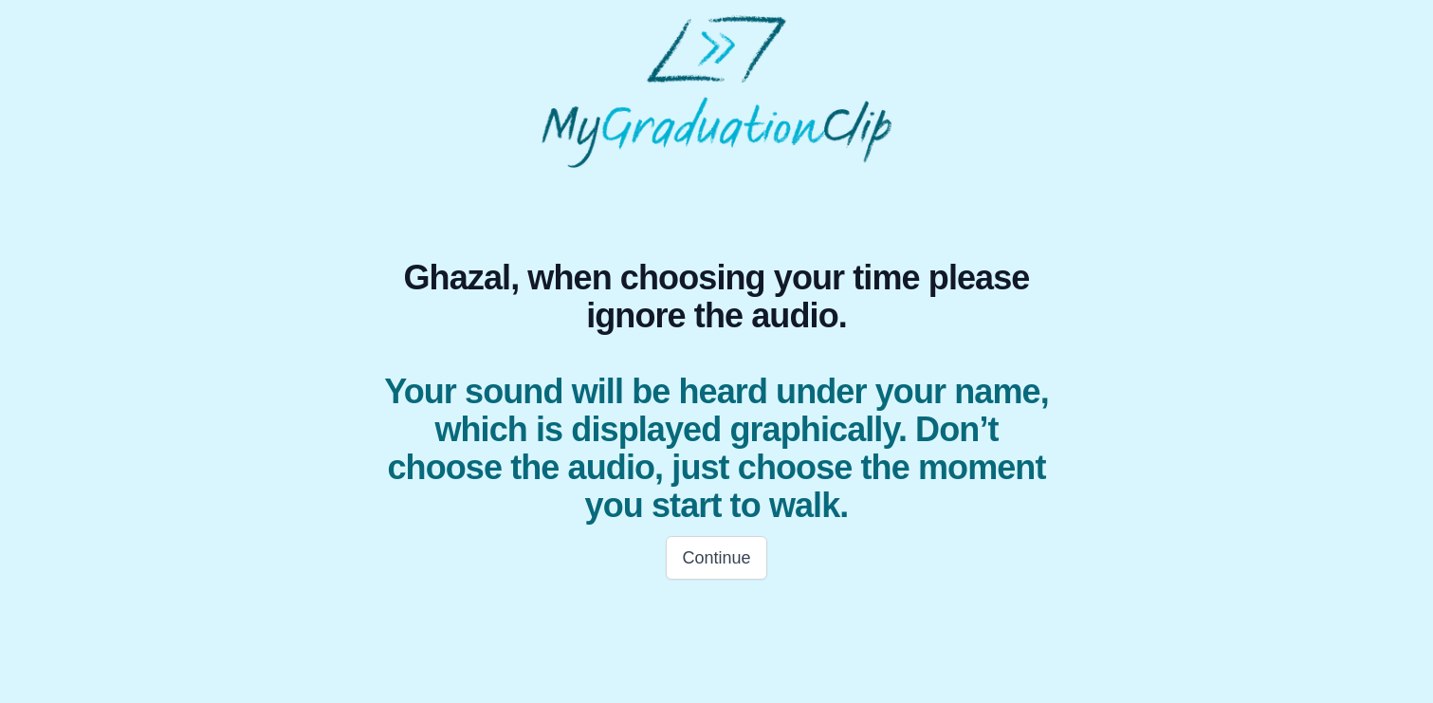
scroll to position [0, 0]
click at [709, 562] on button "Continue" at bounding box center [716, 558] width 101 height 44
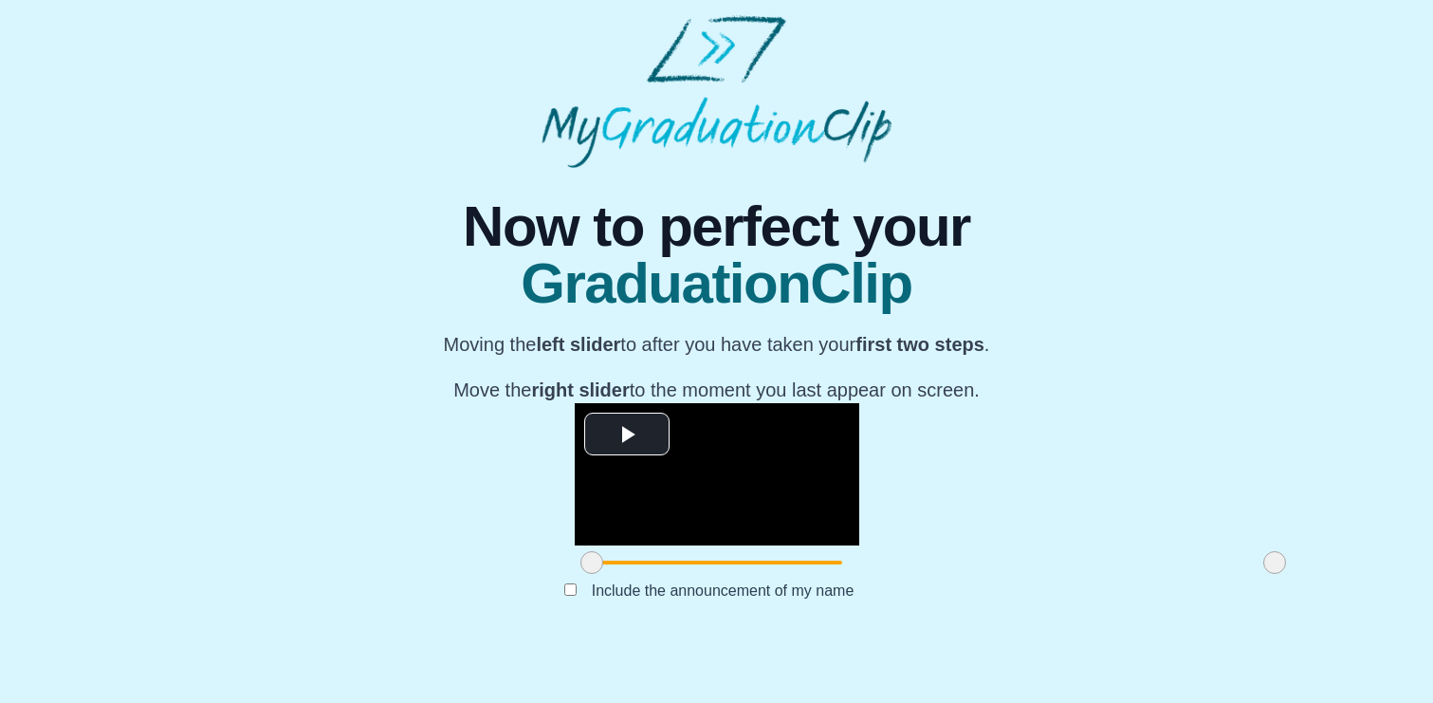
scroll to position [197, 0]
click at [627, 434] on span "Video Player" at bounding box center [627, 434] width 0 height 0
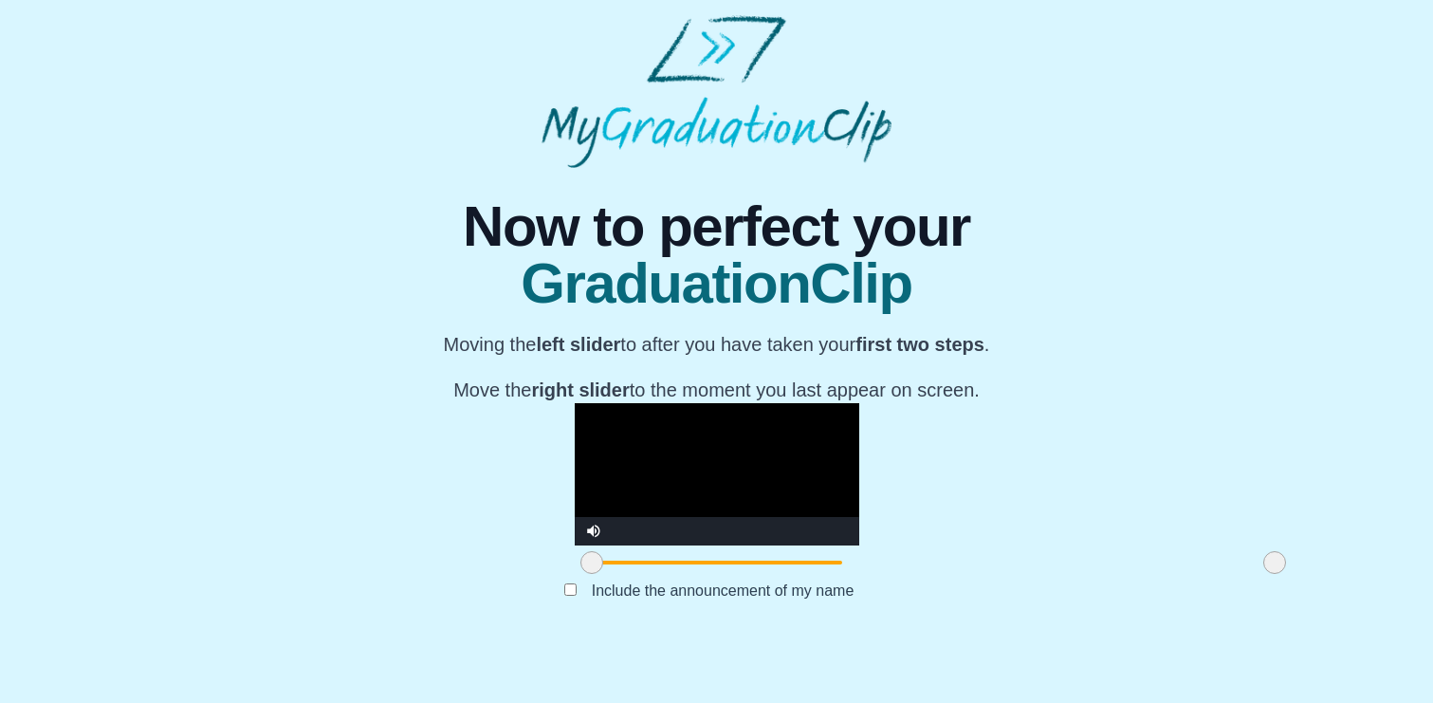
drag, startPoint x: 376, startPoint y: 625, endPoint x: 364, endPoint y: 626, distance: 11.4
click at [581, 574] on span at bounding box center [592, 562] width 23 height 23
click at [586, 426] on video "Video Player" at bounding box center [717, 474] width 285 height 142
drag, startPoint x: 1058, startPoint y: 671, endPoint x: 890, endPoint y: 665, distance: 168.0
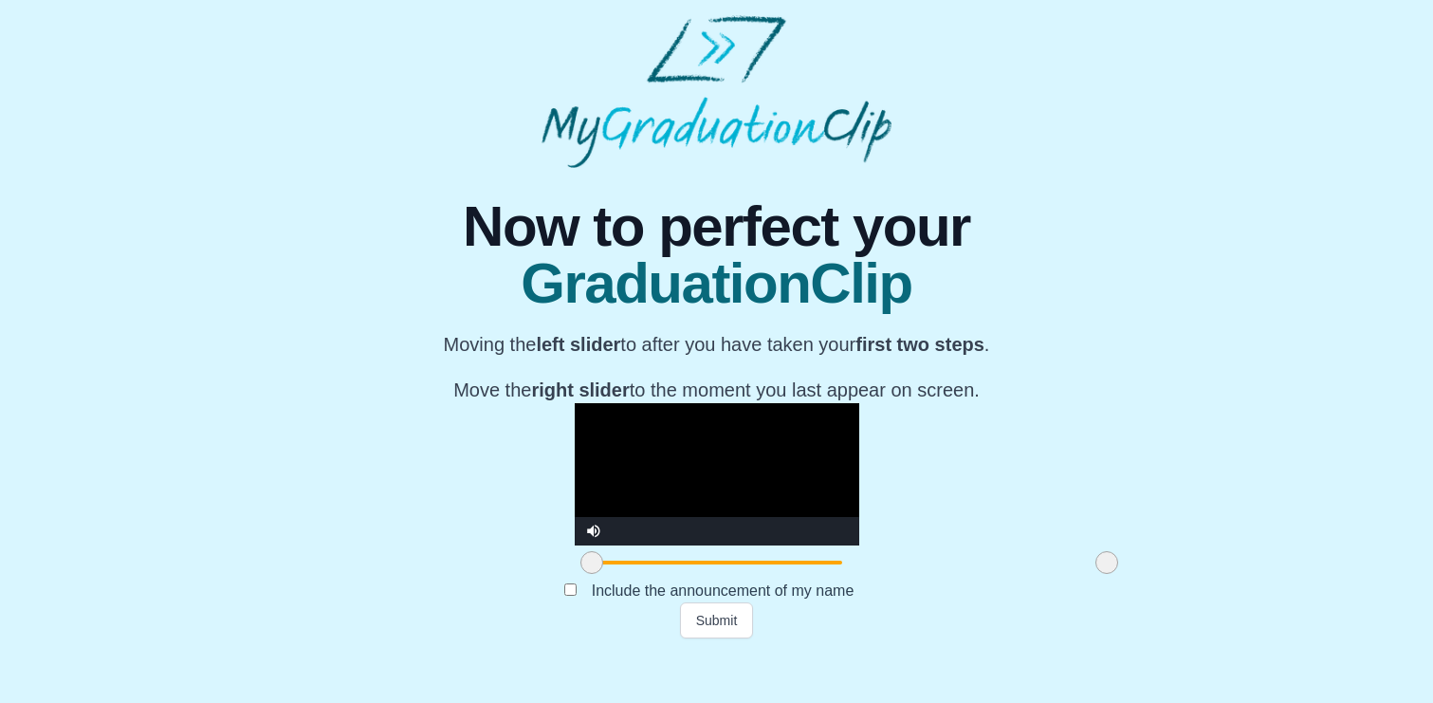
click at [1096, 574] on span at bounding box center [1107, 562] width 23 height 23
click at [729, 638] on button "Submit" at bounding box center [717, 620] width 74 height 36
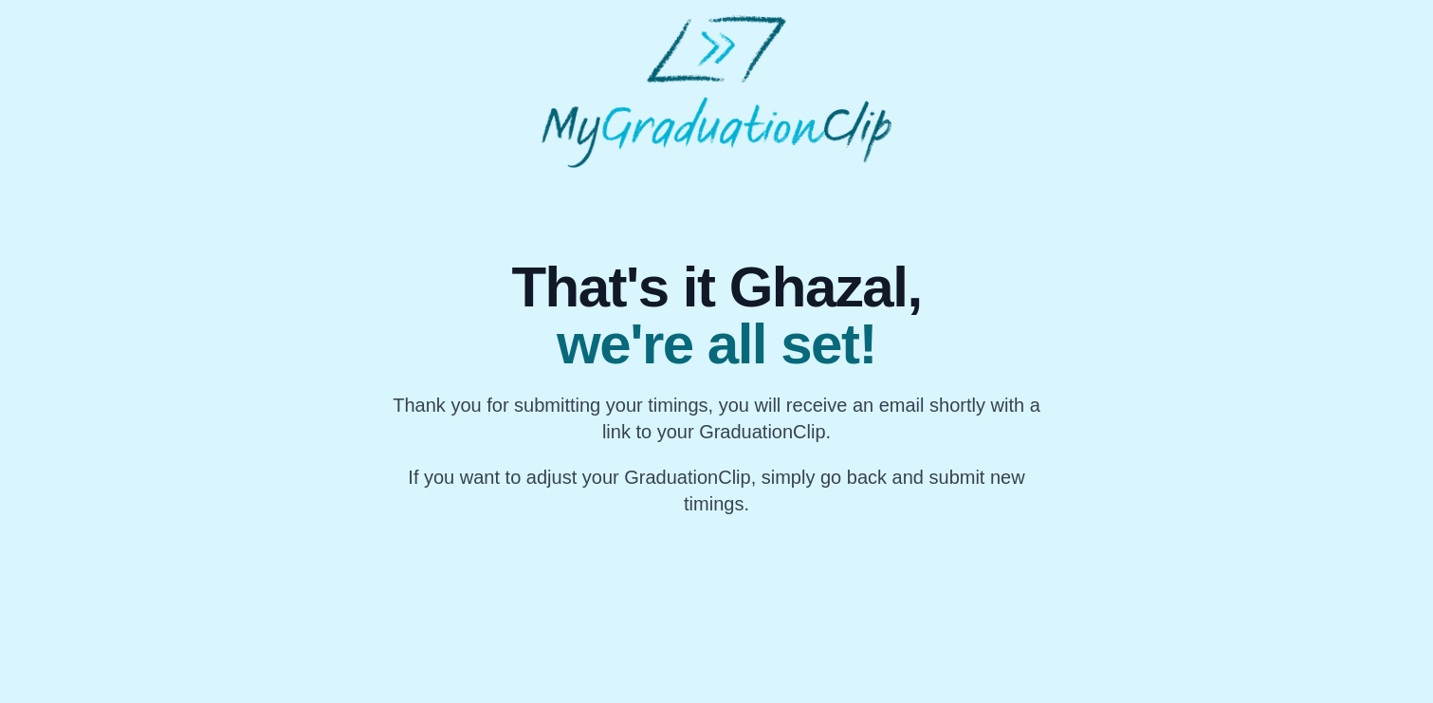
scroll to position [0, 0]
